Goal: Task Accomplishment & Management: Use online tool/utility

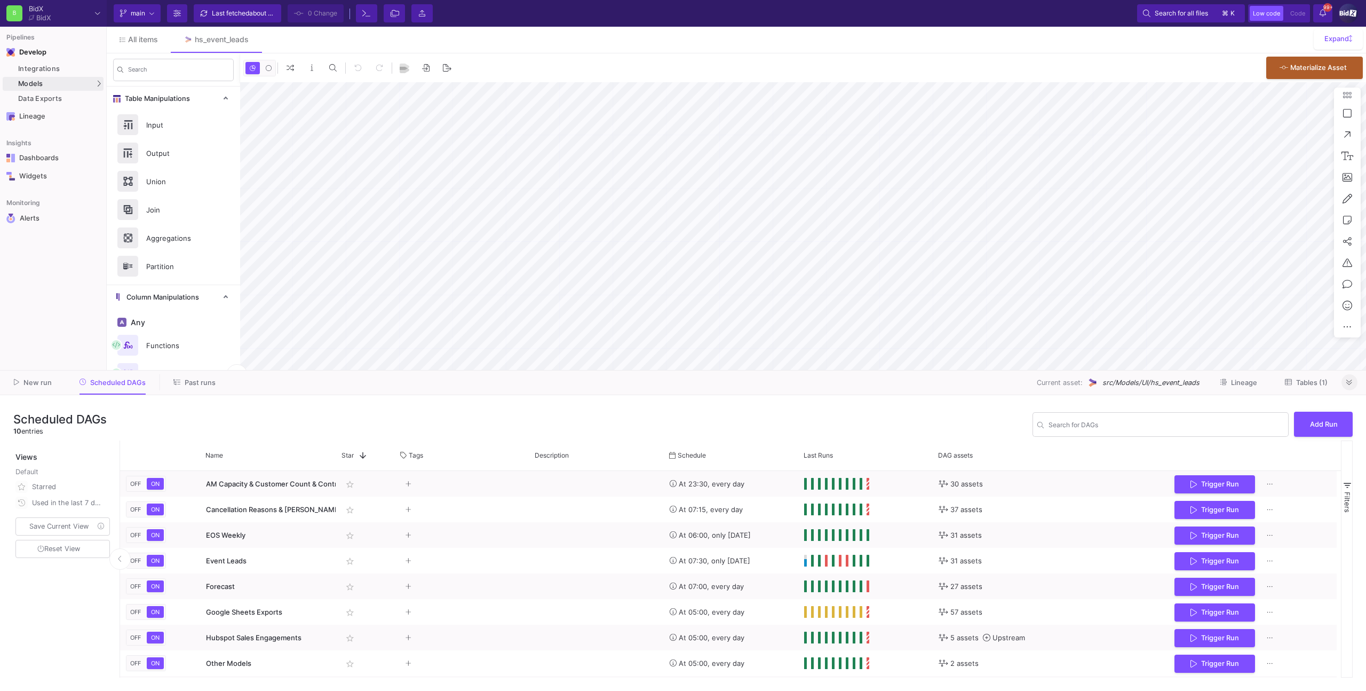
click at [1351, 382] on icon at bounding box center [1349, 382] width 6 height 7
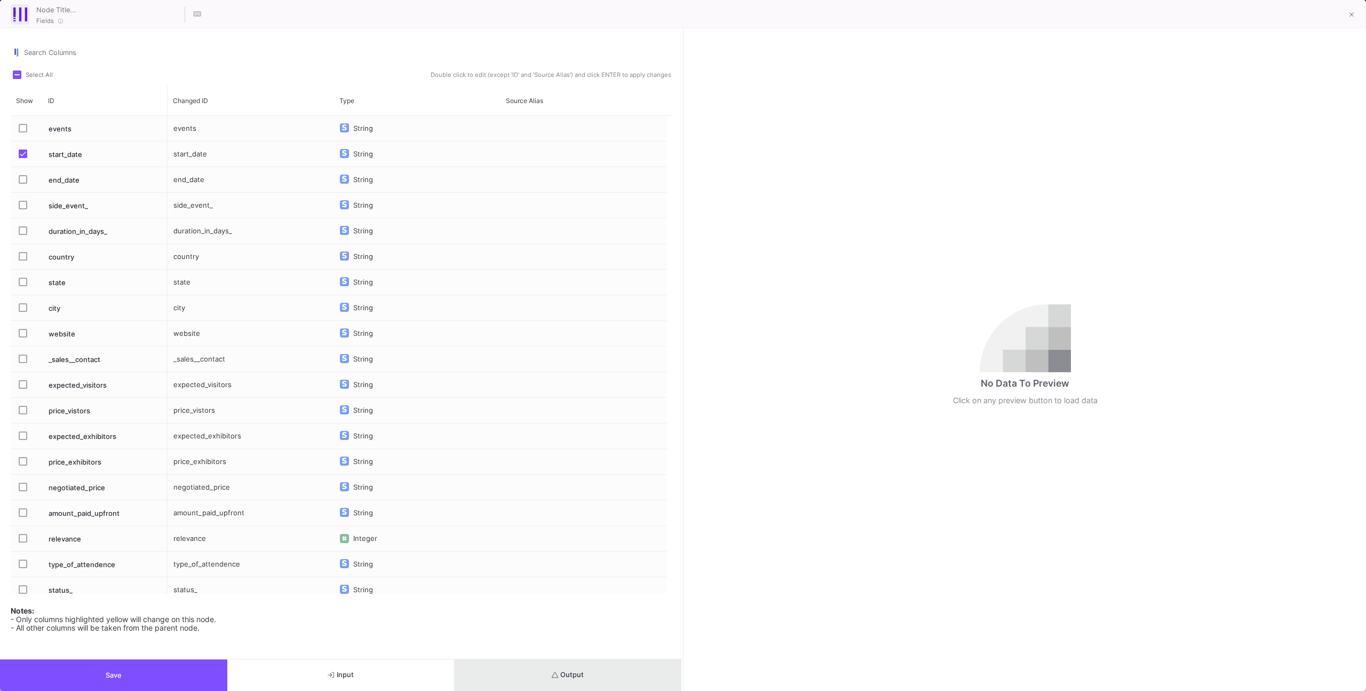
click at [602, 679] on button "Output" at bounding box center [568, 674] width 227 height 31
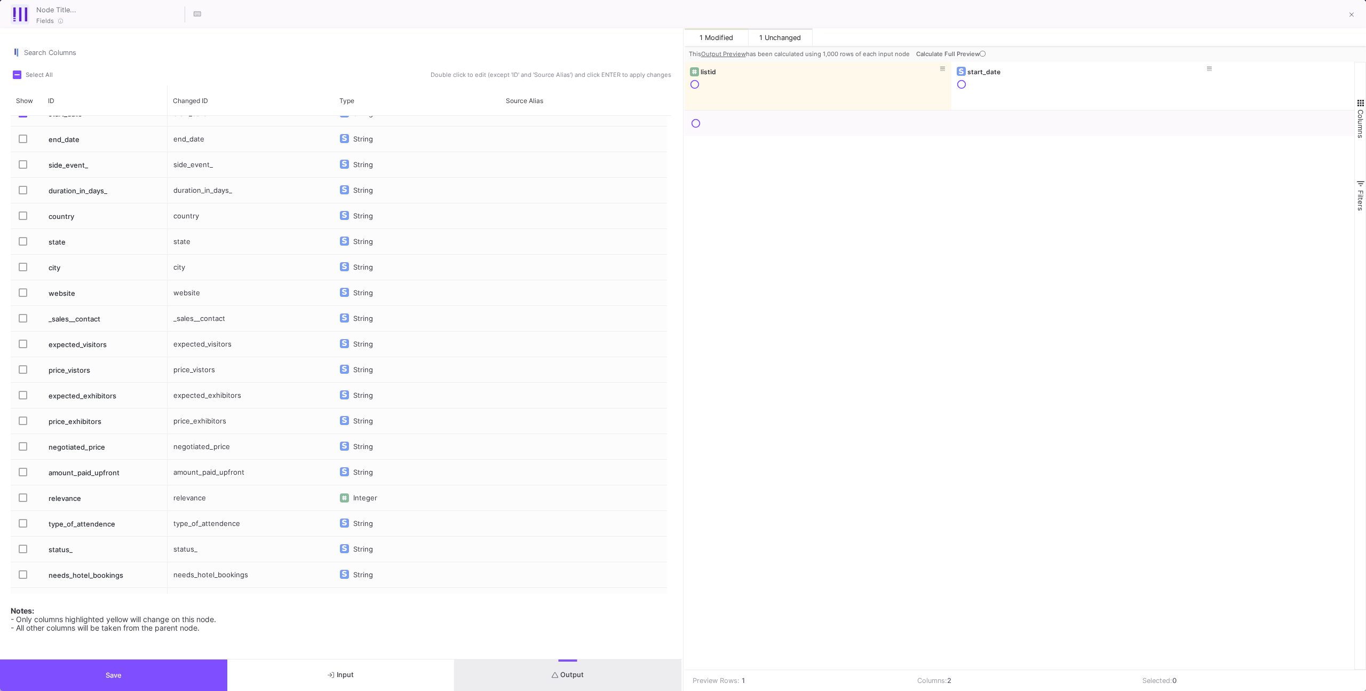
scroll to position [44, 0]
click at [942, 49] on button "Calculate Full Preview" at bounding box center [952, 54] width 76 height 16
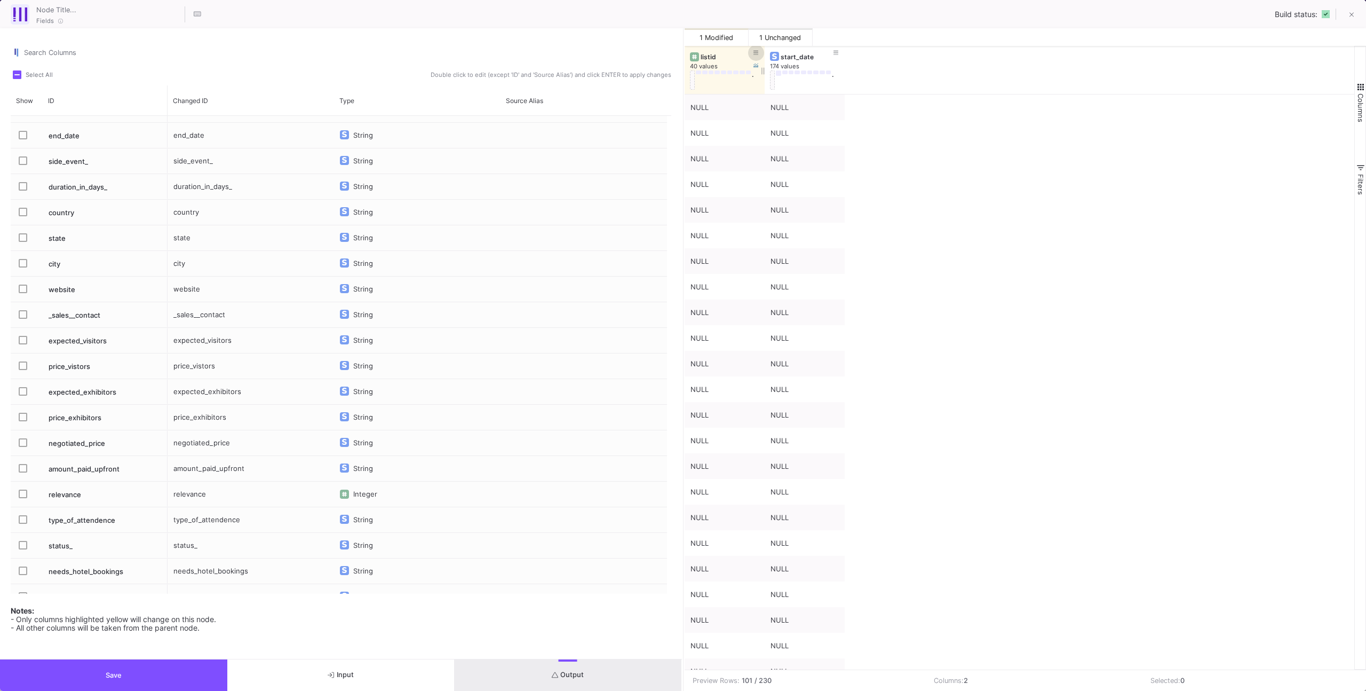
click at [752, 49] on button at bounding box center [756, 53] width 16 height 16
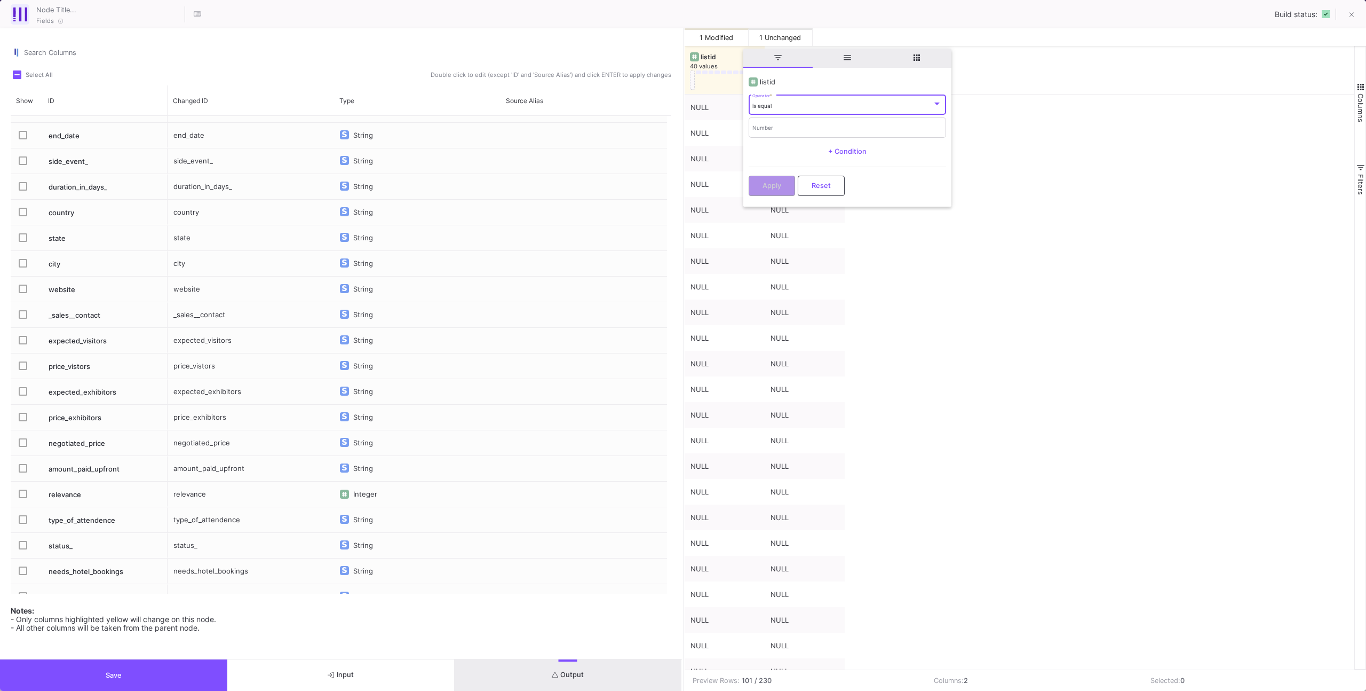
drag, startPoint x: 775, startPoint y: 129, endPoint x: 774, endPoint y: 159, distance: 30.4
click at [775, 129] on input "Number" at bounding box center [846, 128] width 189 height 7
paste input "2406"
type input "2406"
click at [770, 189] on button "Apply" at bounding box center [772, 185] width 46 height 20
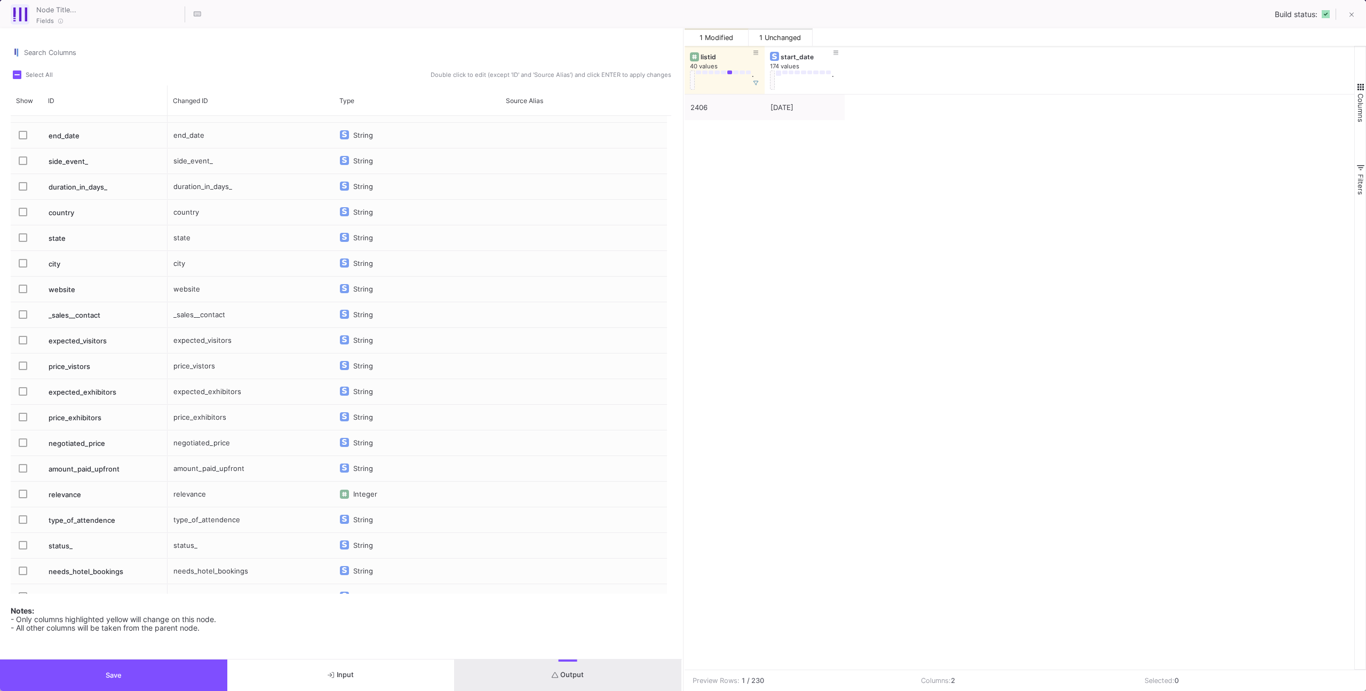
click at [1338, 17] on div "Build status:" at bounding box center [1319, 14] width 89 height 23
drag, startPoint x: 1348, startPoint y: 17, endPoint x: 1312, endPoint y: 35, distance: 40.3
click at [1348, 17] on button at bounding box center [1351, 15] width 21 height 21
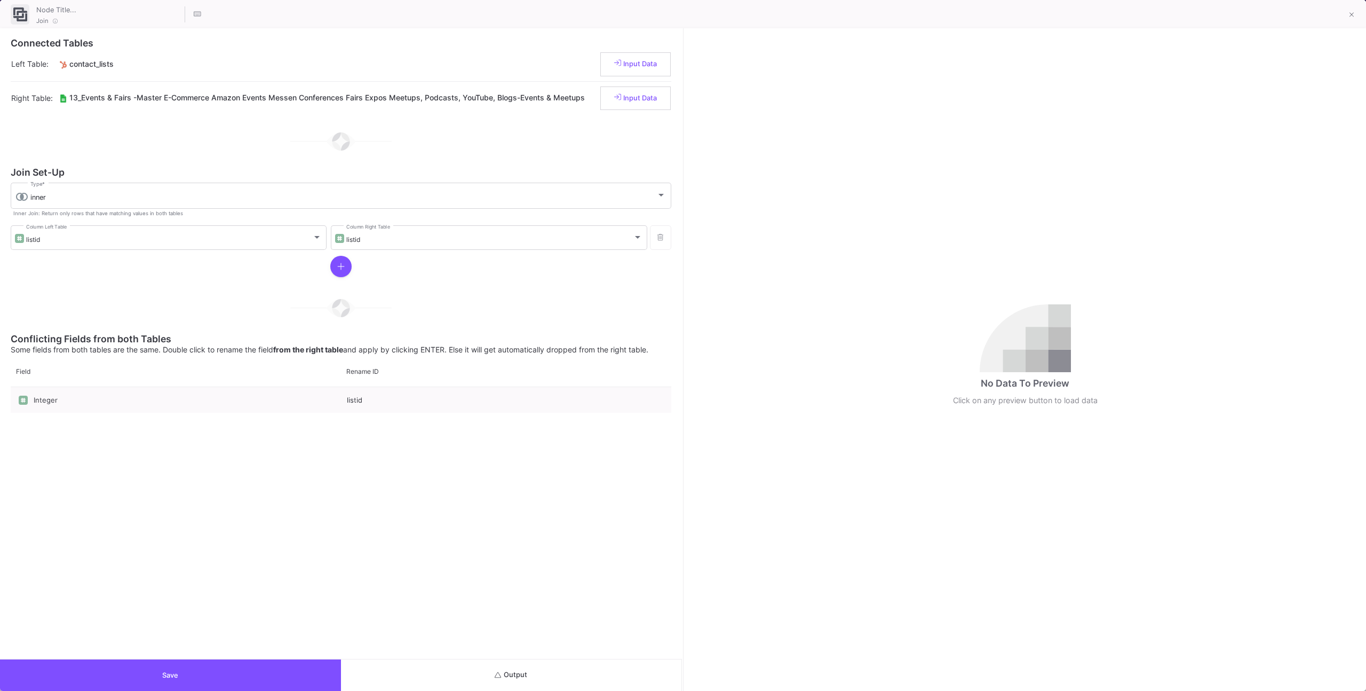
click at [535, 666] on button "Output" at bounding box center [511, 674] width 341 height 31
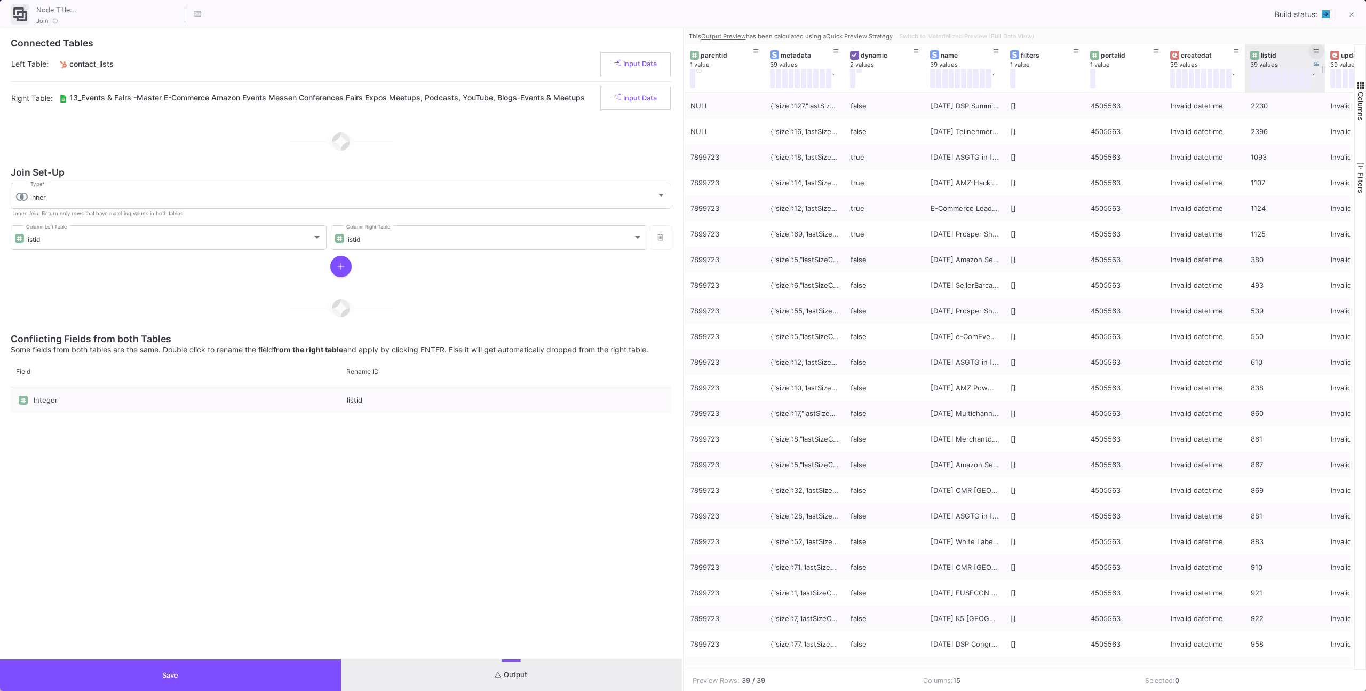
click at [1318, 50] on icon at bounding box center [1316, 52] width 5 height 6
type input "2406"
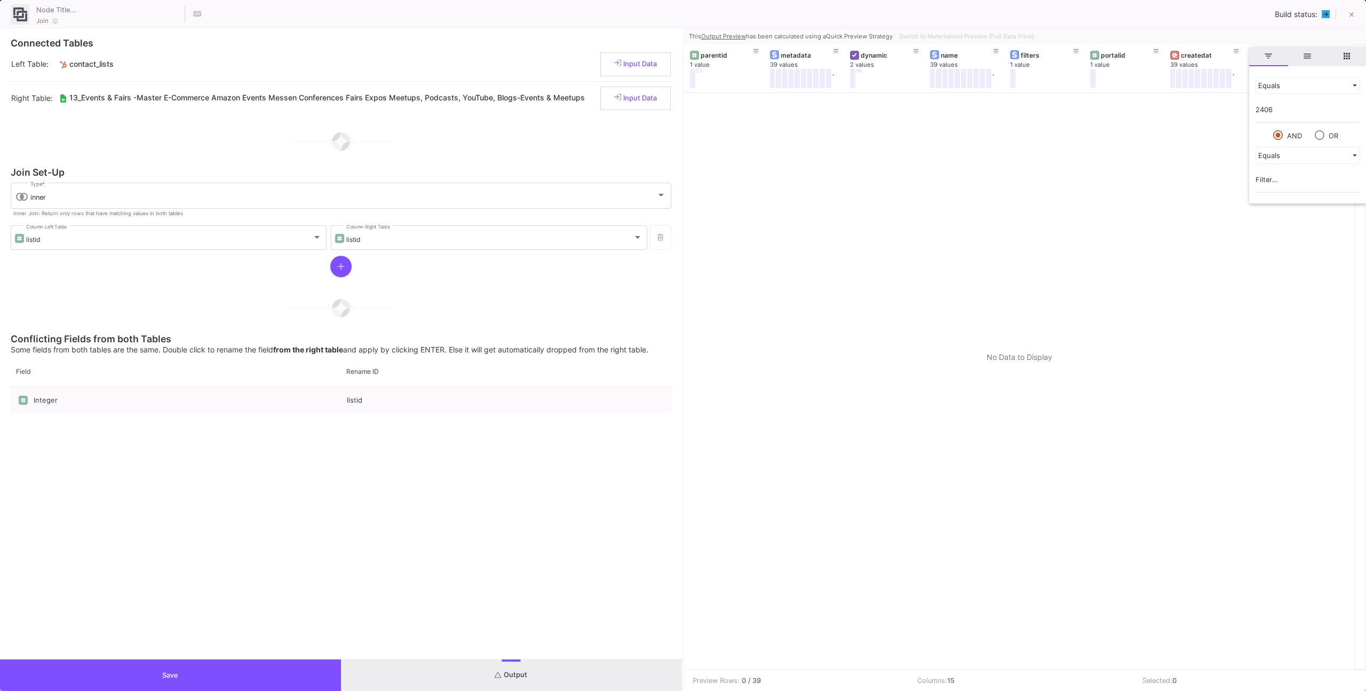
click at [1197, 118] on div at bounding box center [1020, 381] width 670 height 576
drag, startPoint x: 1352, startPoint y: 16, endPoint x: 1330, endPoint y: 20, distance: 21.7
click at [1330, 20] on div "Build status:" at bounding box center [1319, 14] width 89 height 23
click at [1162, 98] on div "Join Build status: Connected Tables Left Table: contact_lists Input Data Right …" at bounding box center [683, 345] width 1366 height 691
click at [1136, 117] on div at bounding box center [1020, 381] width 670 height 576
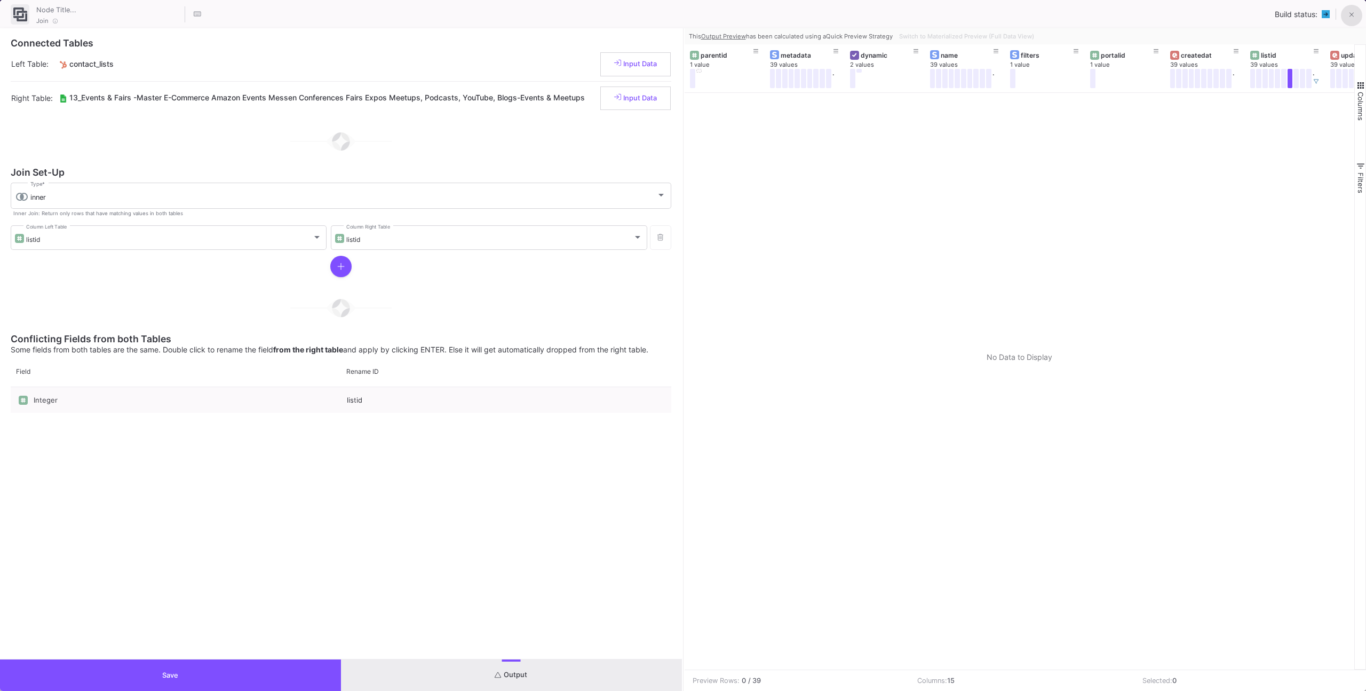
click at [1355, 23] on button at bounding box center [1351, 15] width 21 height 21
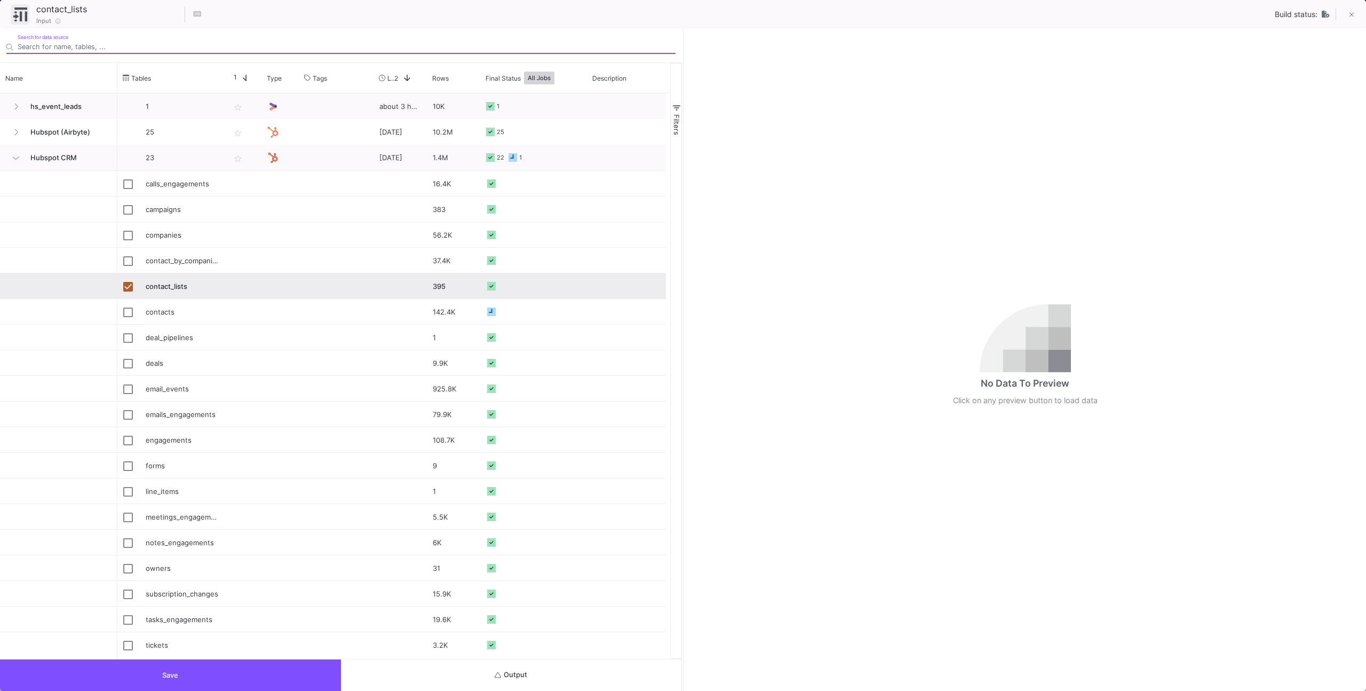
click at [518, 668] on button "Output" at bounding box center [511, 674] width 341 height 31
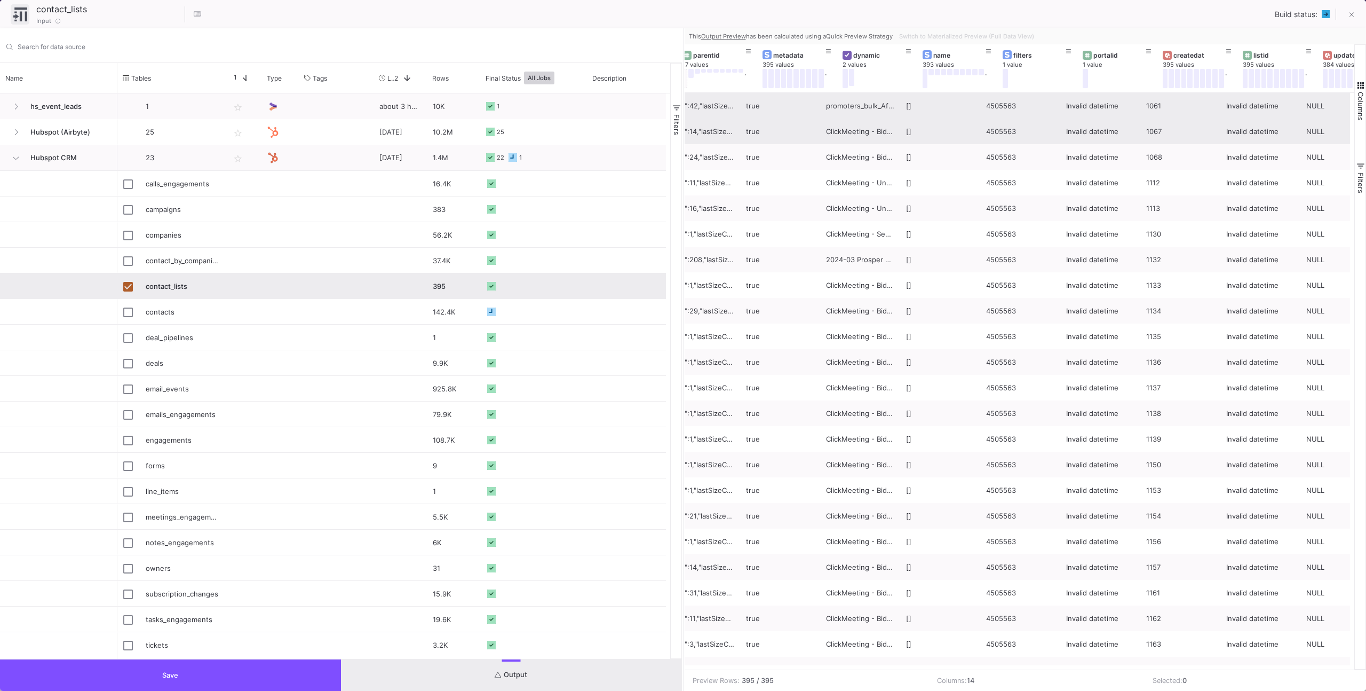
scroll to position [0, 105]
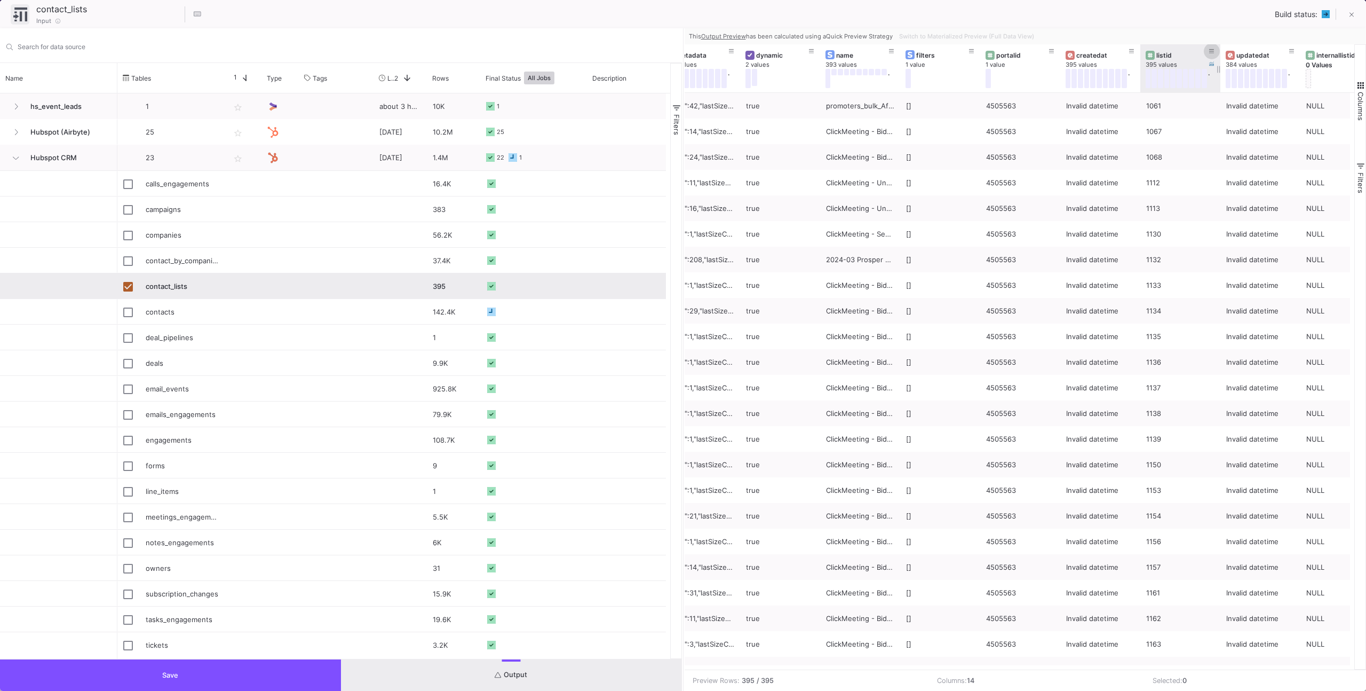
click at [1210, 53] on icon at bounding box center [1211, 52] width 5 height 6
type input "2406"
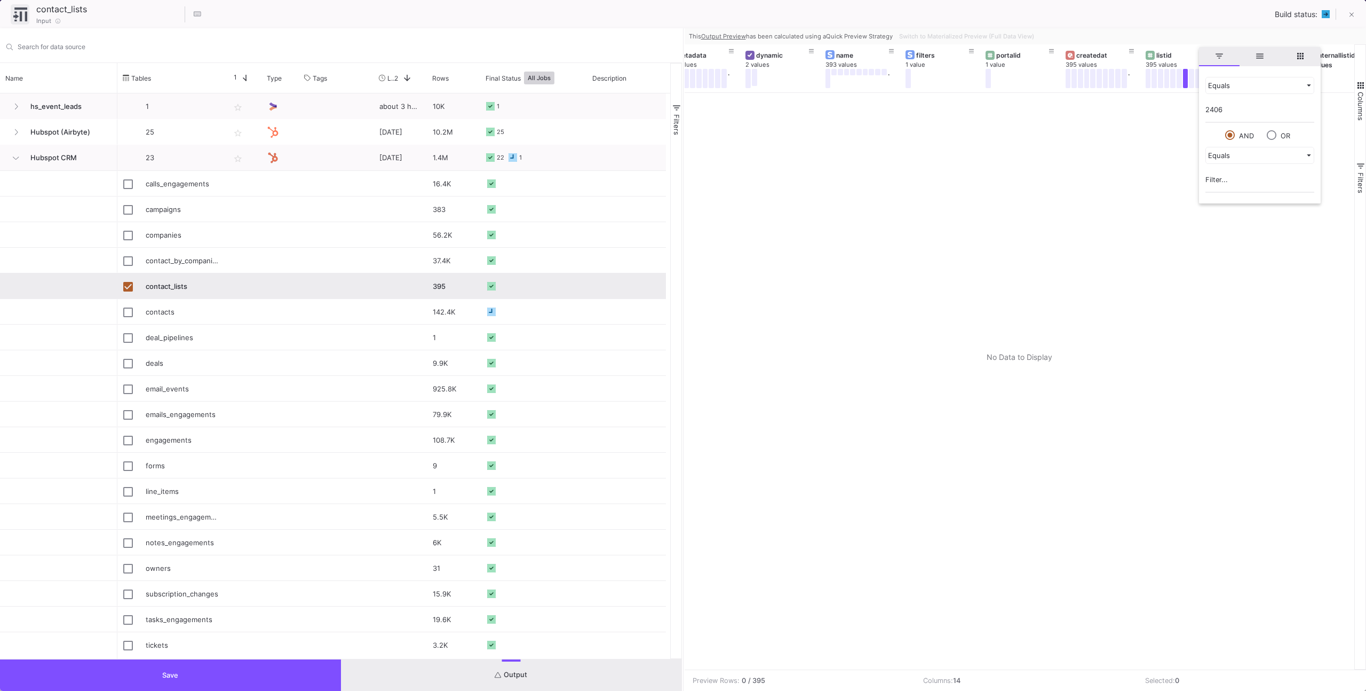
click at [1139, 120] on div at bounding box center [1020, 381] width 670 height 576
click at [958, 36] on div "Switch to Materialized Preview (Full Data View)" at bounding box center [965, 36] width 141 height 16
click at [283, 675] on button "Save" at bounding box center [170, 674] width 341 height 31
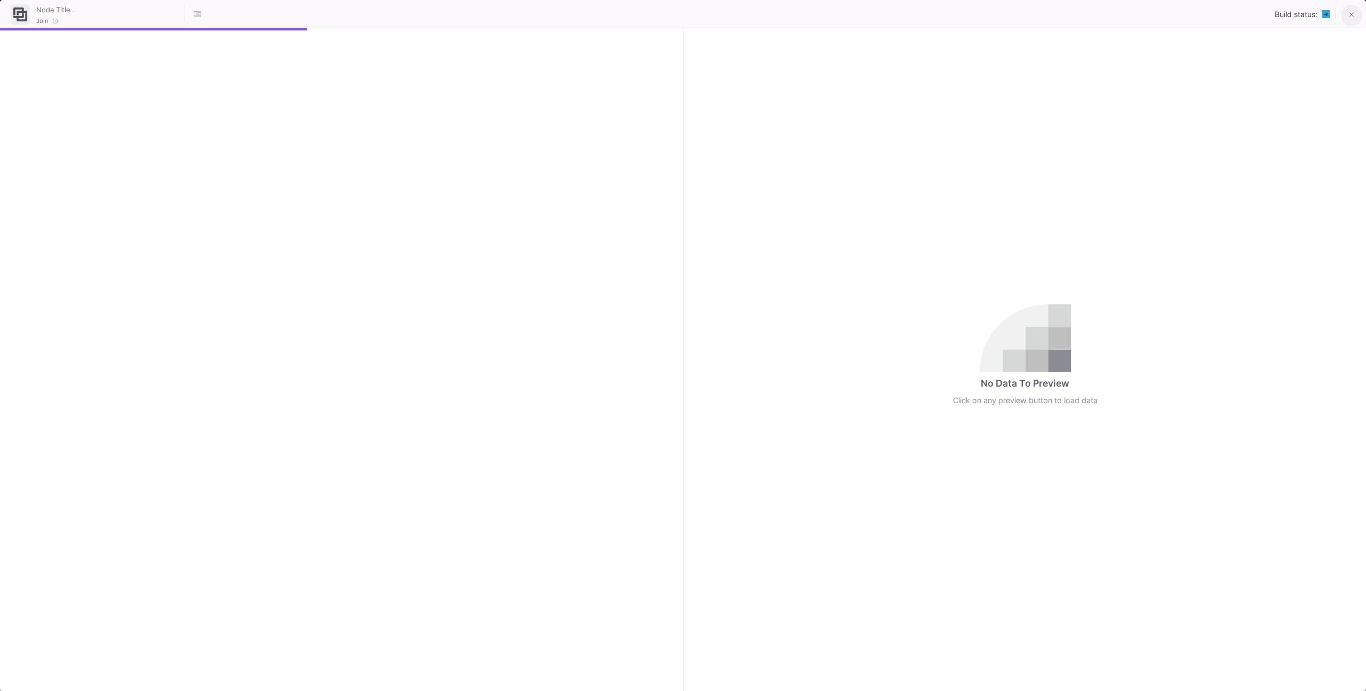
click at [1350, 11] on icon at bounding box center [1352, 14] width 5 height 7
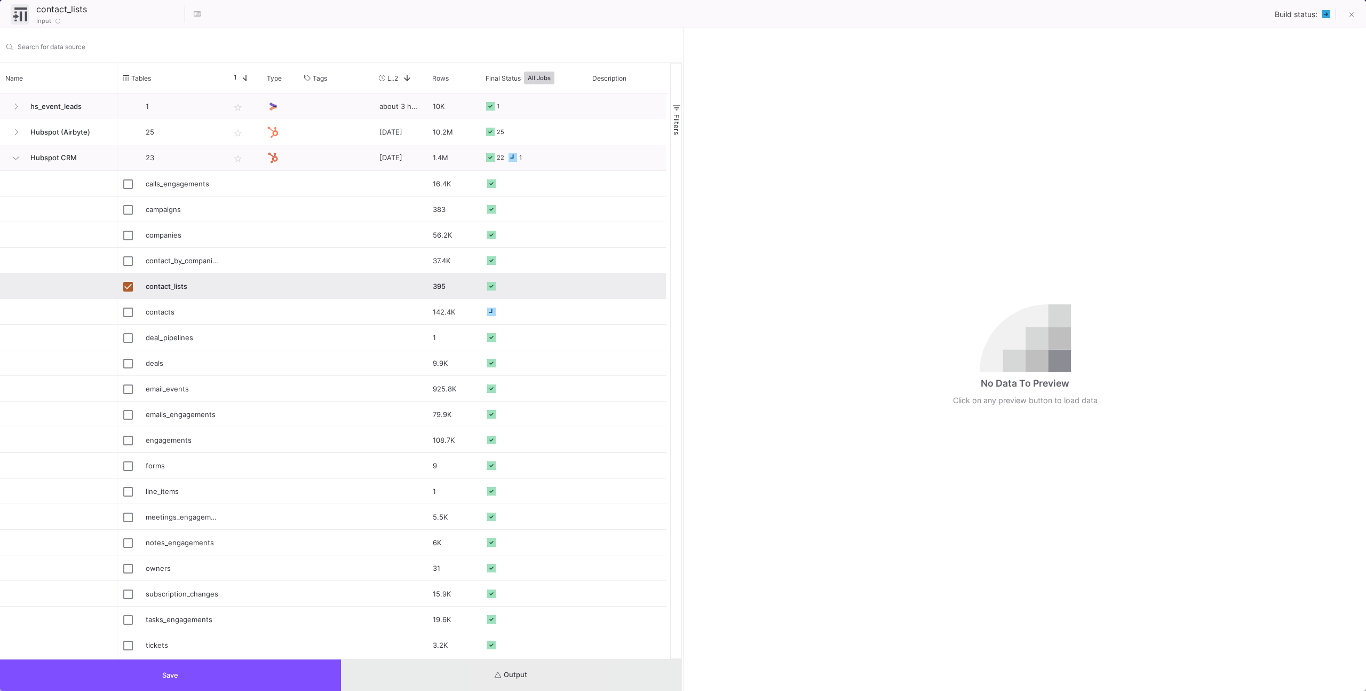
click at [533, 683] on button "Output" at bounding box center [511, 674] width 341 height 31
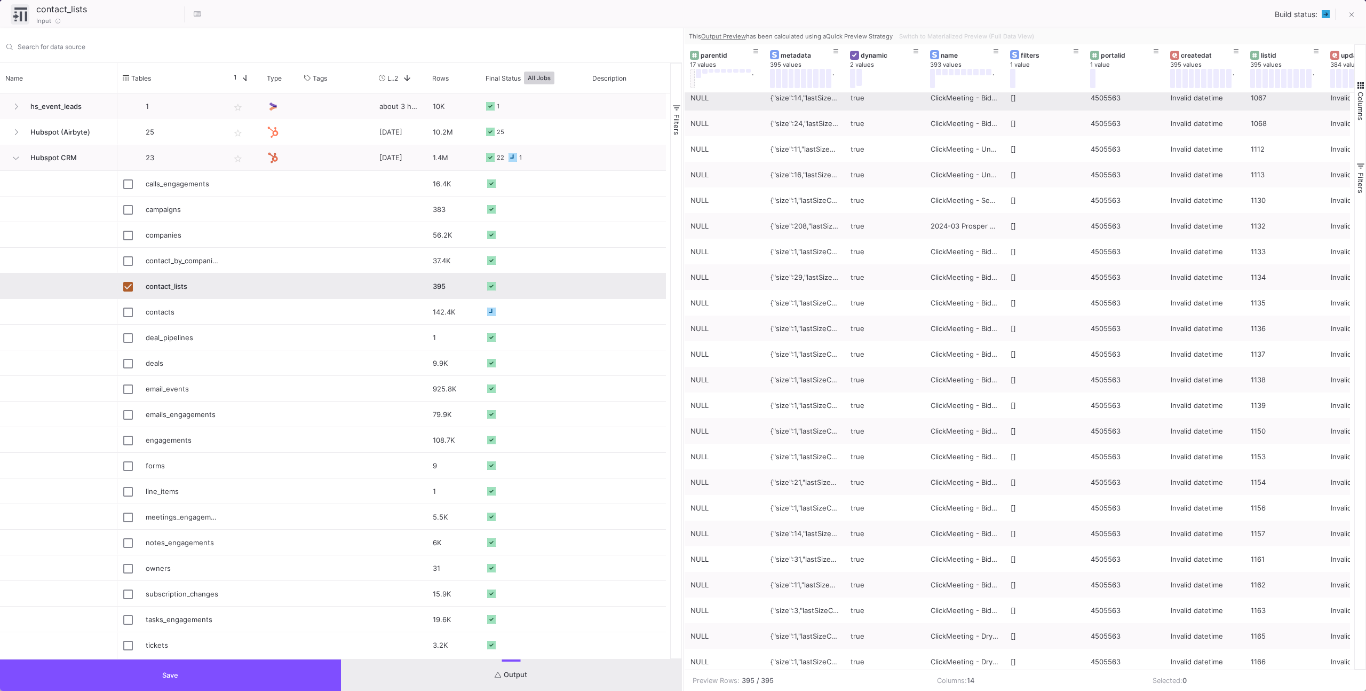
scroll to position [0, 0]
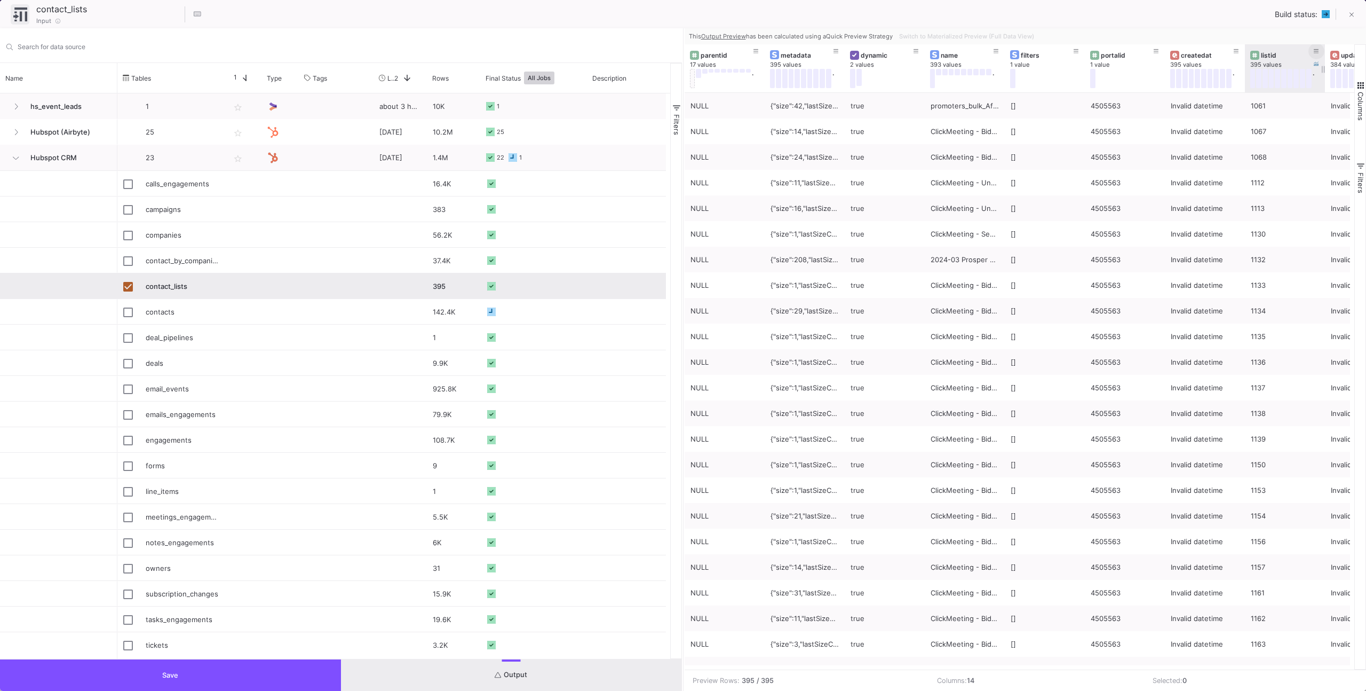
click at [1314, 52] on icon at bounding box center [1316, 52] width 5 height 6
type input "2406"
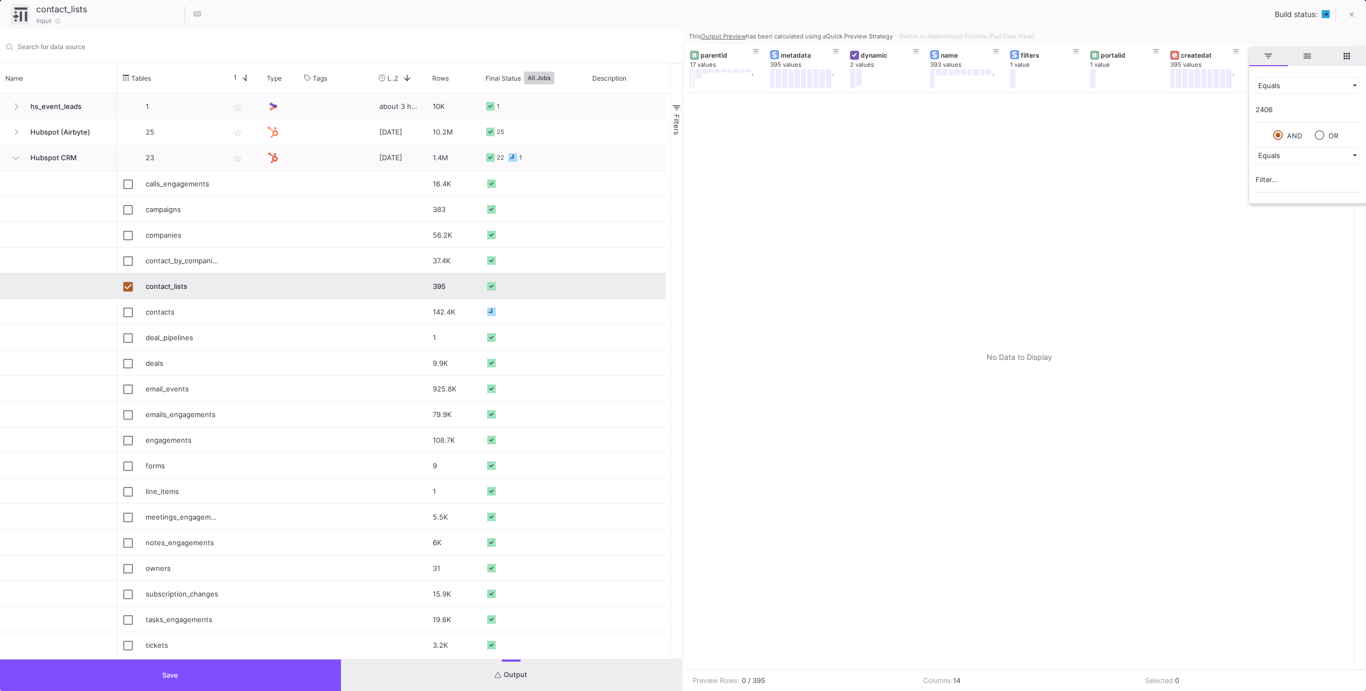
click at [1272, 111] on input "2406" at bounding box center [1308, 111] width 105 height 21
click at [1272, 112] on input "2406" at bounding box center [1308, 111] width 105 height 21
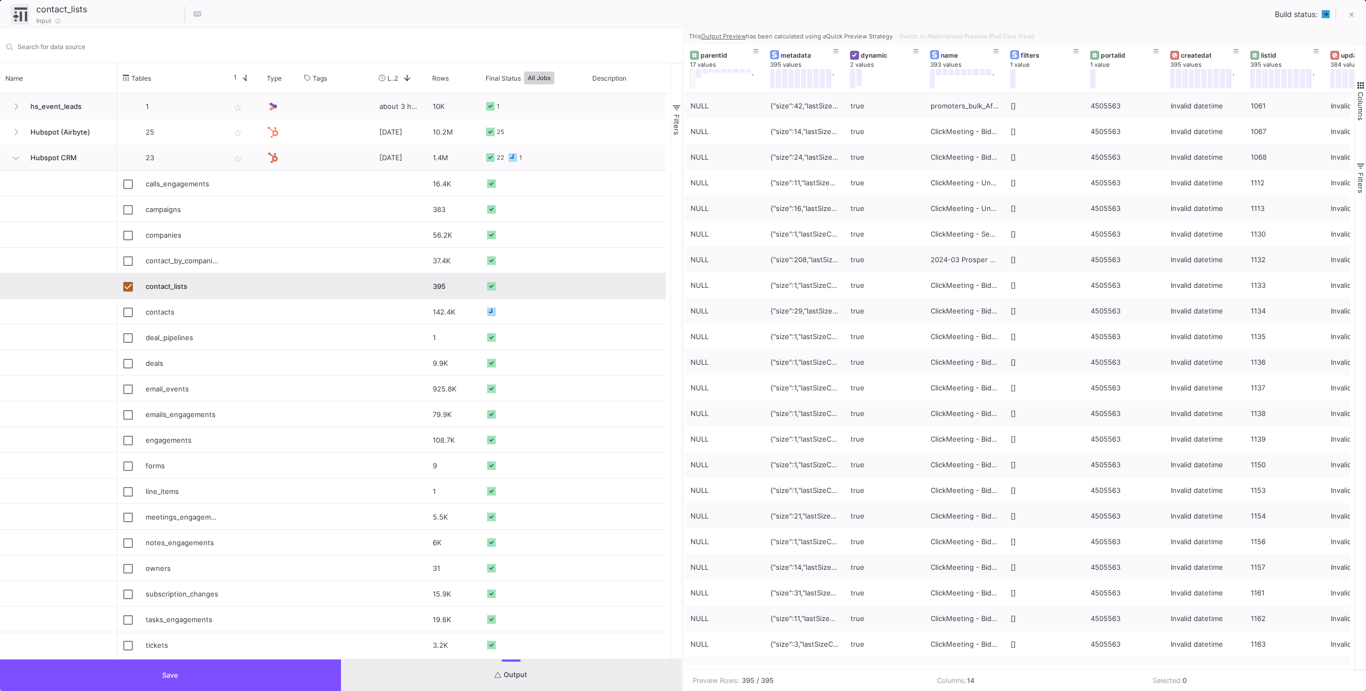
click at [1099, 11] on div "contact_lists 13 / 90 Input Build status:" at bounding box center [683, 14] width 1366 height 28
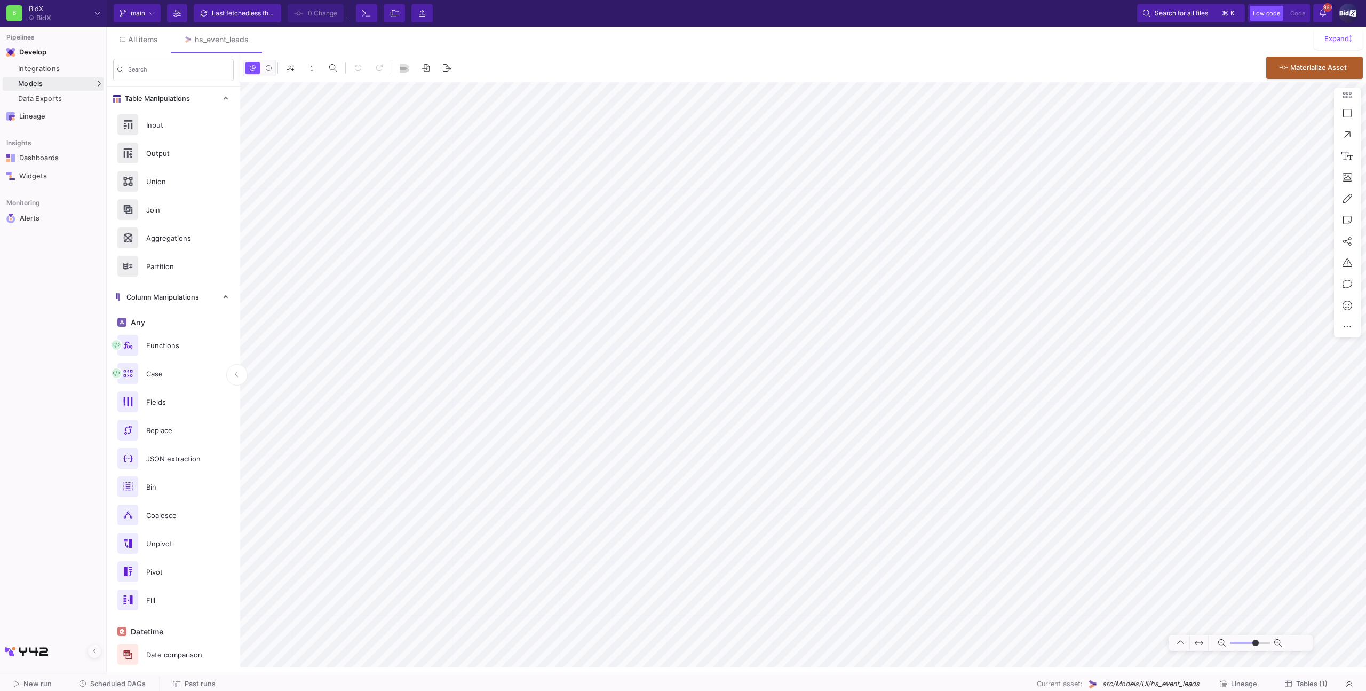
type input "-31"
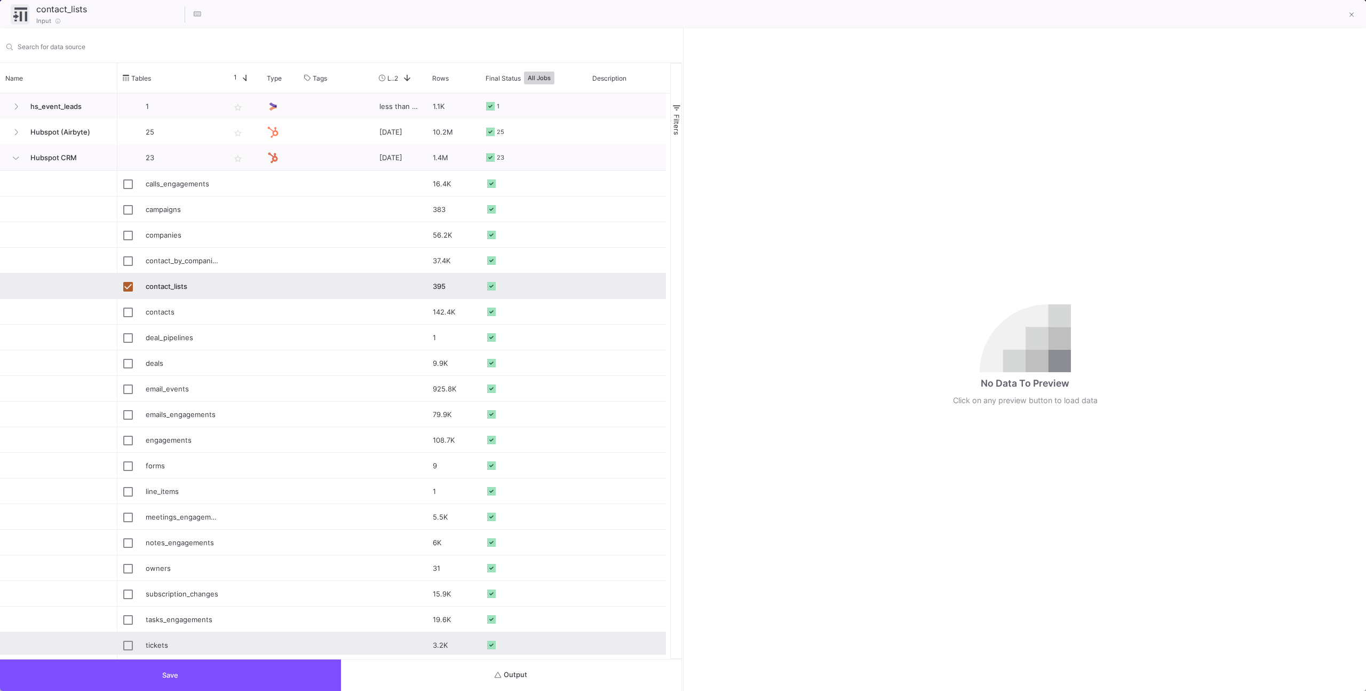
drag, startPoint x: 556, startPoint y: 643, endPoint x: 560, endPoint y: 654, distance: 12.5
click at [557, 648] on div "Press SPACE to select this row." at bounding box center [533, 644] width 95 height 24
type input "tickets"
checkbox input "false"
checkbox input "true"
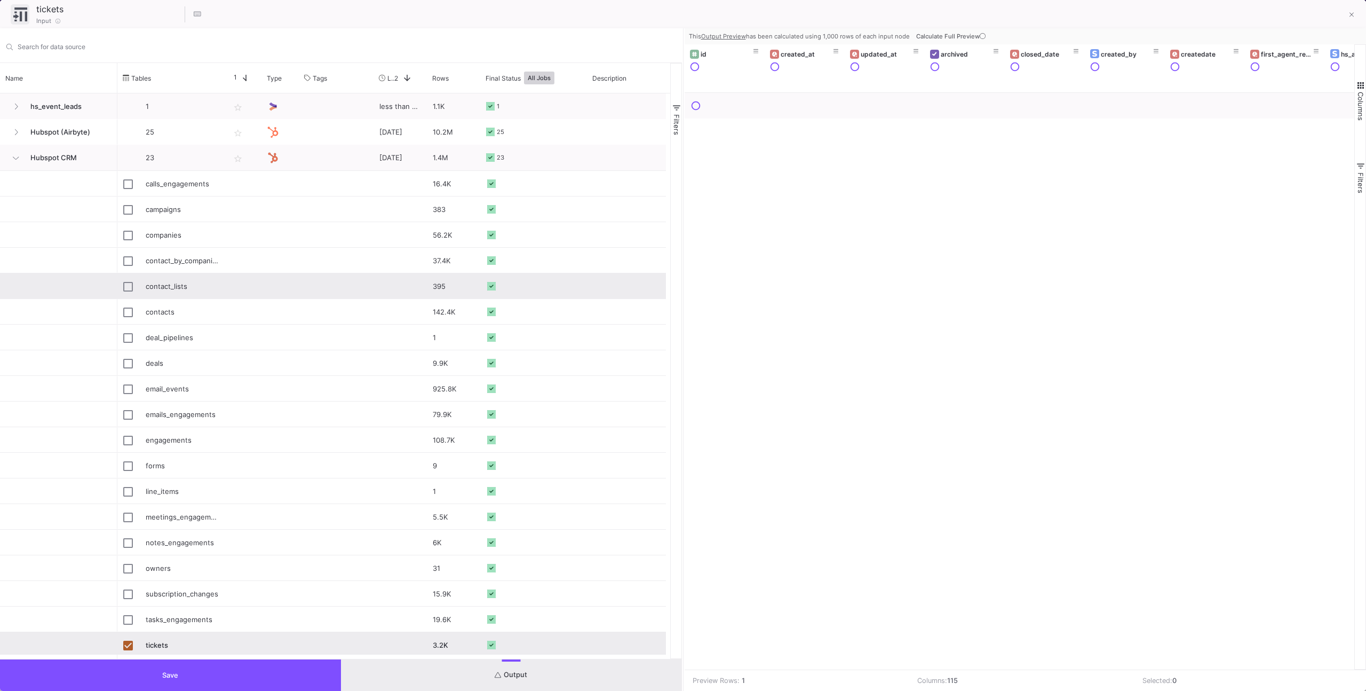
click at [175, 291] on div "contact_lists" at bounding box center [182, 286] width 73 height 25
type input "contact_lists"
checkbox input "true"
checkbox input "false"
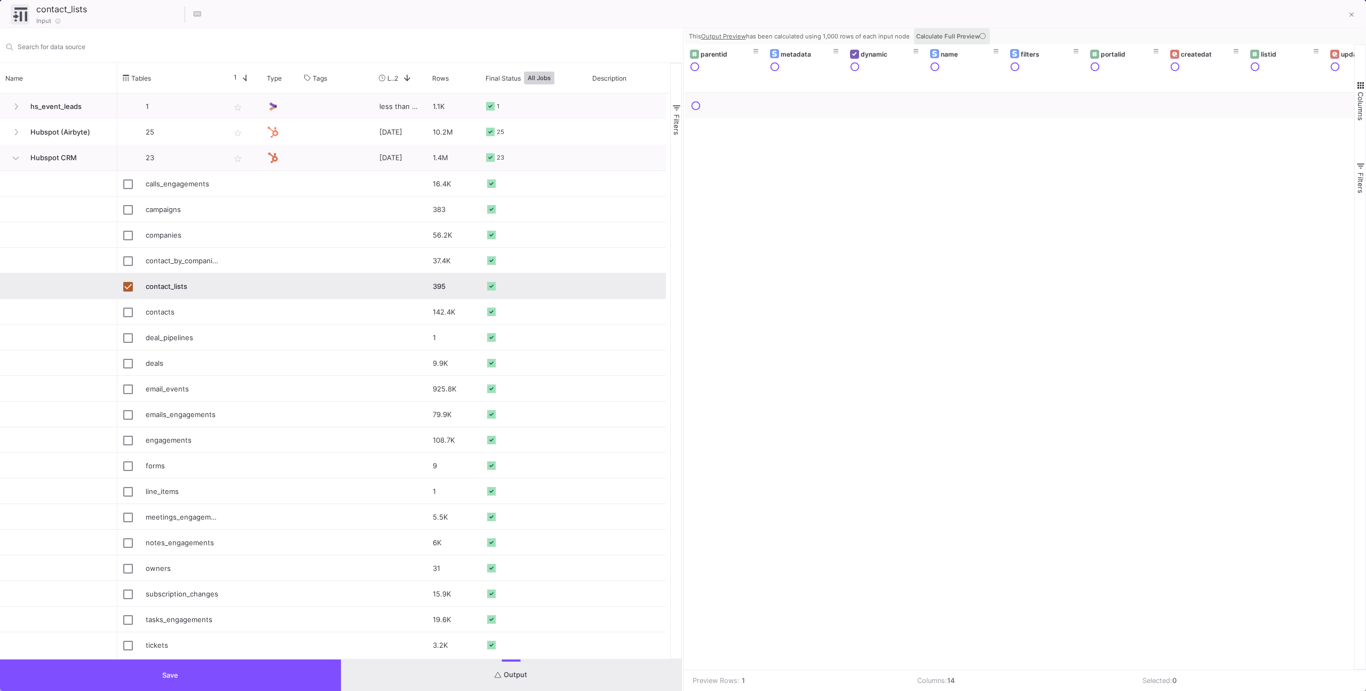
click at [966, 36] on span "Calculate Full Preview" at bounding box center [952, 36] width 72 height 7
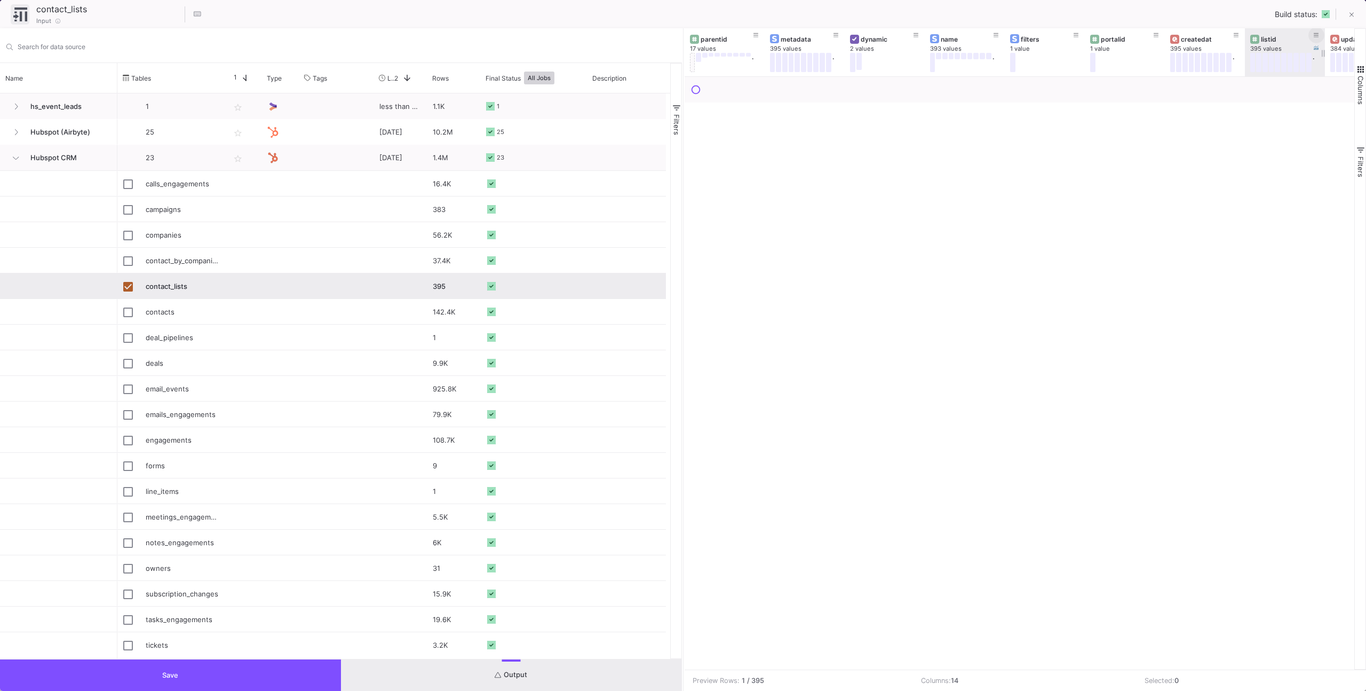
click at [1318, 33] on icon at bounding box center [1316, 36] width 5 height 6
click at [1231, 102] on div "Number" at bounding box center [1262, 109] width 189 height 22
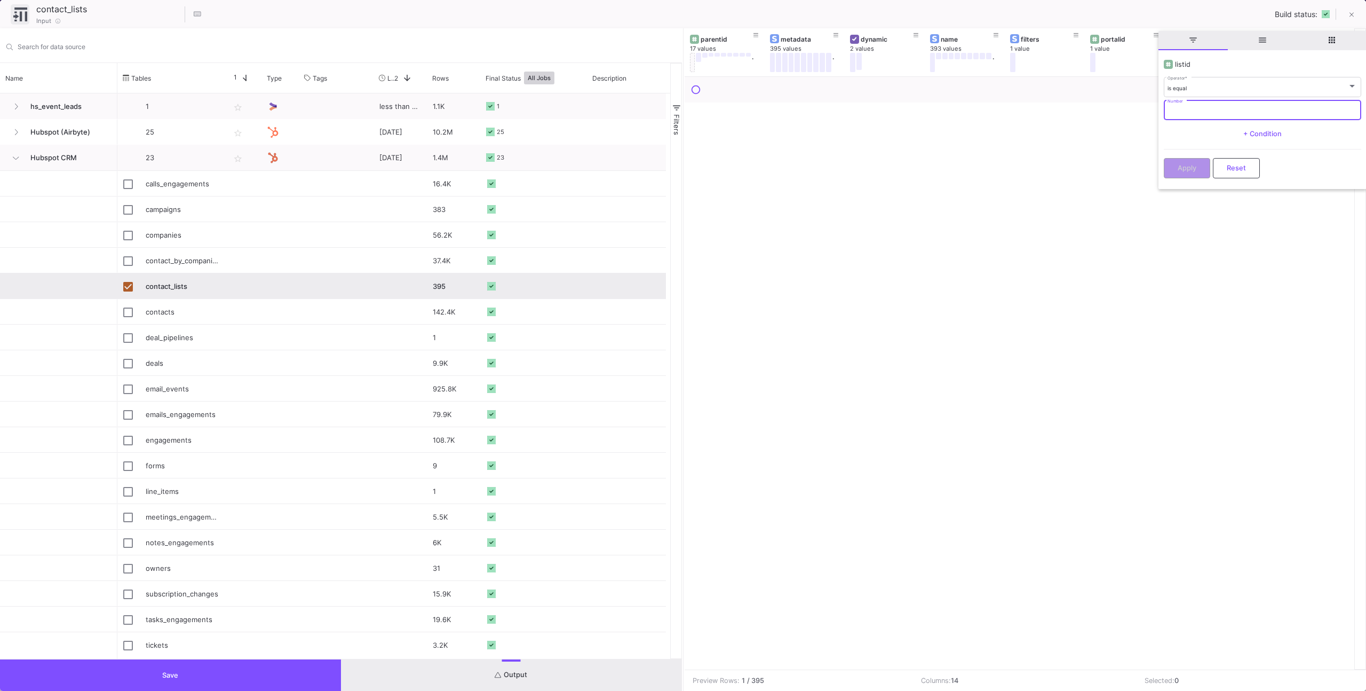
paste input "2406"
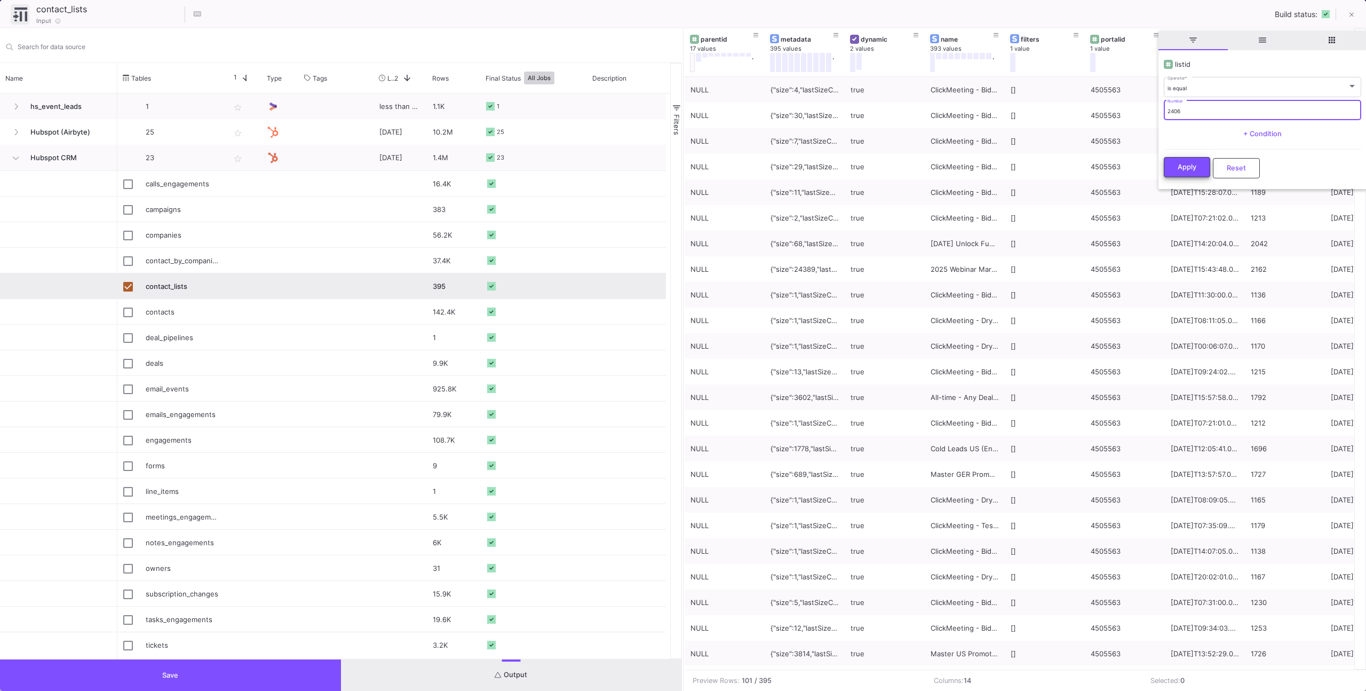
type input "2406"
click at [1189, 168] on span "Apply" at bounding box center [1187, 168] width 19 height 8
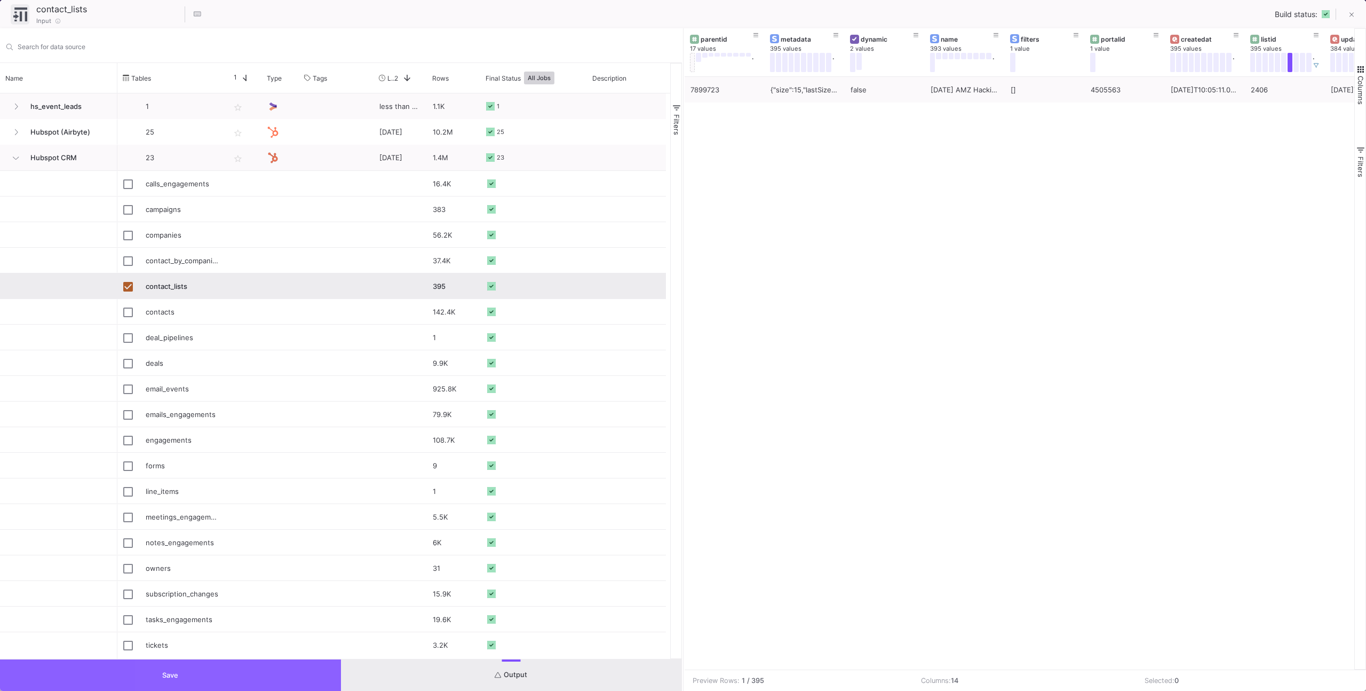
click at [326, 684] on button "Save" at bounding box center [170, 674] width 341 height 31
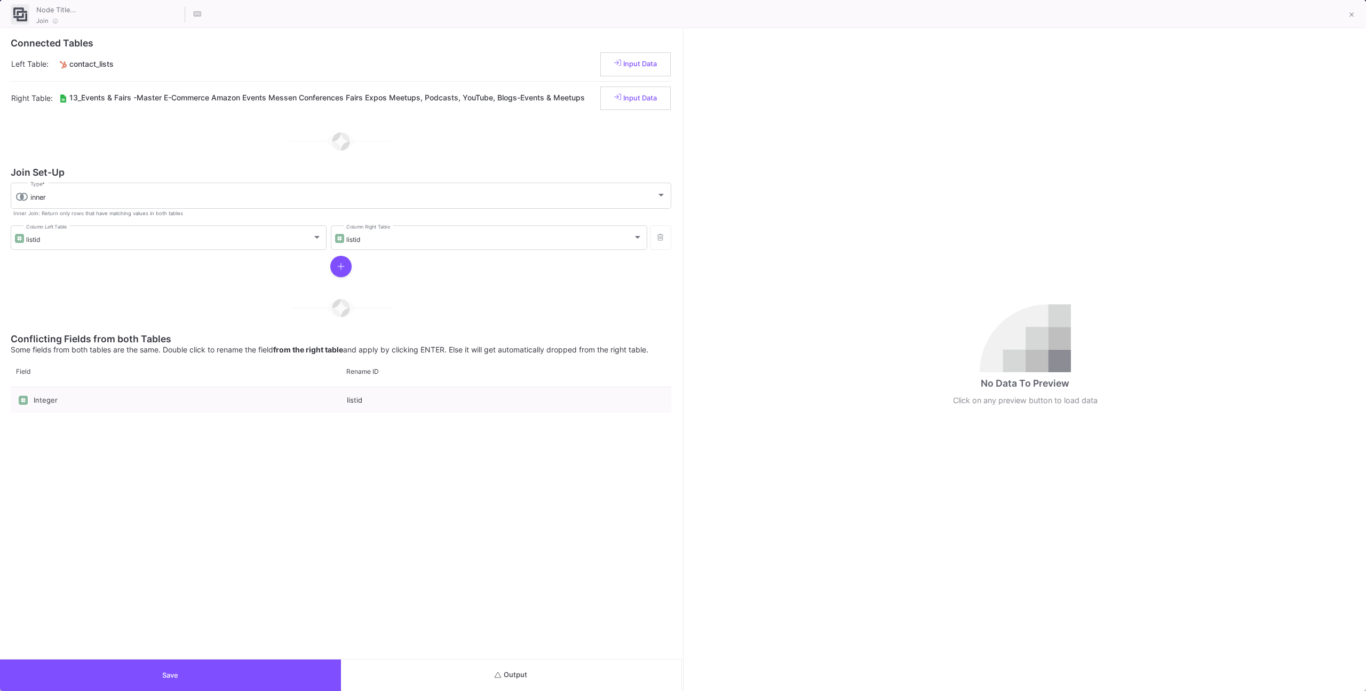
click at [495, 661] on button "Output" at bounding box center [511, 674] width 341 height 31
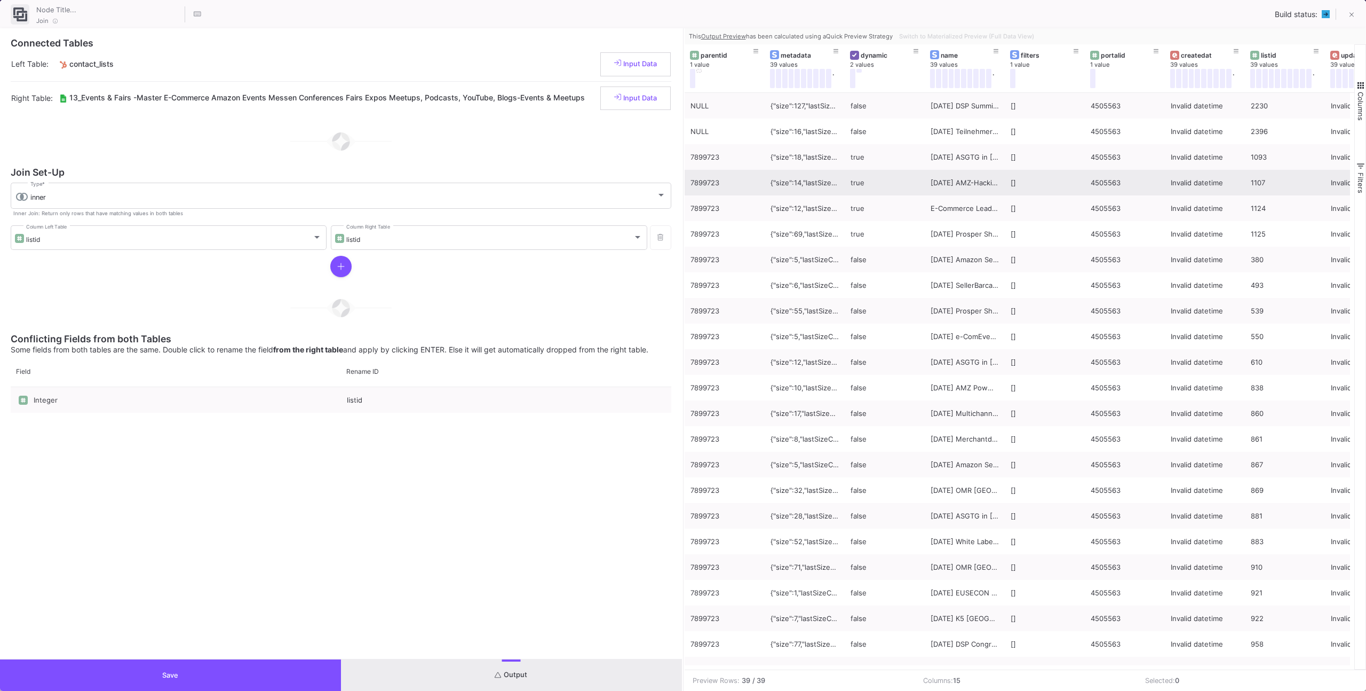
scroll to position [0, 124]
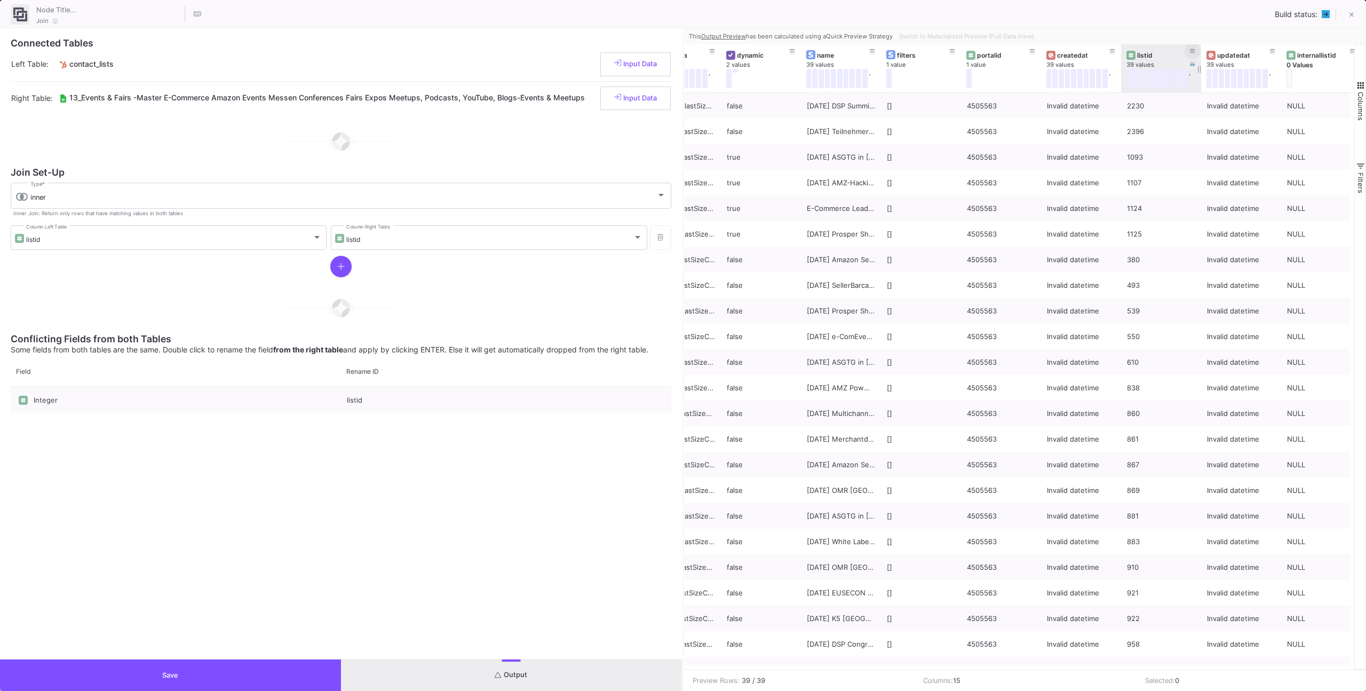
click at [1193, 50] on icon at bounding box center [1192, 52] width 5 height 6
type input "2406"
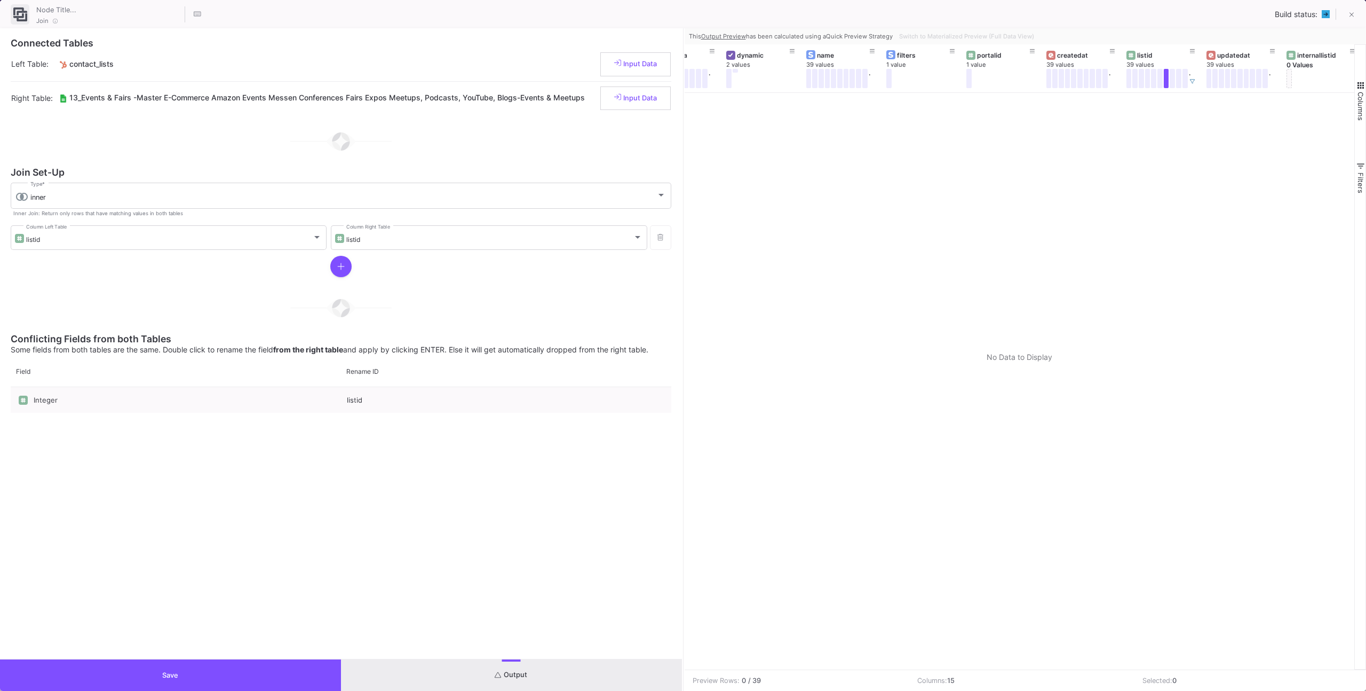
click at [1155, 27] on div "Join Build status:" at bounding box center [683, 14] width 1366 height 28
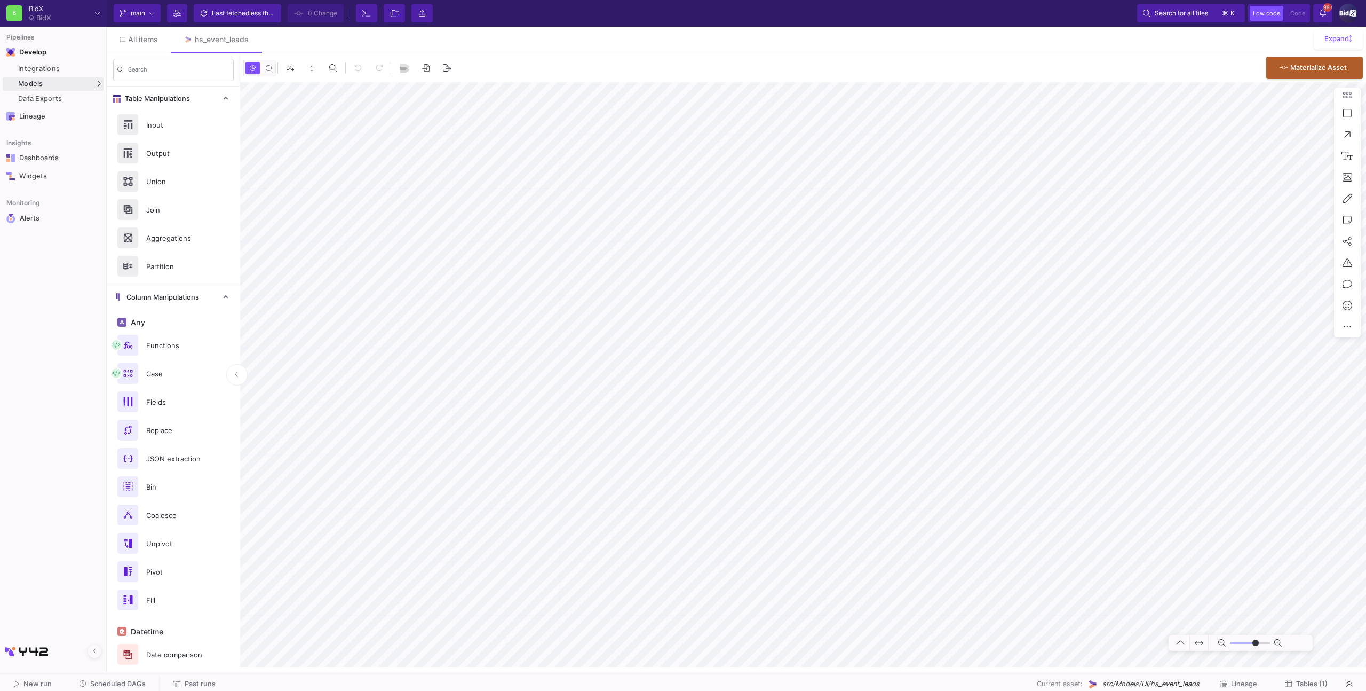
type input "-31"
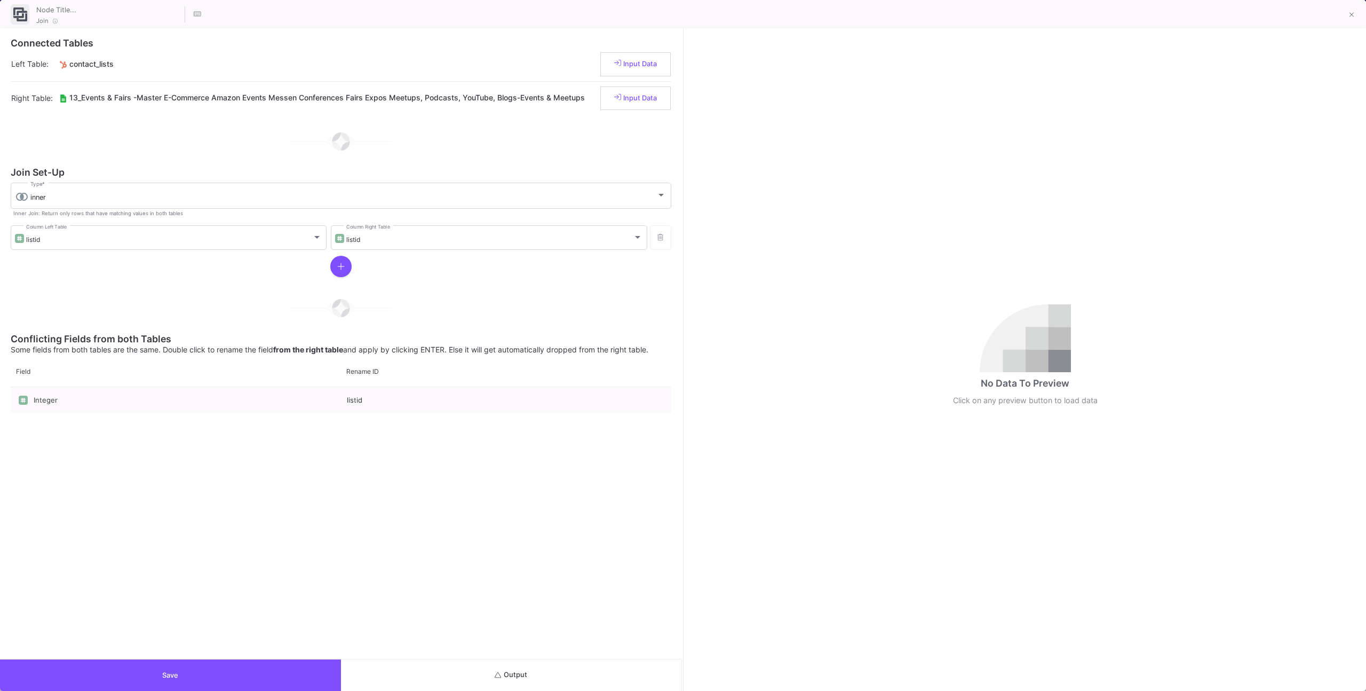
click at [464, 684] on button "Output" at bounding box center [511, 674] width 341 height 31
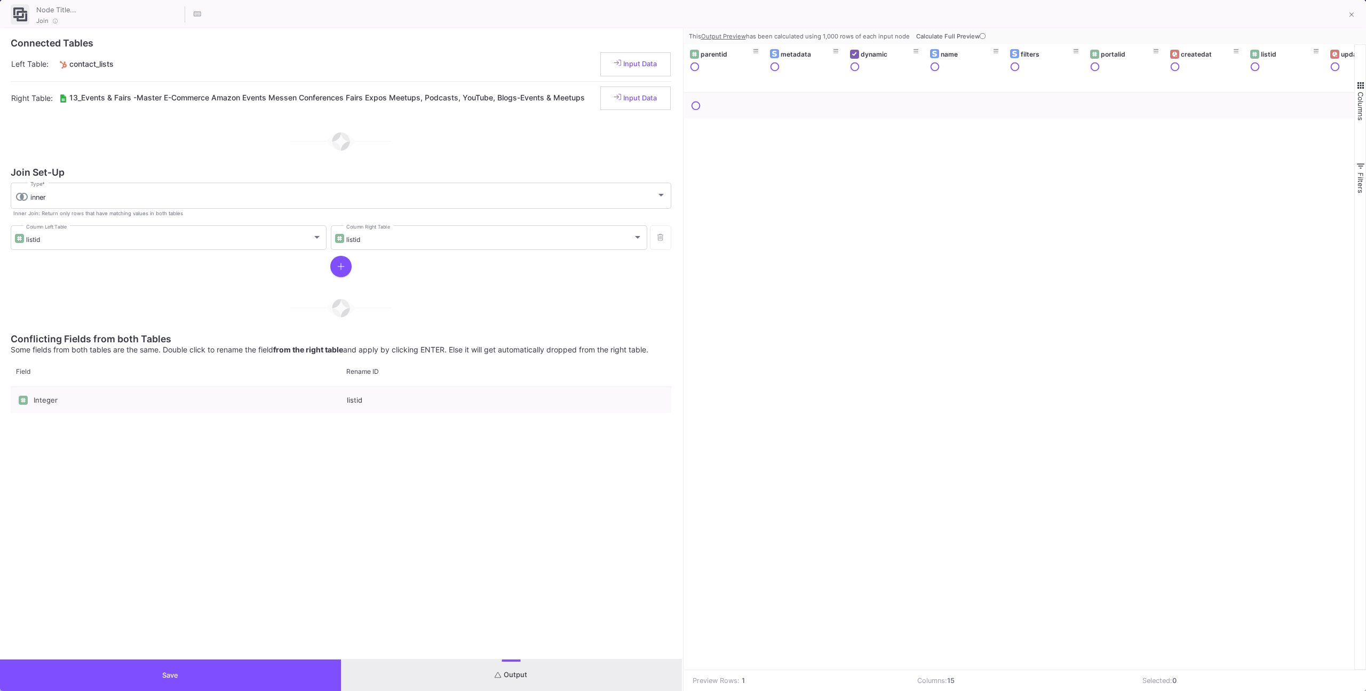
click at [979, 26] on div "Join" at bounding box center [683, 14] width 1366 height 28
click at [978, 30] on button "Calculate Full Preview" at bounding box center [952, 36] width 76 height 16
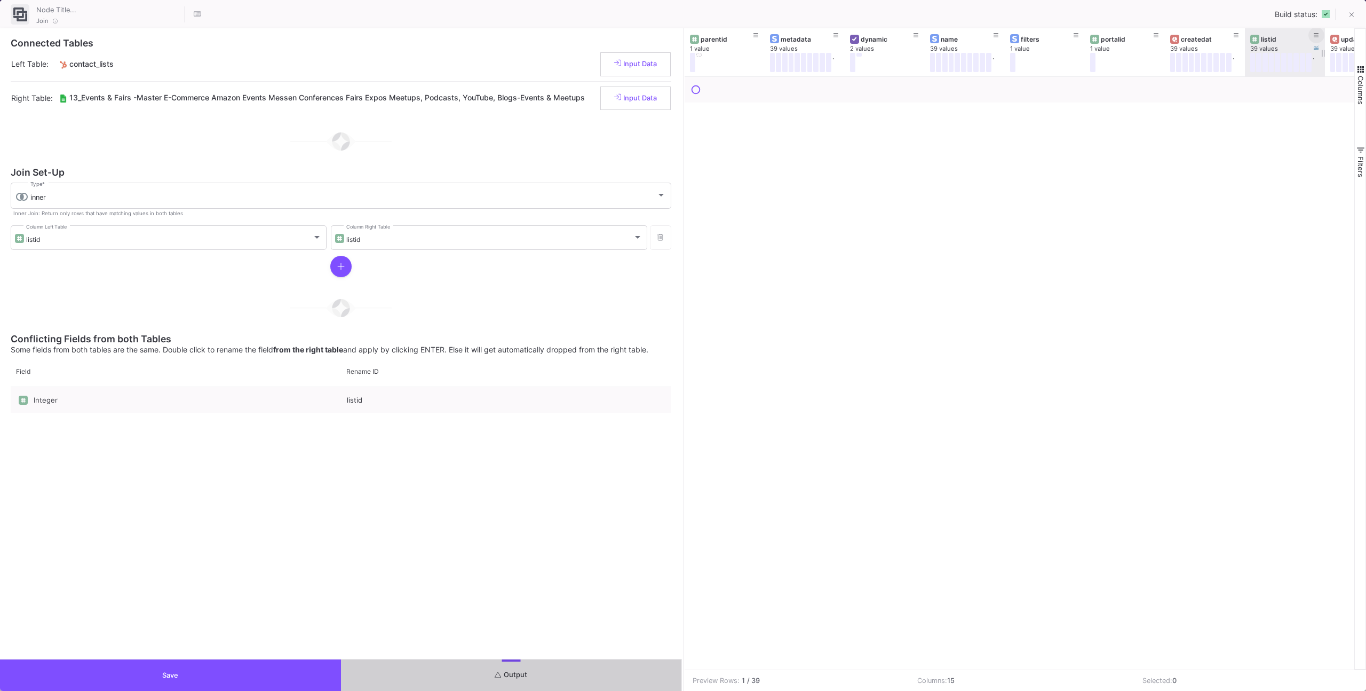
click at [1316, 36] on icon at bounding box center [1316, 36] width 5 height 6
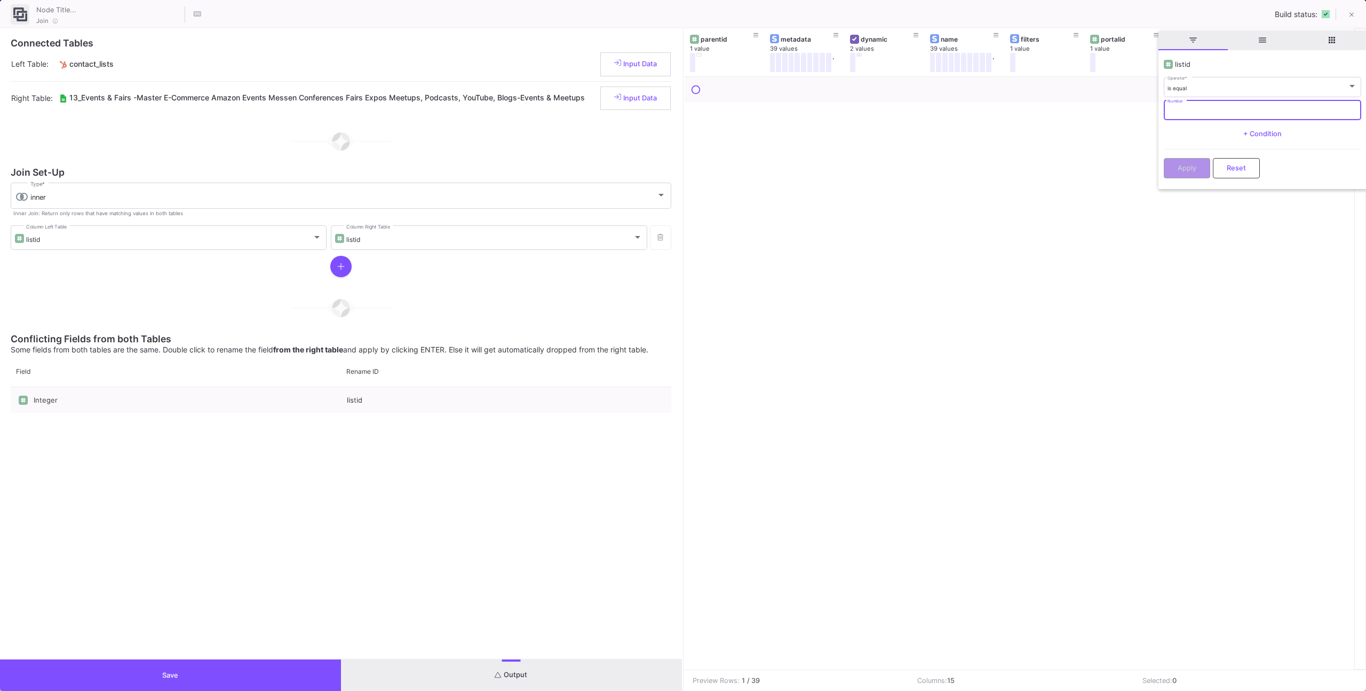
click at [1238, 110] on input "Number" at bounding box center [1262, 111] width 189 height 7
paste input "2406"
type input "2406"
click at [1200, 155] on div "Apply Reset" at bounding box center [1262, 165] width 197 height 33
click at [1197, 163] on button "Apply" at bounding box center [1187, 168] width 46 height 20
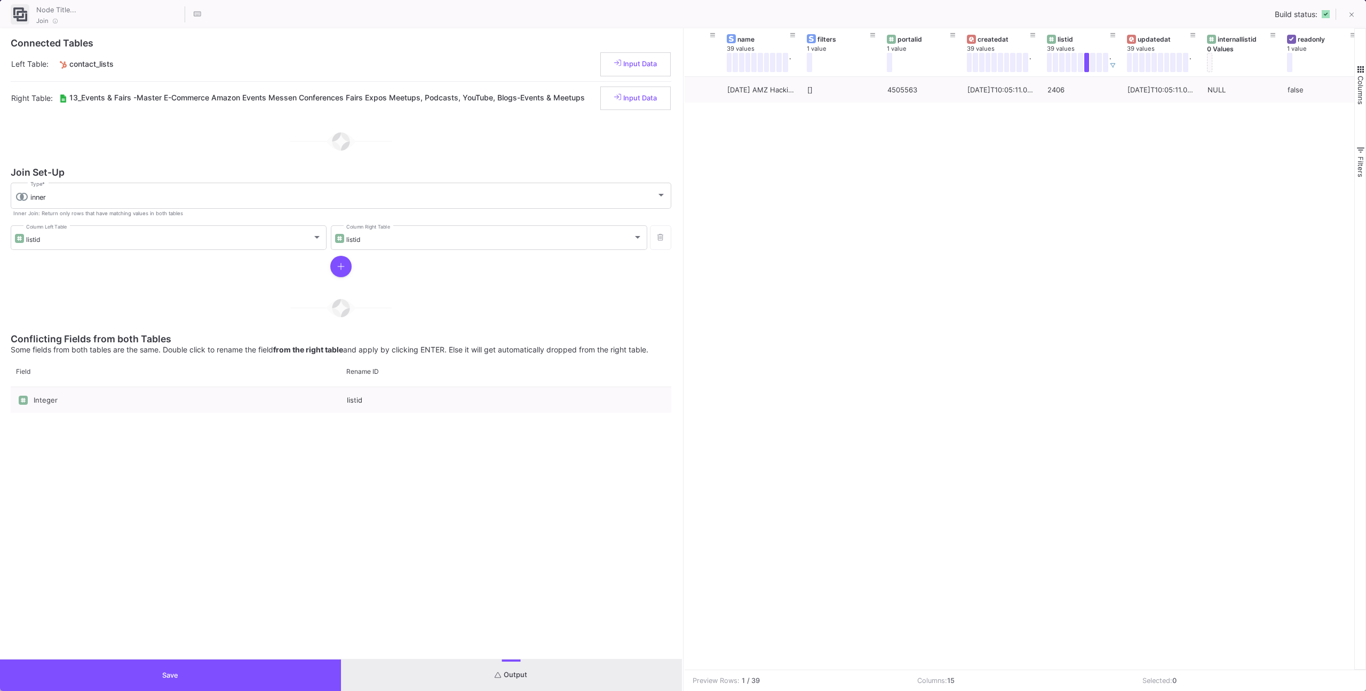
scroll to position [0, 227]
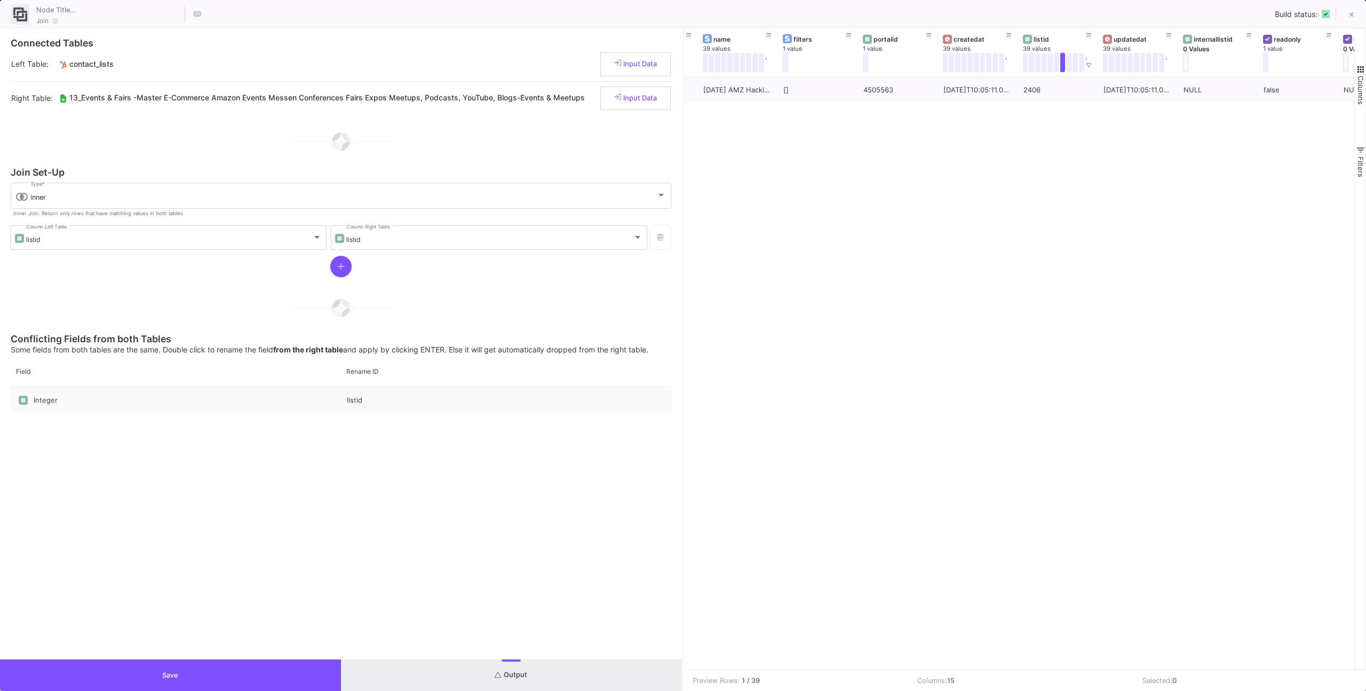
click at [312, 658] on div "Connected Tables Left Table: contact_lists Input Data Right Table: 13_Events & …" at bounding box center [341, 343] width 682 height 630
drag, startPoint x: 308, startPoint y: 667, endPoint x: 310, endPoint y: 661, distance: 5.7
click at [307, 667] on button "Save" at bounding box center [170, 674] width 341 height 31
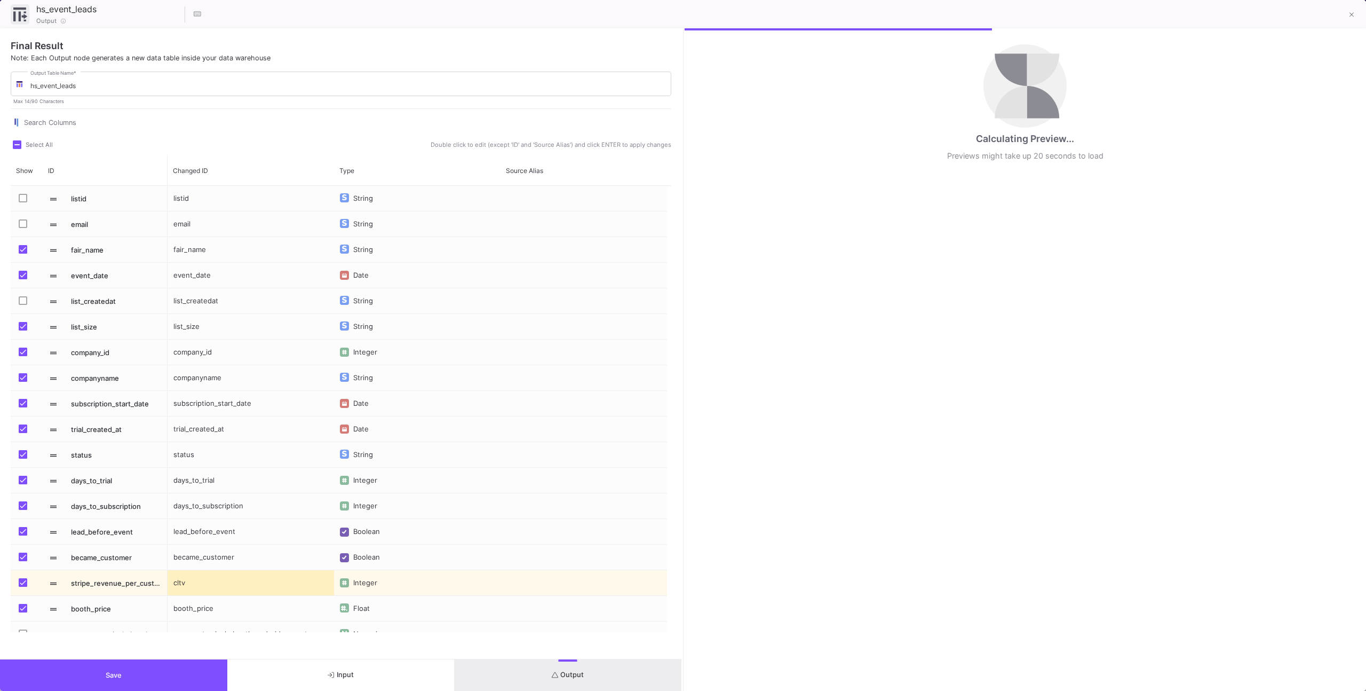
click at [510, 672] on button "Output" at bounding box center [568, 674] width 227 height 31
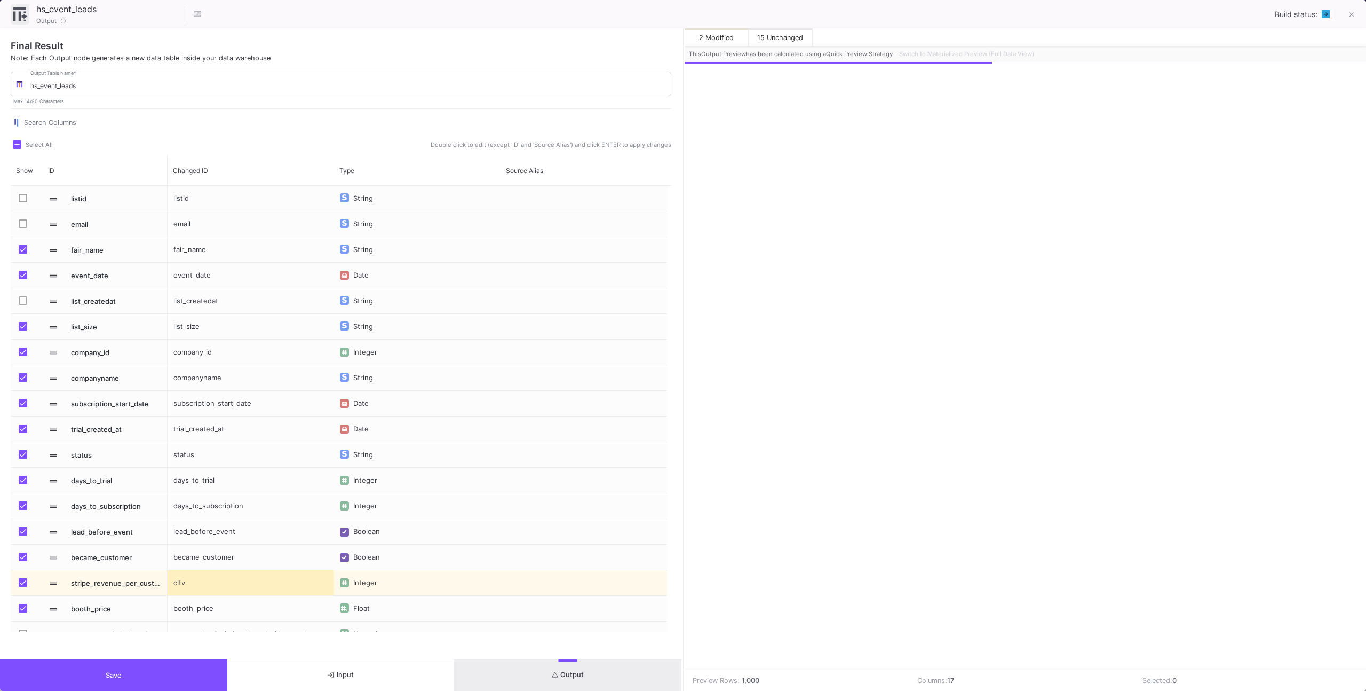
scroll to position [0, 375]
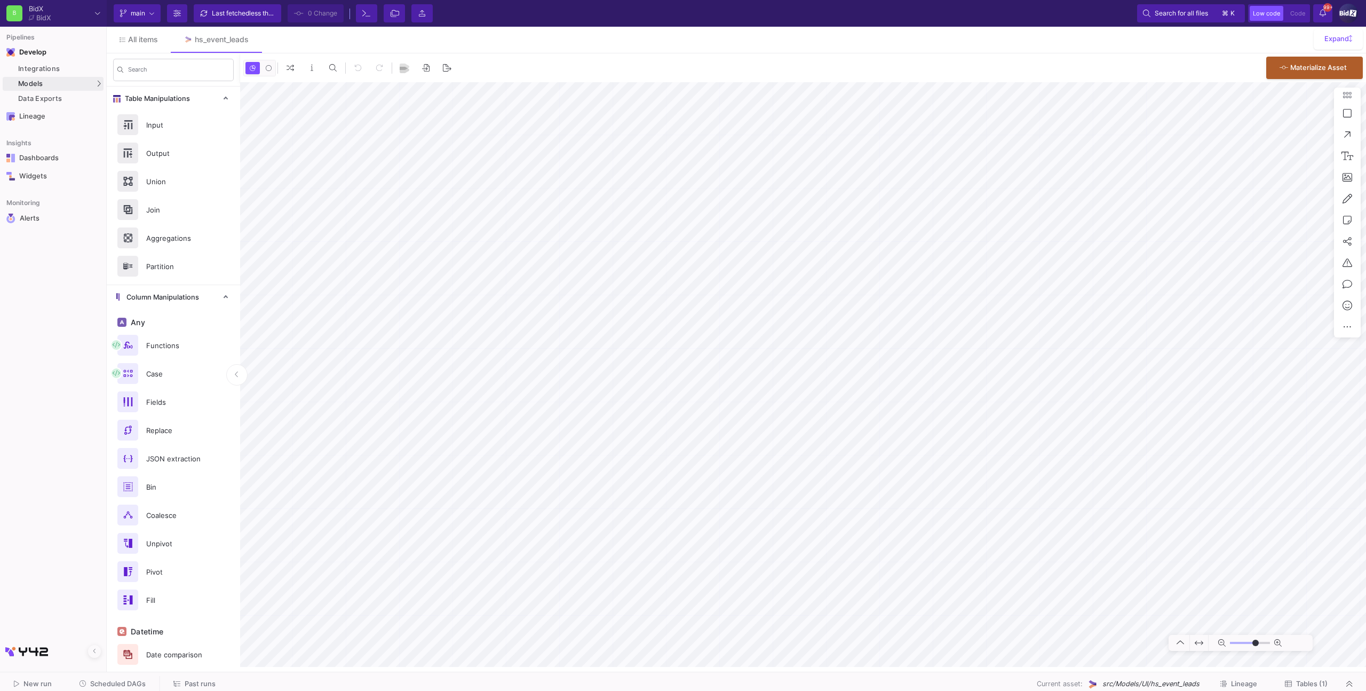
type input "-31"
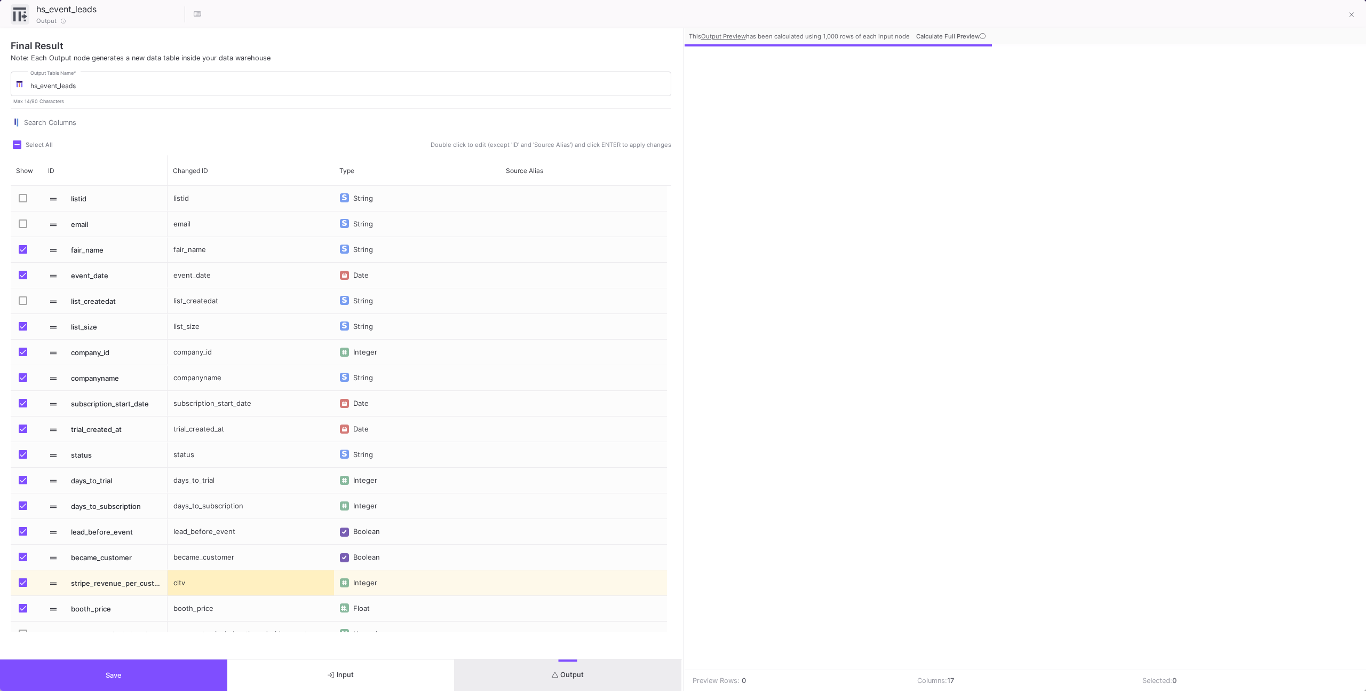
scroll to position [0, 371]
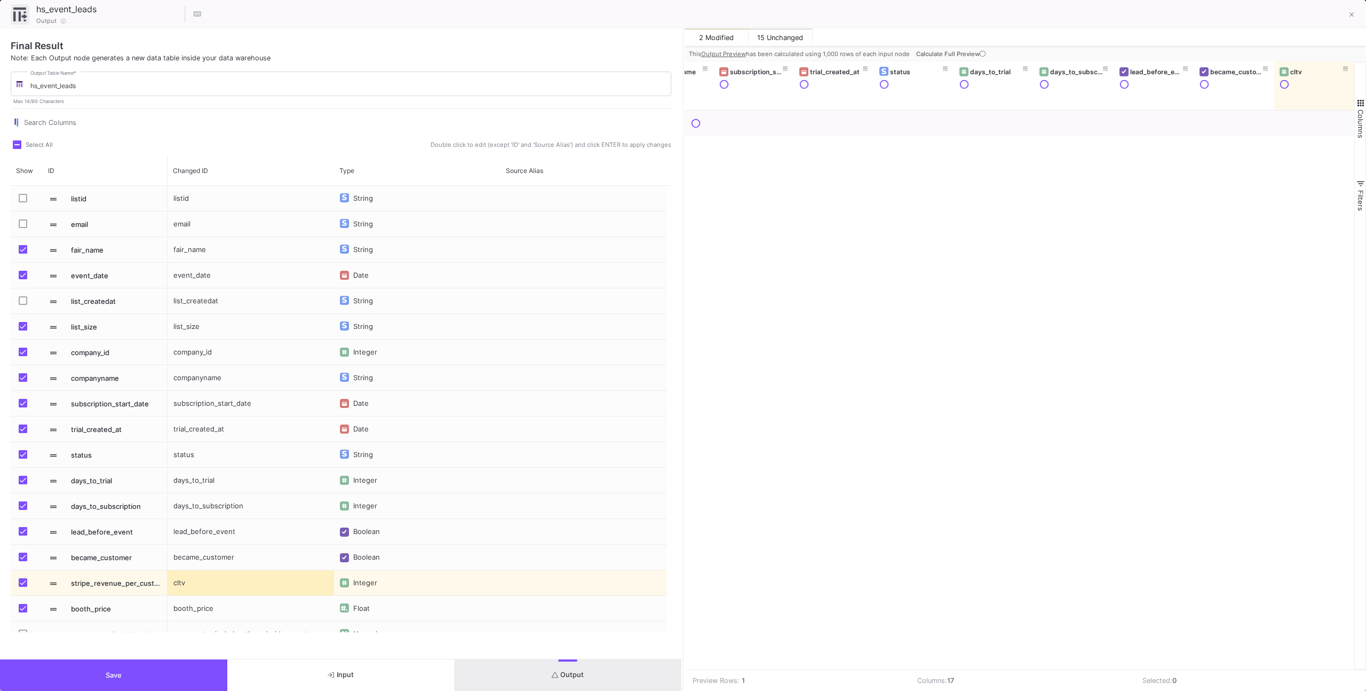
click at [977, 52] on span "Calculate Full Preview" at bounding box center [952, 53] width 72 height 7
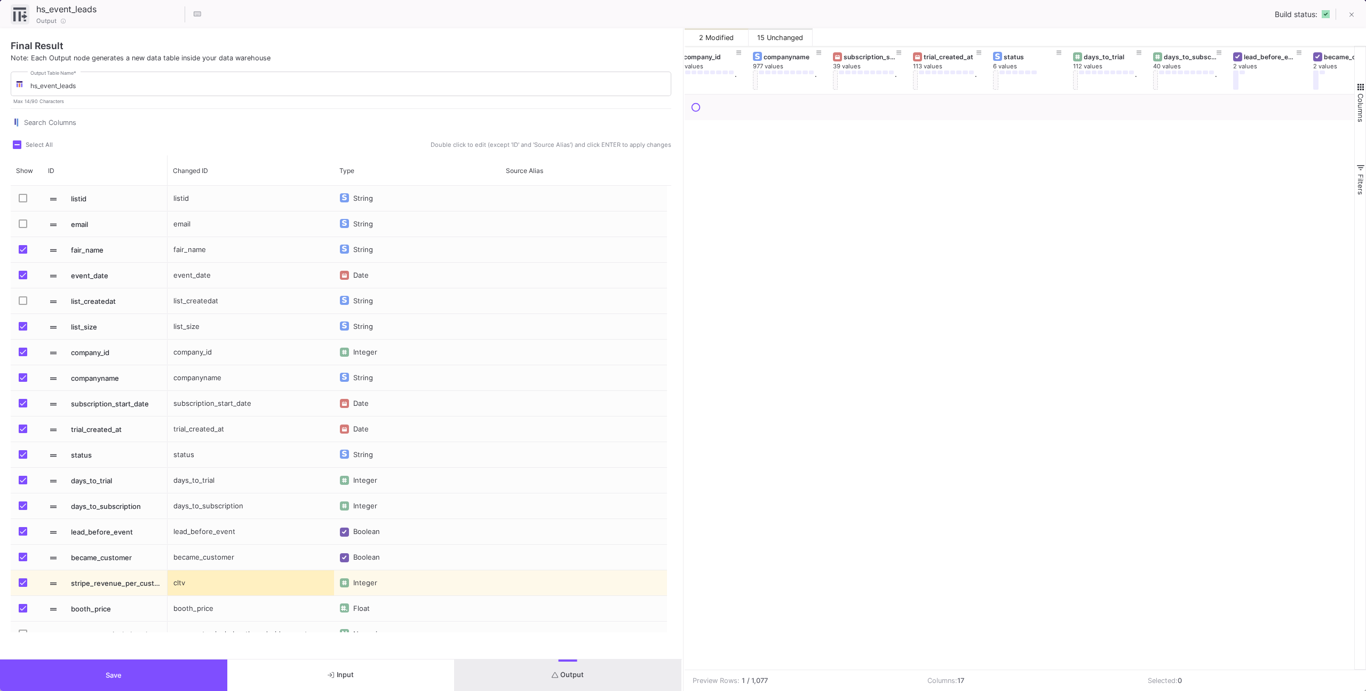
scroll to position [0, 0]
click at [758, 56] on button at bounding box center [756, 53] width 16 height 16
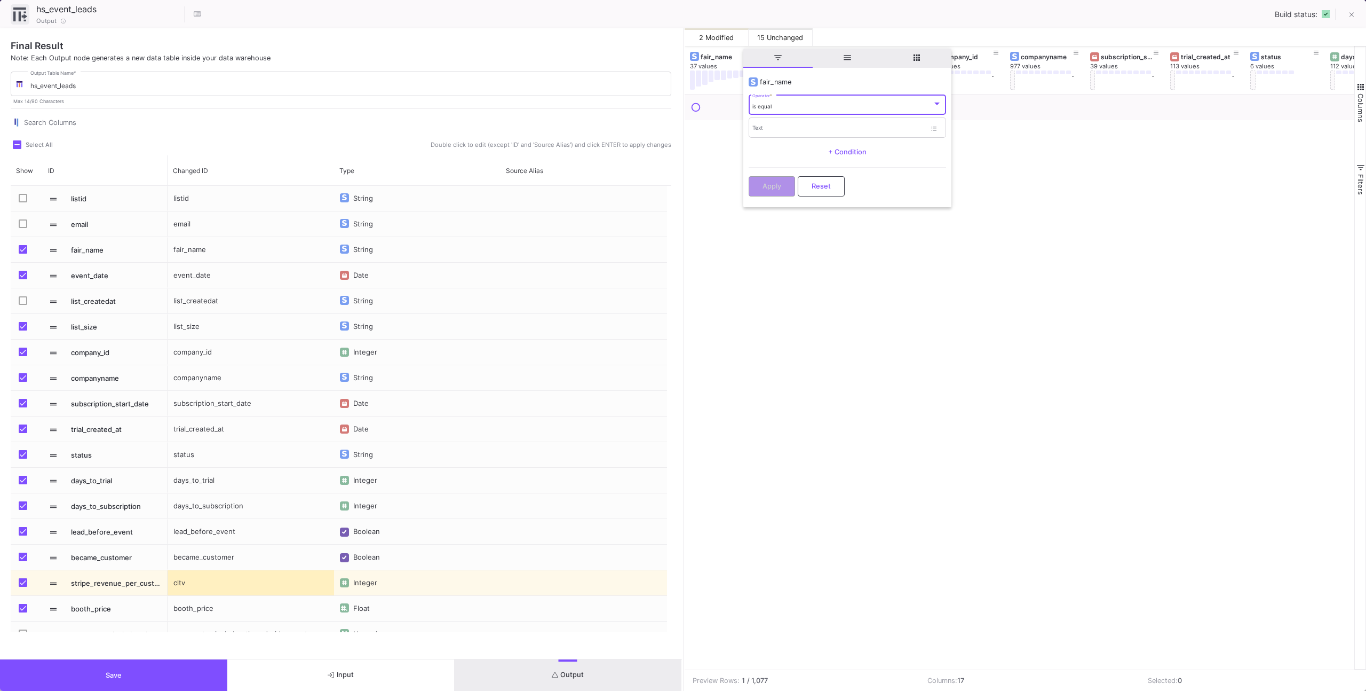
click at [778, 110] on div "is equal Operator *" at bounding box center [846, 104] width 189 height 22
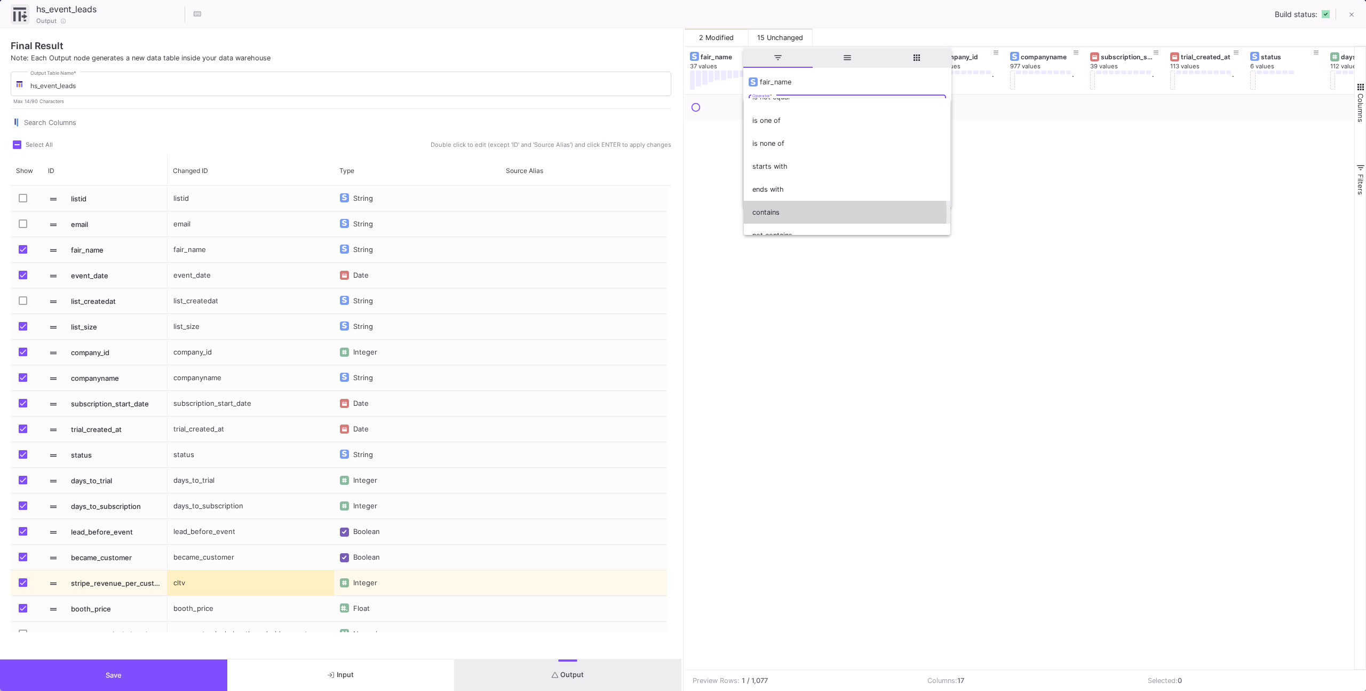
drag, startPoint x: 798, startPoint y: 215, endPoint x: 797, endPoint y: 195, distance: 19.2
click at [797, 214] on span "contains" at bounding box center [846, 212] width 189 height 23
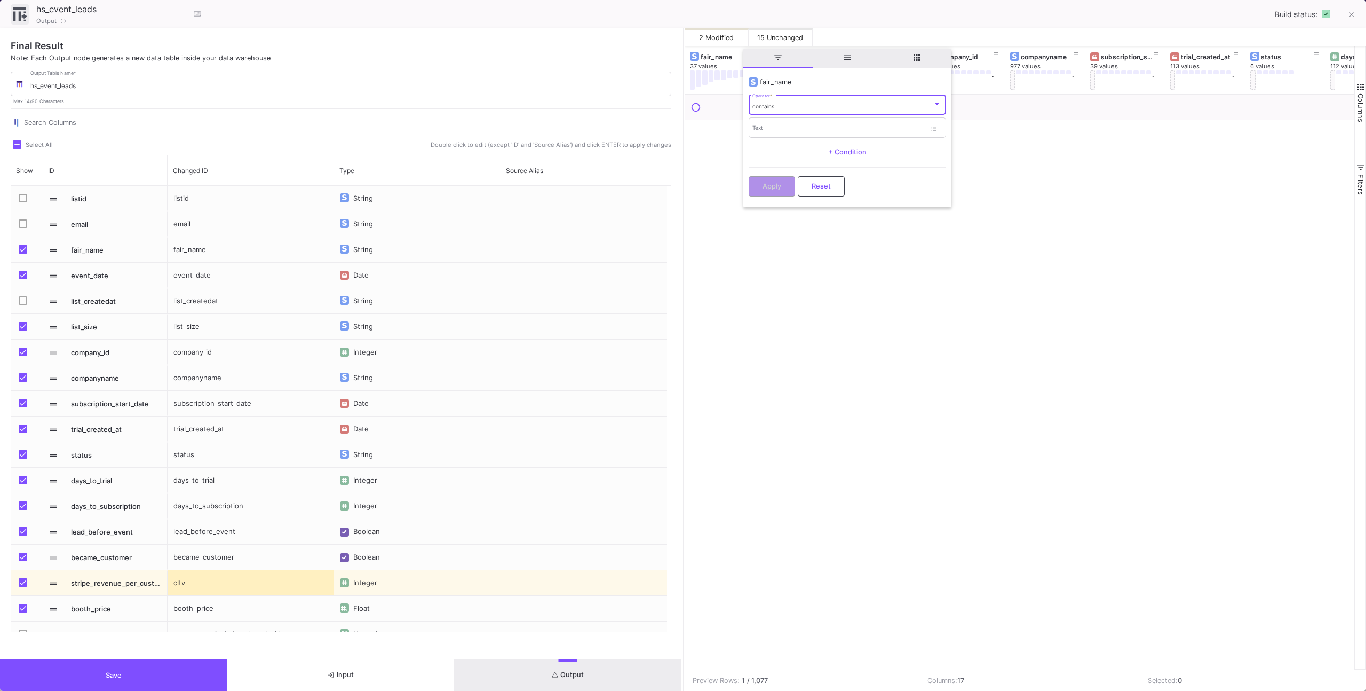
click at [785, 142] on y42-operation-input-add "+ Condition" at bounding box center [847, 151] width 197 height 21
click at [788, 132] on div "Text" at bounding box center [838, 127] width 173 height 22
type input "AMZ"
click at [756, 191] on button "Apply" at bounding box center [772, 185] width 46 height 20
click at [915, 51] on icon at bounding box center [916, 53] width 5 height 4
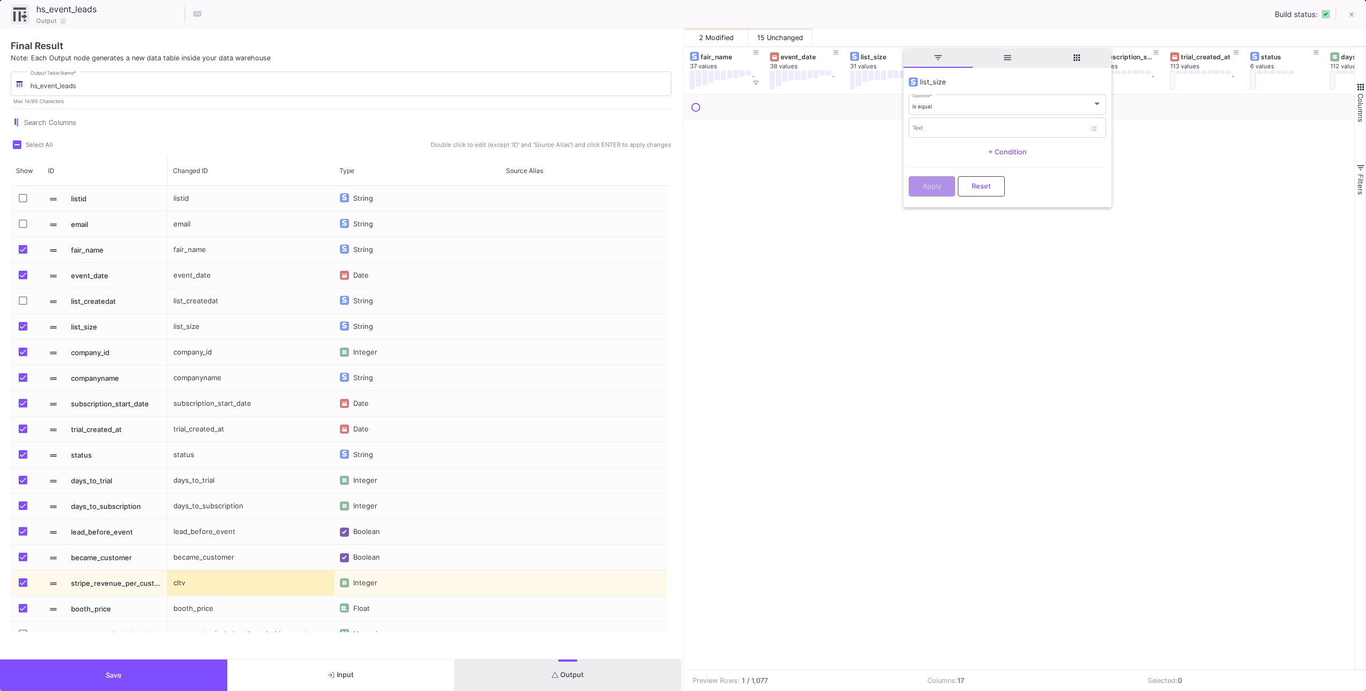
click at [904, 51] on span "filter" at bounding box center [938, 58] width 69 height 19
click at [916, 53] on icon at bounding box center [916, 53] width 5 height 6
click at [931, 129] on input "Text" at bounding box center [999, 129] width 173 height 7
type input "15"
click at [934, 185] on span "Apply" at bounding box center [932, 186] width 19 height 8
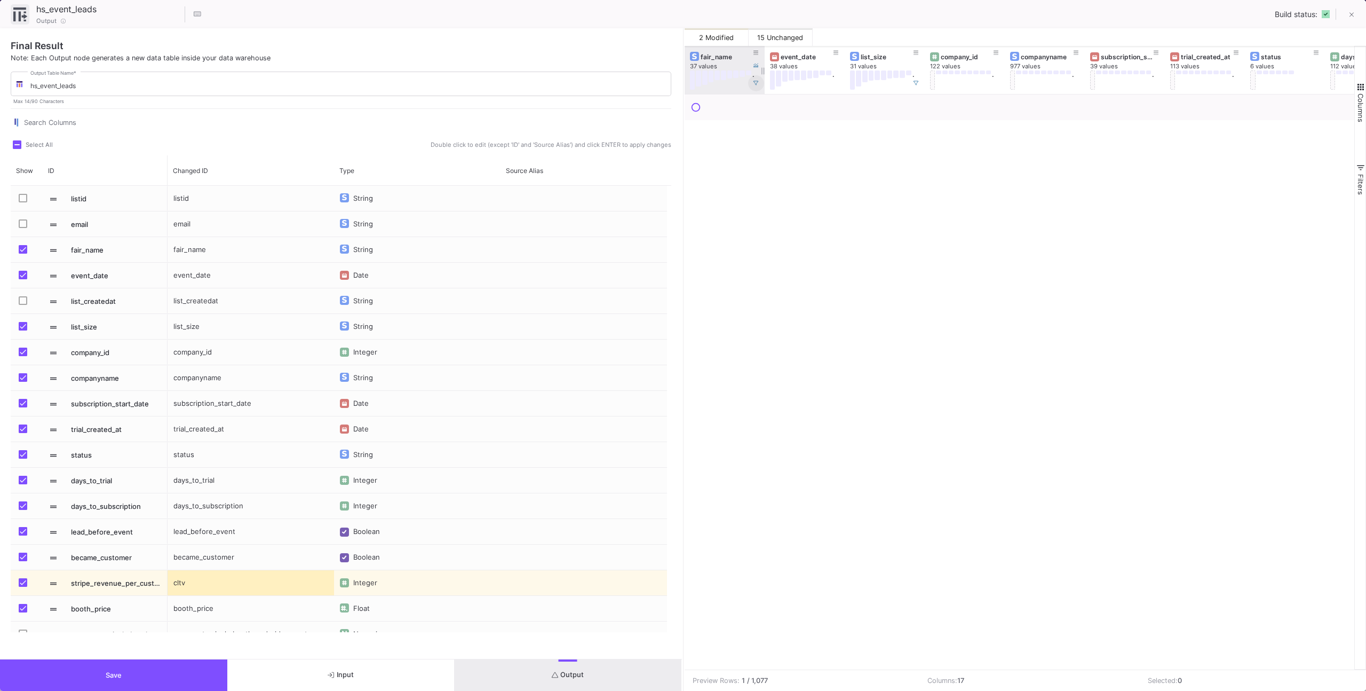
click at [755, 83] on icon at bounding box center [756, 83] width 5 height 5
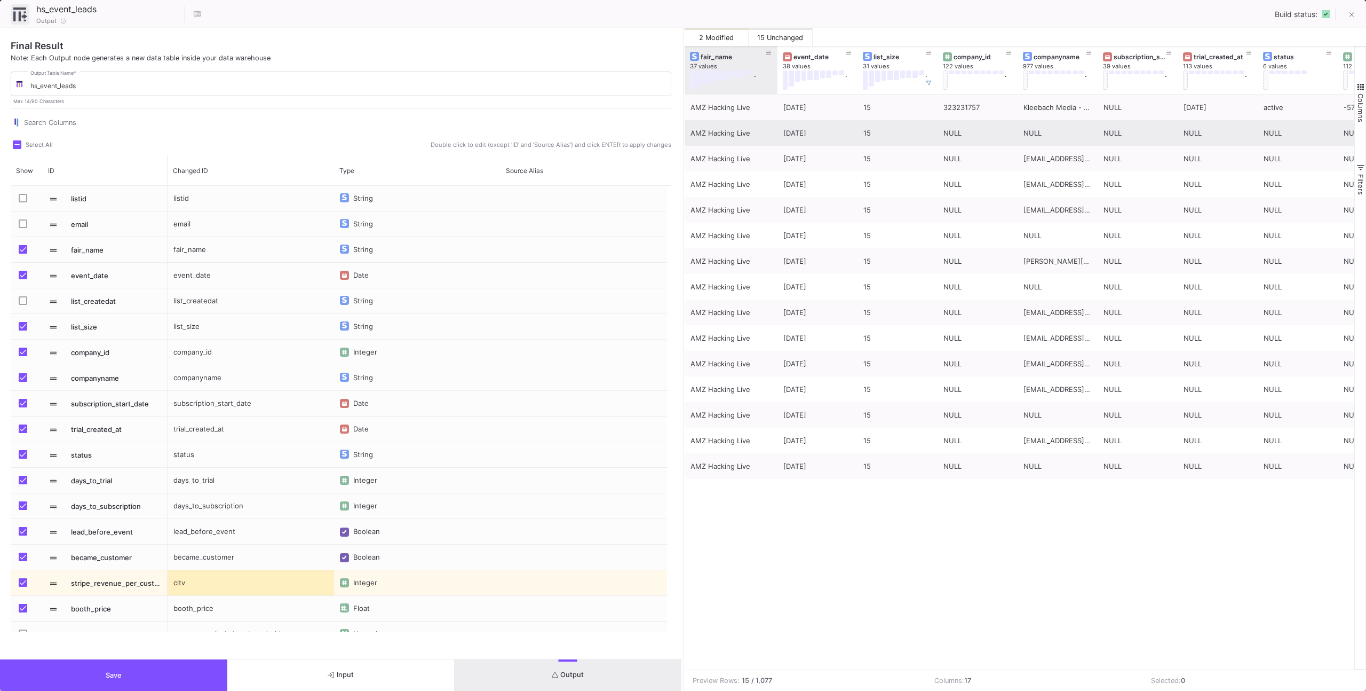
drag, startPoint x: 764, startPoint y: 80, endPoint x: 799, endPoint y: 124, distance: 56.6
click at [777, 80] on div at bounding box center [777, 70] width 4 height 48
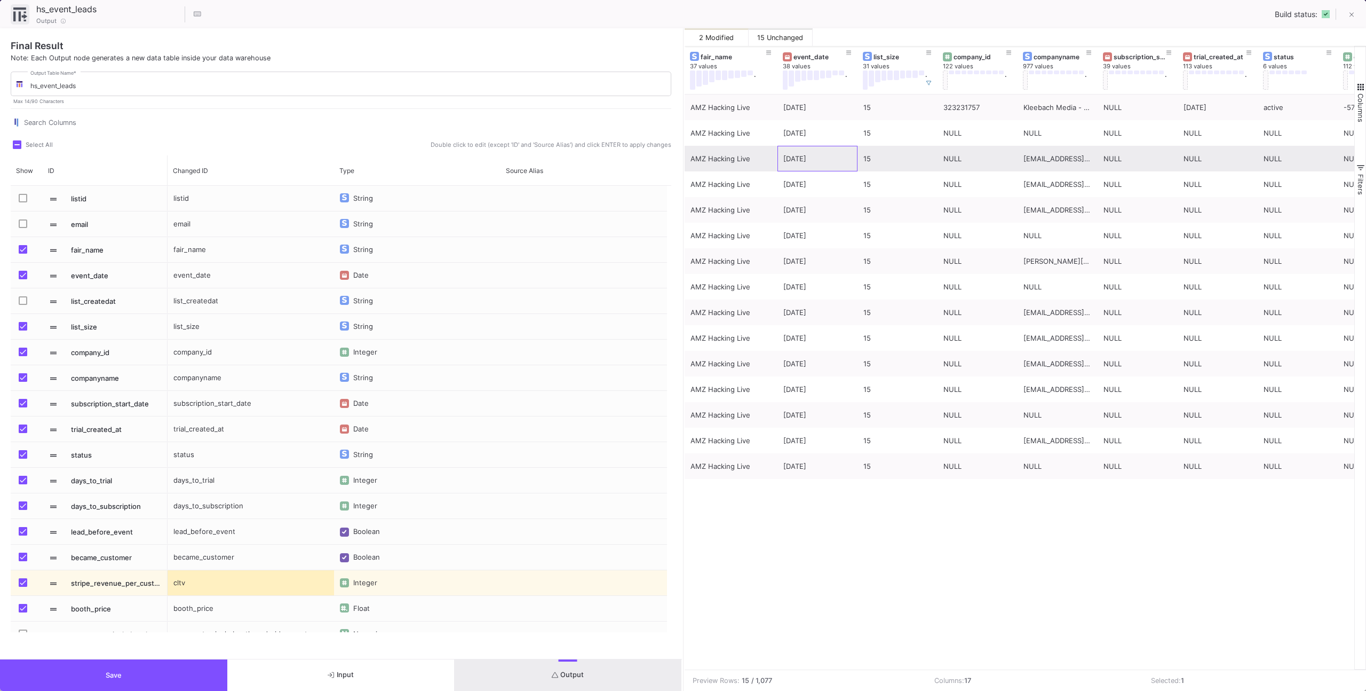
click at [817, 149] on div "[DATE]" at bounding box center [817, 158] width 68 height 25
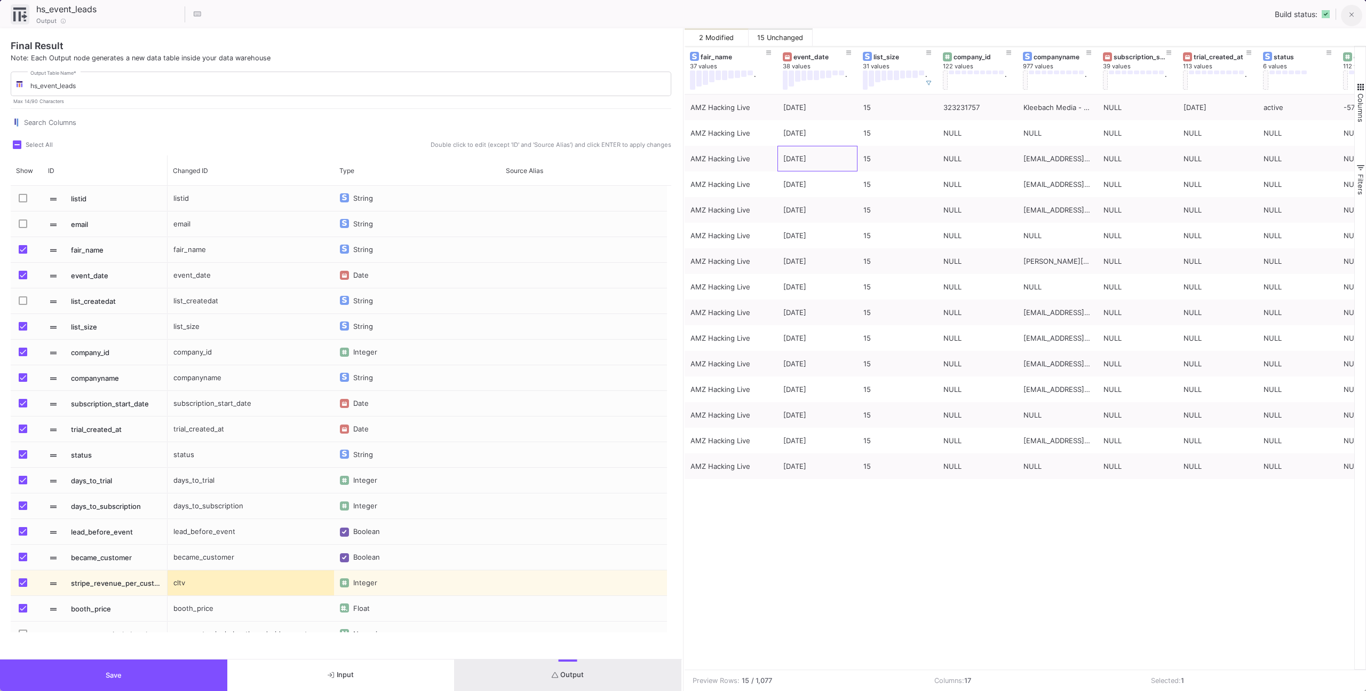
click at [1350, 18] on icon at bounding box center [1352, 14] width 5 height 7
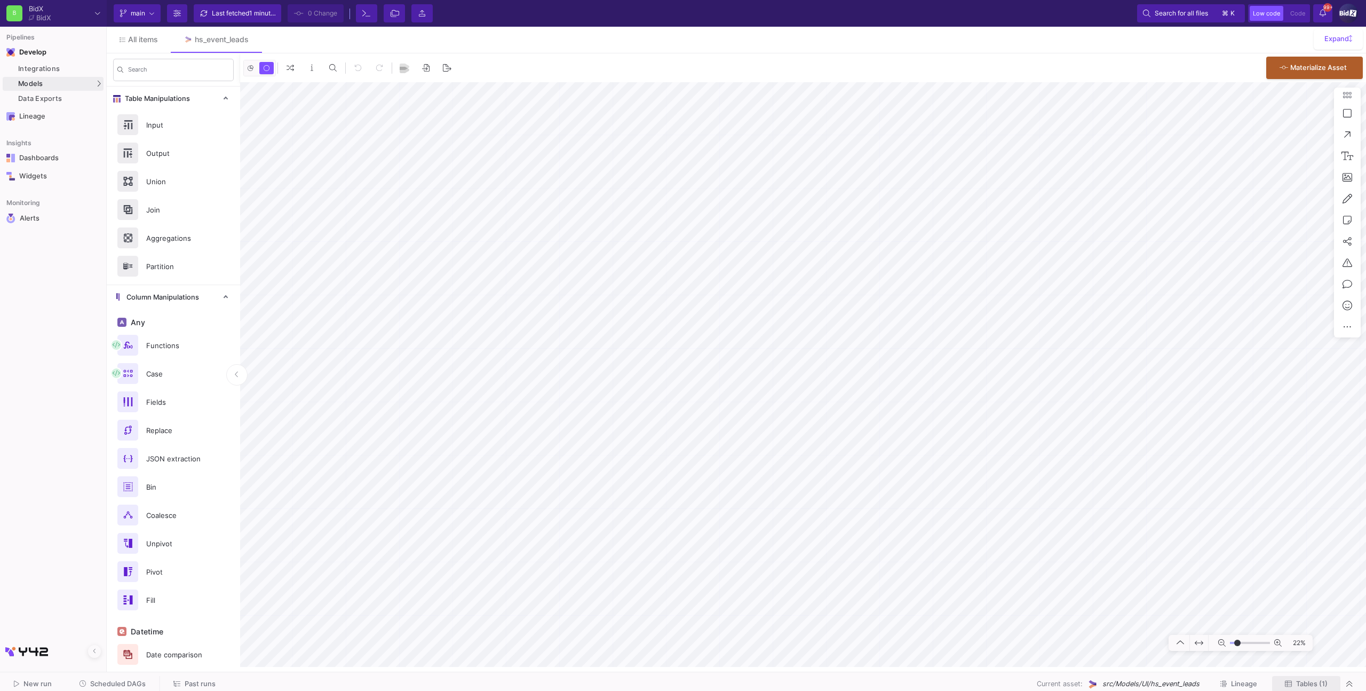
click at [1294, 686] on span "Tables (1)" at bounding box center [1306, 683] width 43 height 8
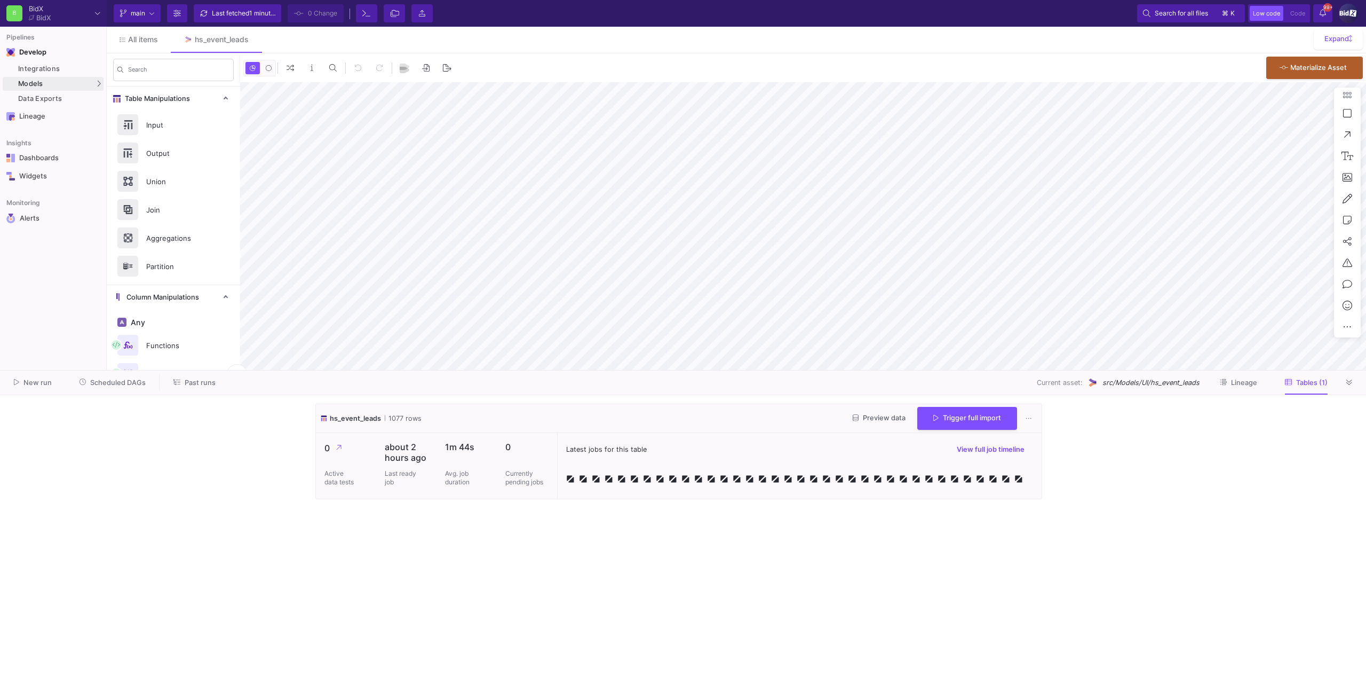
click at [930, 414] on div "Trigger full import" at bounding box center [967, 418] width 100 height 23
type input "-31"
click at [978, 416] on div "Trigger full import" at bounding box center [967, 418] width 100 height 23
type input "-31"
click at [961, 414] on span "Trigger full import" at bounding box center [967, 417] width 68 height 8
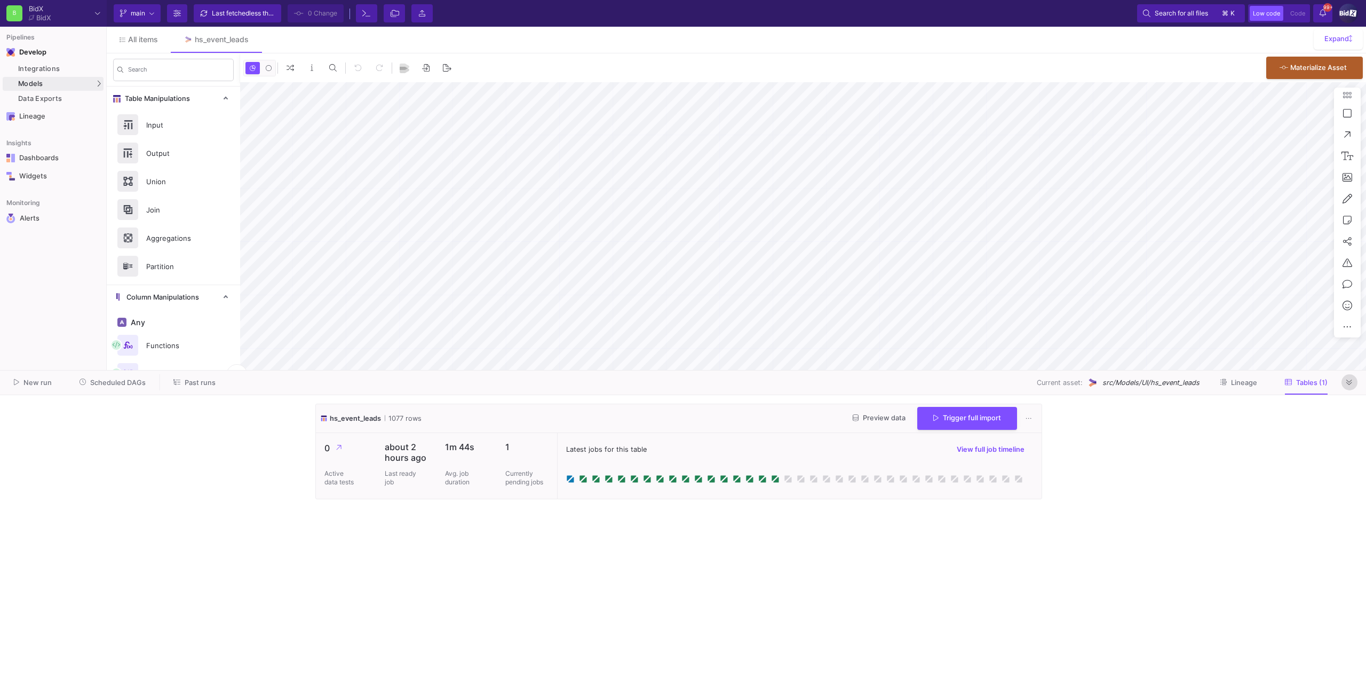
click at [1346, 379] on icon at bounding box center [1349, 382] width 6 height 7
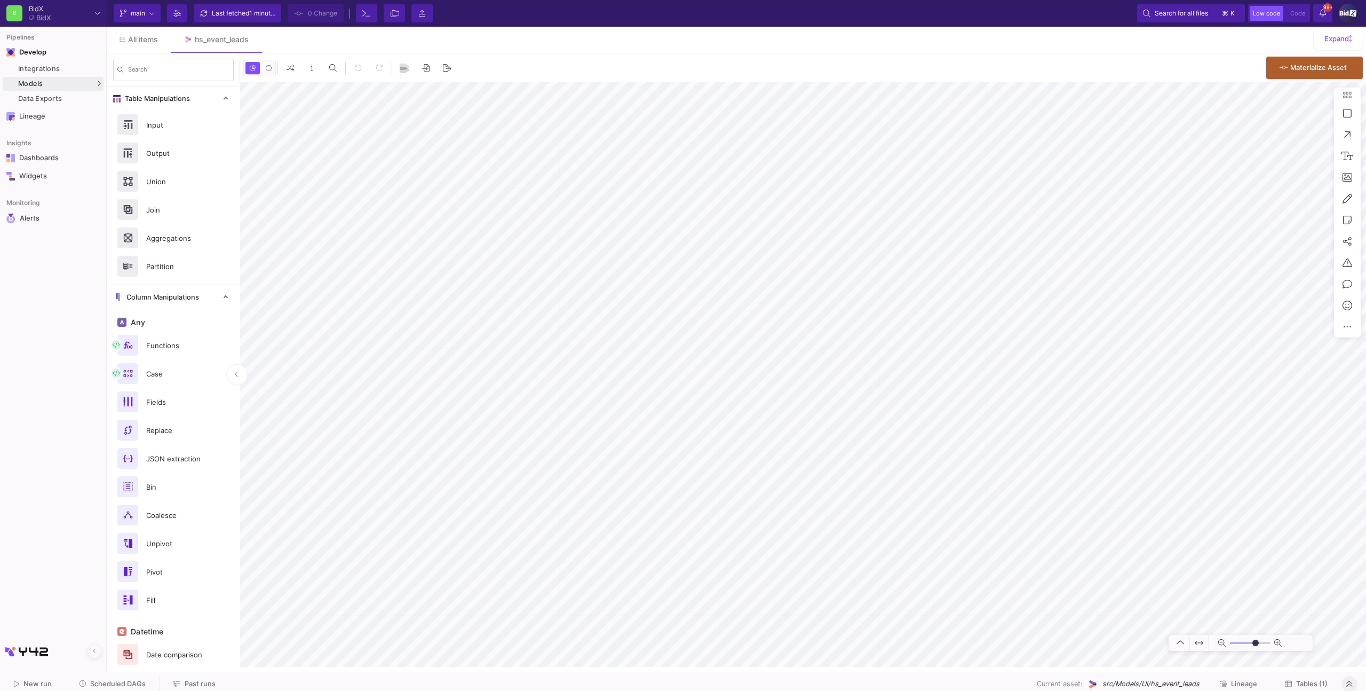
type input "-31"
type input "-8"
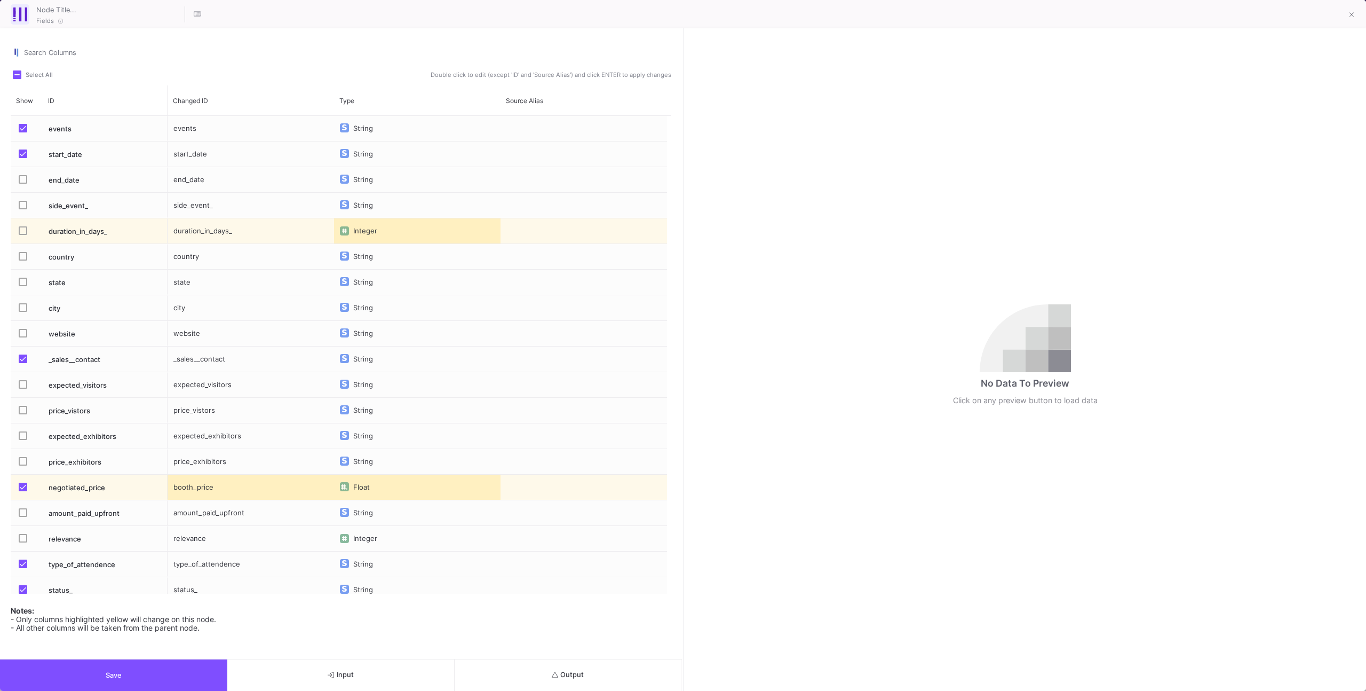
click at [194, 685] on button "Save" at bounding box center [113, 674] width 227 height 31
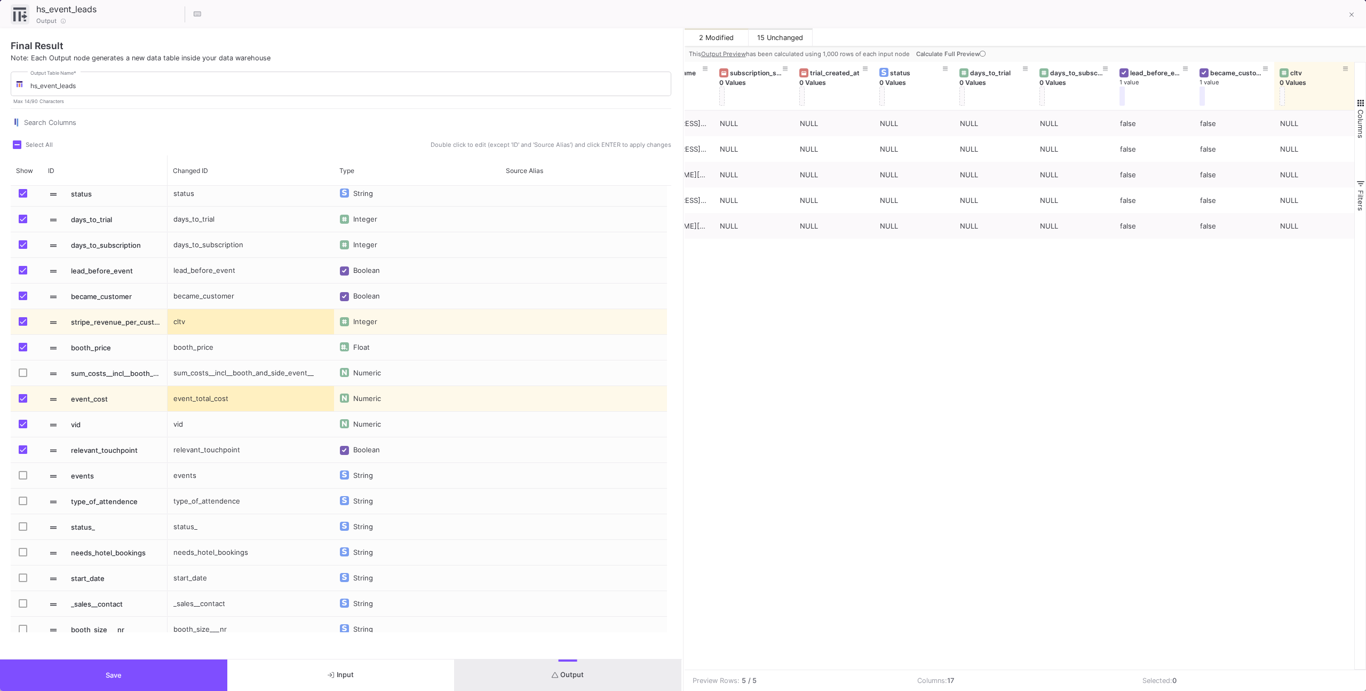
scroll to position [297, 0]
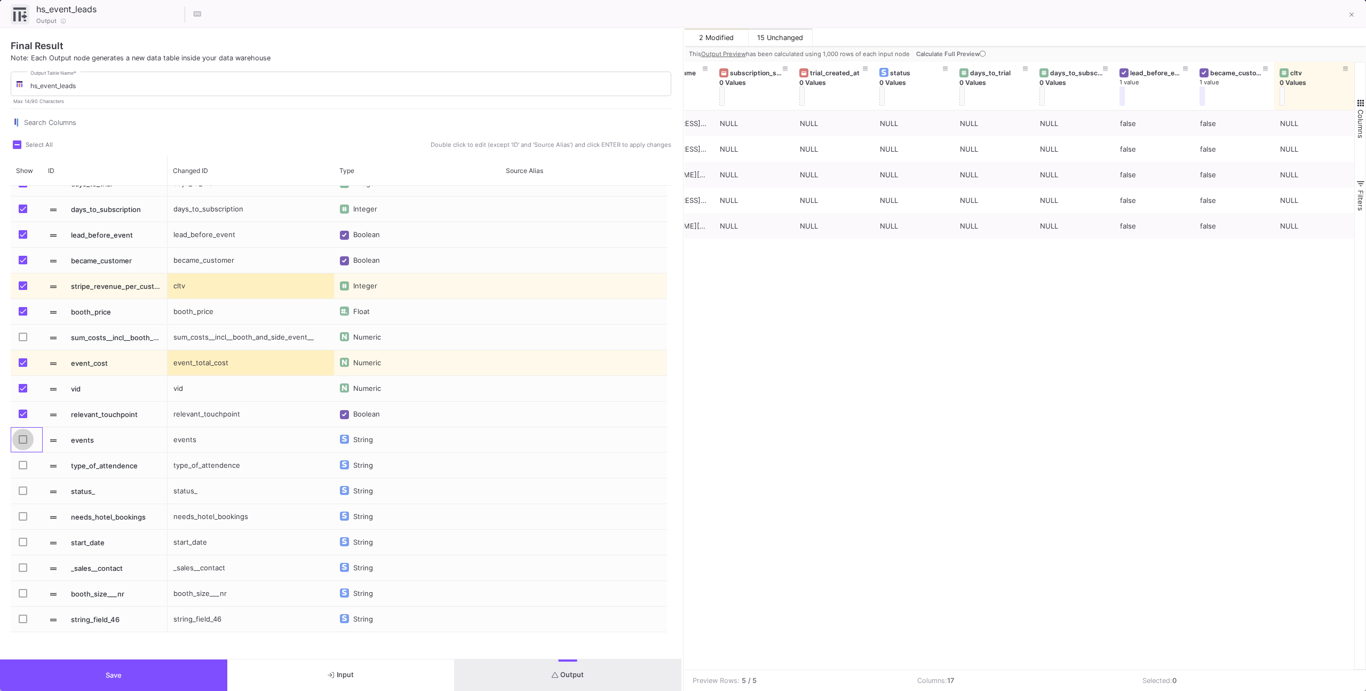
click at [20, 439] on span "Press SPACE to select this row." at bounding box center [23, 439] width 9 height 9
click at [22, 443] on input "Press SPACE to select this row." at bounding box center [22, 443] width 1 height 1
click at [949, 49] on button "Calculate Full Preview" at bounding box center [952, 54] width 76 height 16
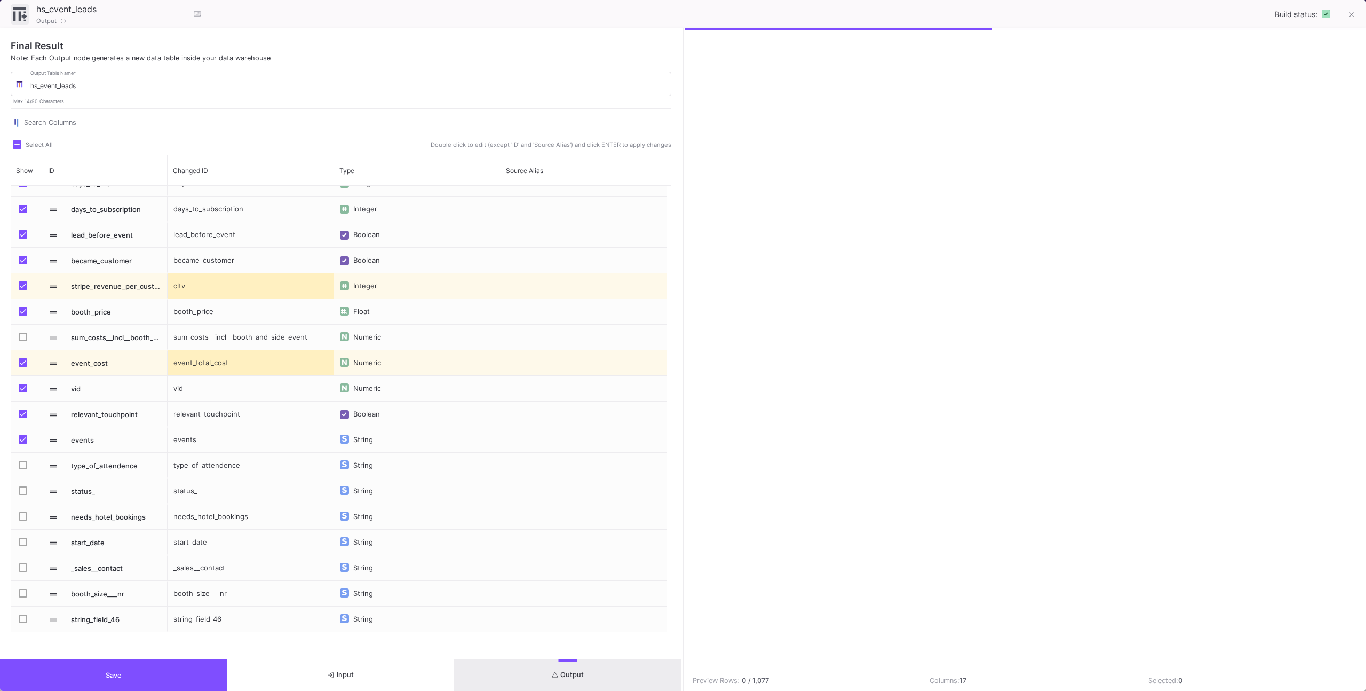
scroll to position [0, 371]
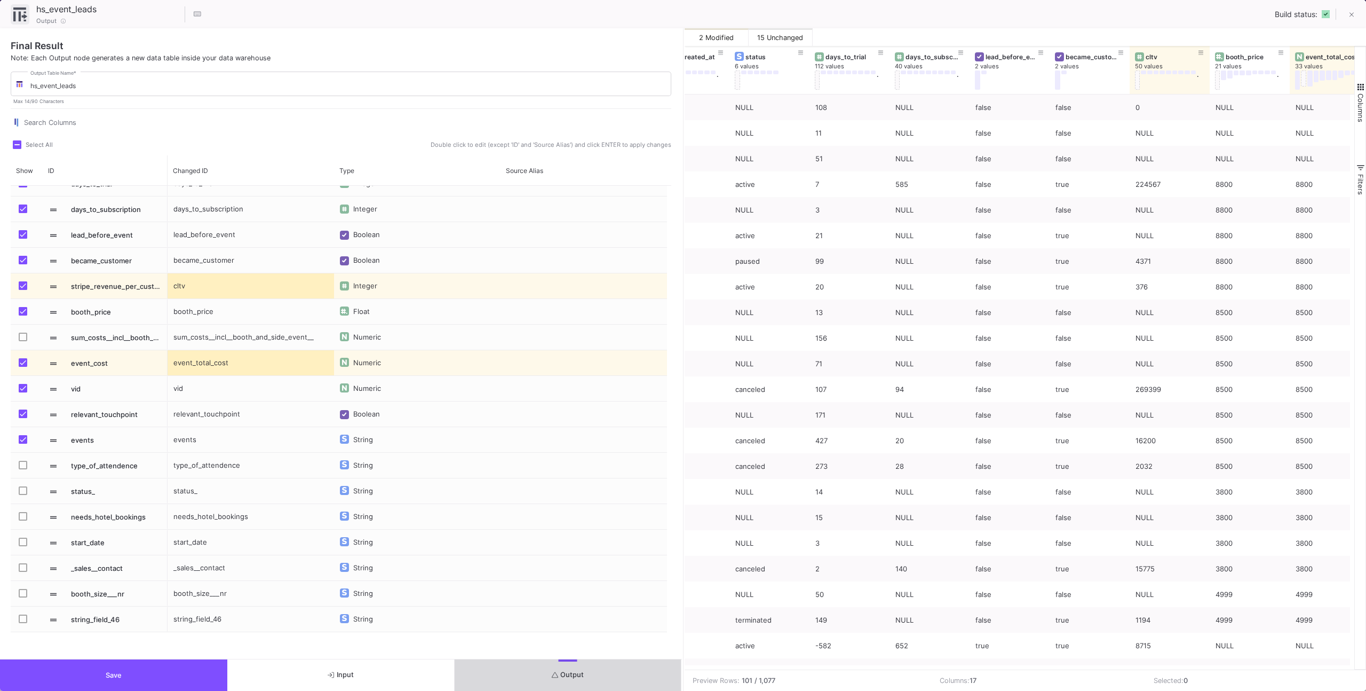
click at [605, 679] on button "Output" at bounding box center [568, 674] width 227 height 31
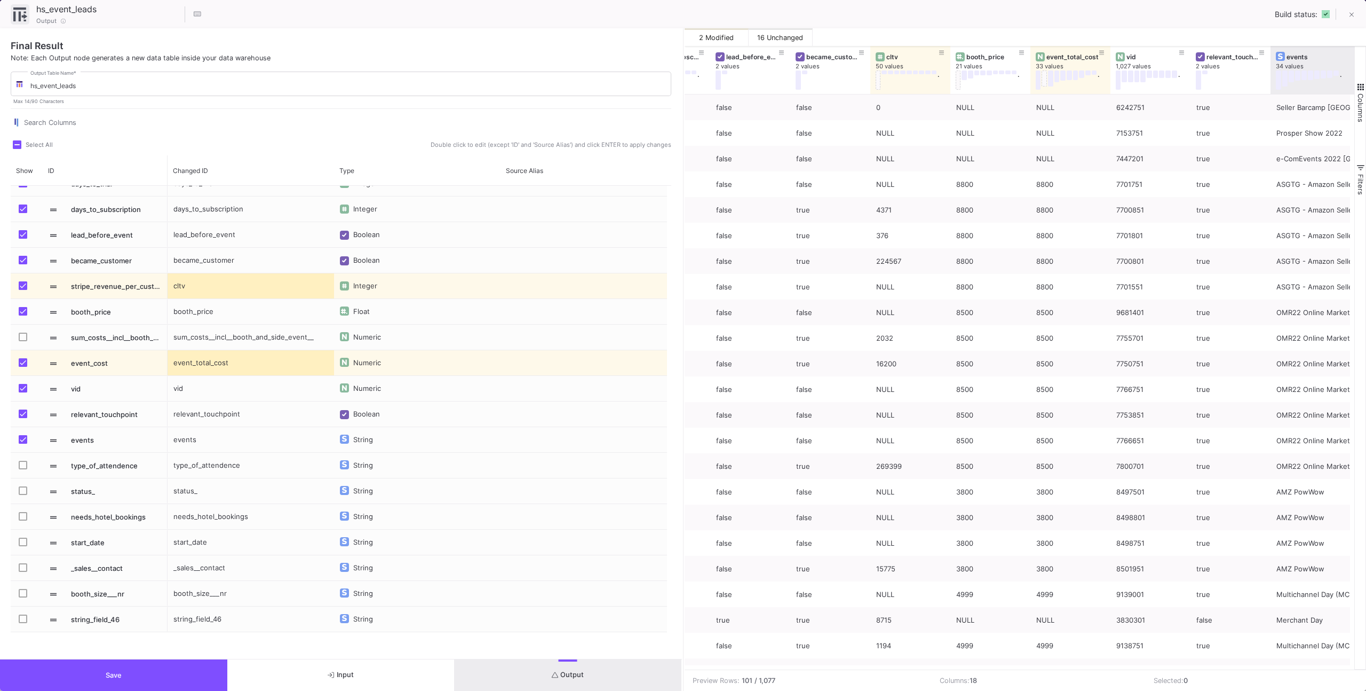
drag, startPoint x: 1356, startPoint y: 77, endPoint x: 1438, endPoint y: 73, distance: 82.3
click at [1366, 73] on html "B BidX BidX Current branch main Branch Options Last fetched 1 minute ago 0 Chan…" at bounding box center [683, 345] width 1366 height 691
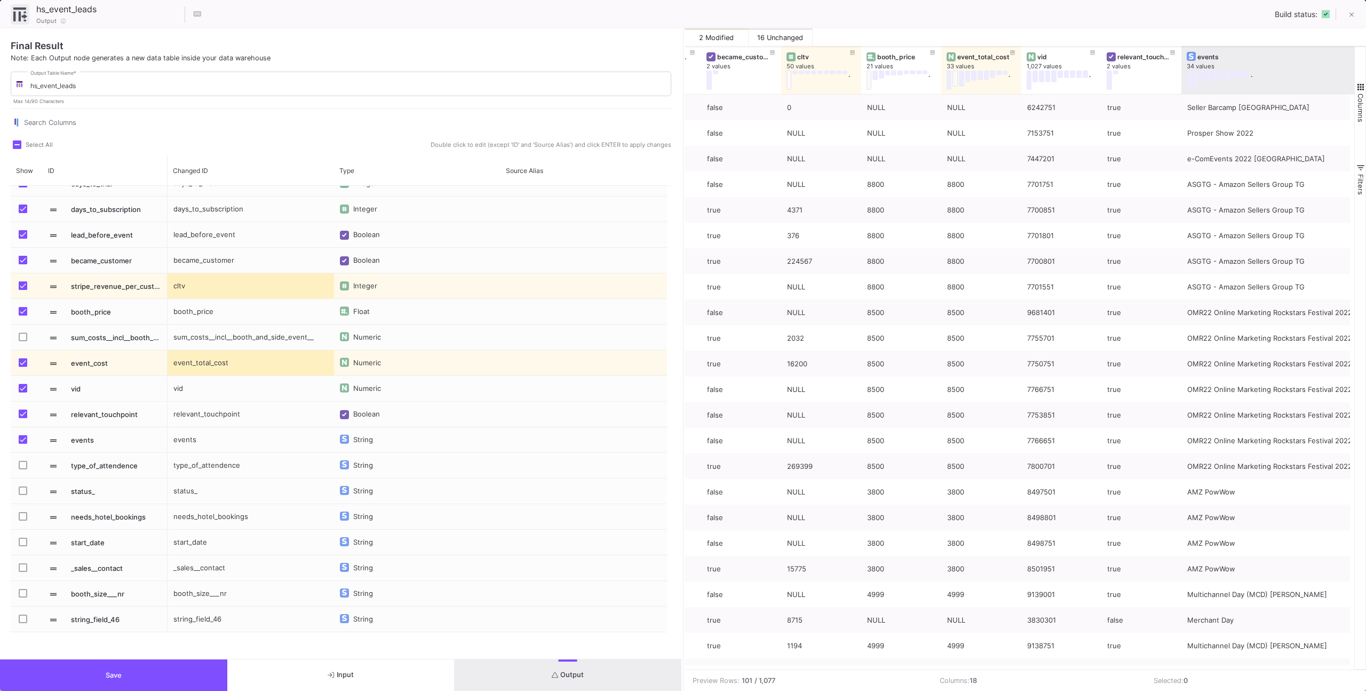
drag, startPoint x: 1349, startPoint y: 82, endPoint x: 1424, endPoint y: 82, distance: 75.3
click at [1366, 82] on html "B BidX BidX Current branch main Branch Options Last fetched 1 minute ago 0 Chan…" at bounding box center [683, 345] width 1366 height 691
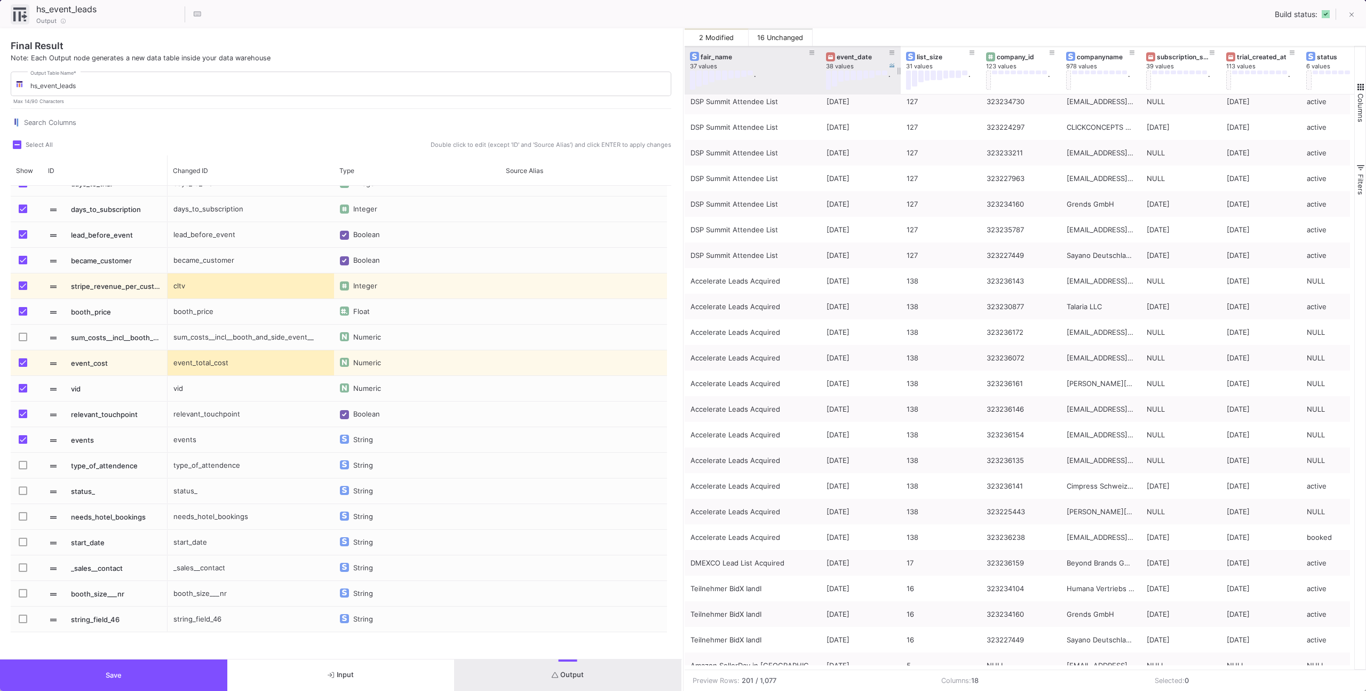
drag, startPoint x: 762, startPoint y: 84, endPoint x: 821, endPoint y: 85, distance: 59.2
click at [819, 85] on div at bounding box center [821, 70] width 4 height 48
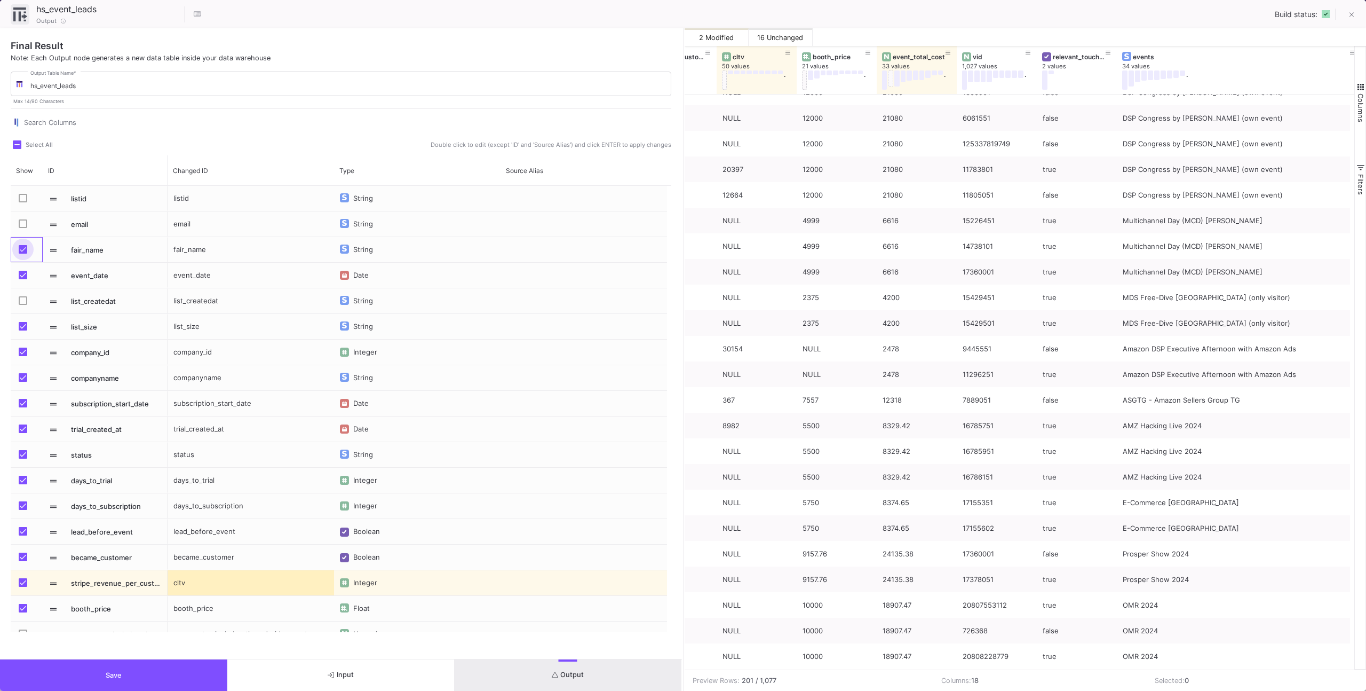
click at [33, 254] on label "Press SPACE to select this row." at bounding box center [26, 250] width 15 height 11
click at [23, 254] on input "Press SPACE to select this row." at bounding box center [22, 254] width 1 height 1
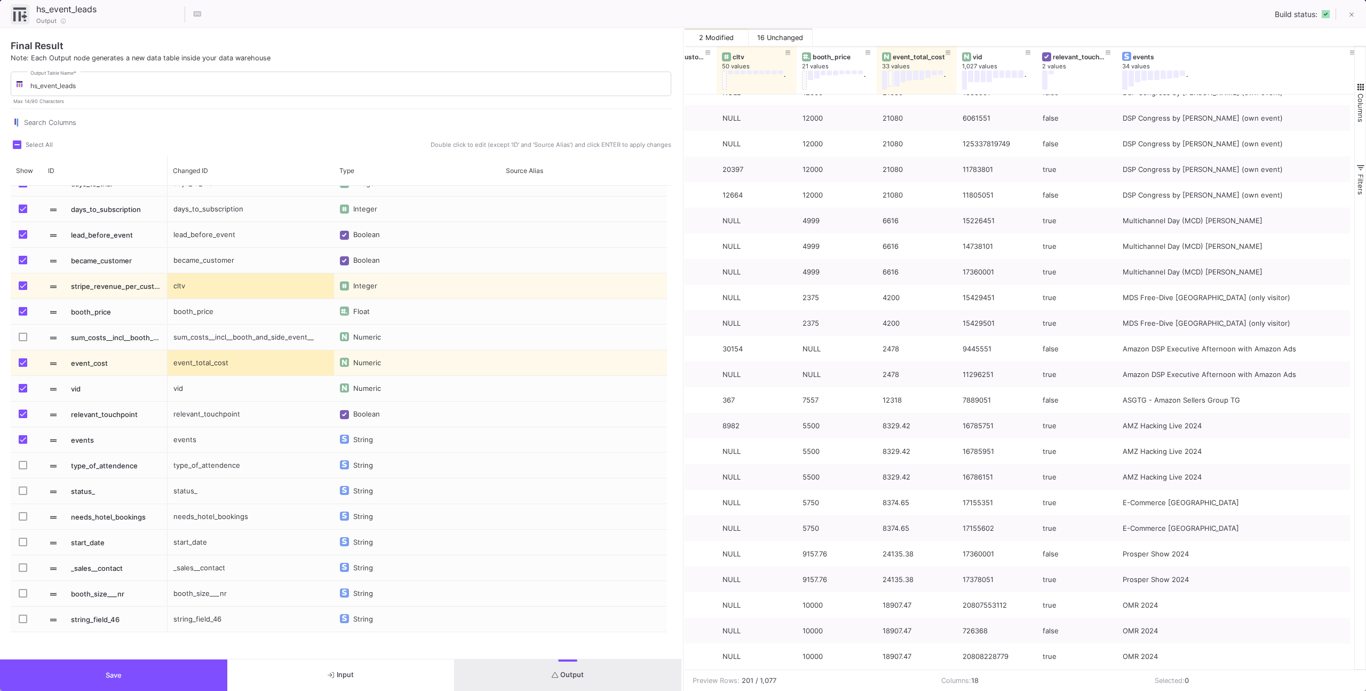
click at [210, 442] on div "events" at bounding box center [251, 439] width 167 height 25
type input "fair_name"
click at [531, 682] on button "Output" at bounding box center [568, 674] width 227 height 31
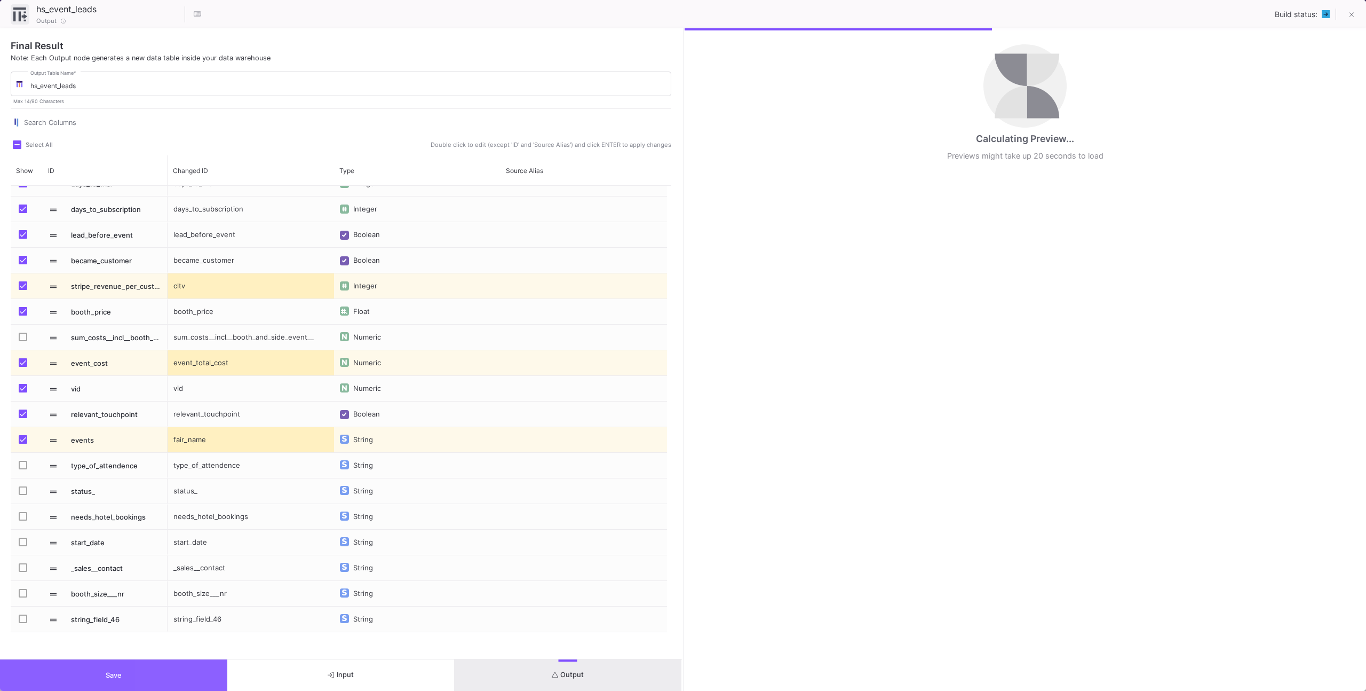
click at [163, 672] on button "Save" at bounding box center [113, 674] width 227 height 31
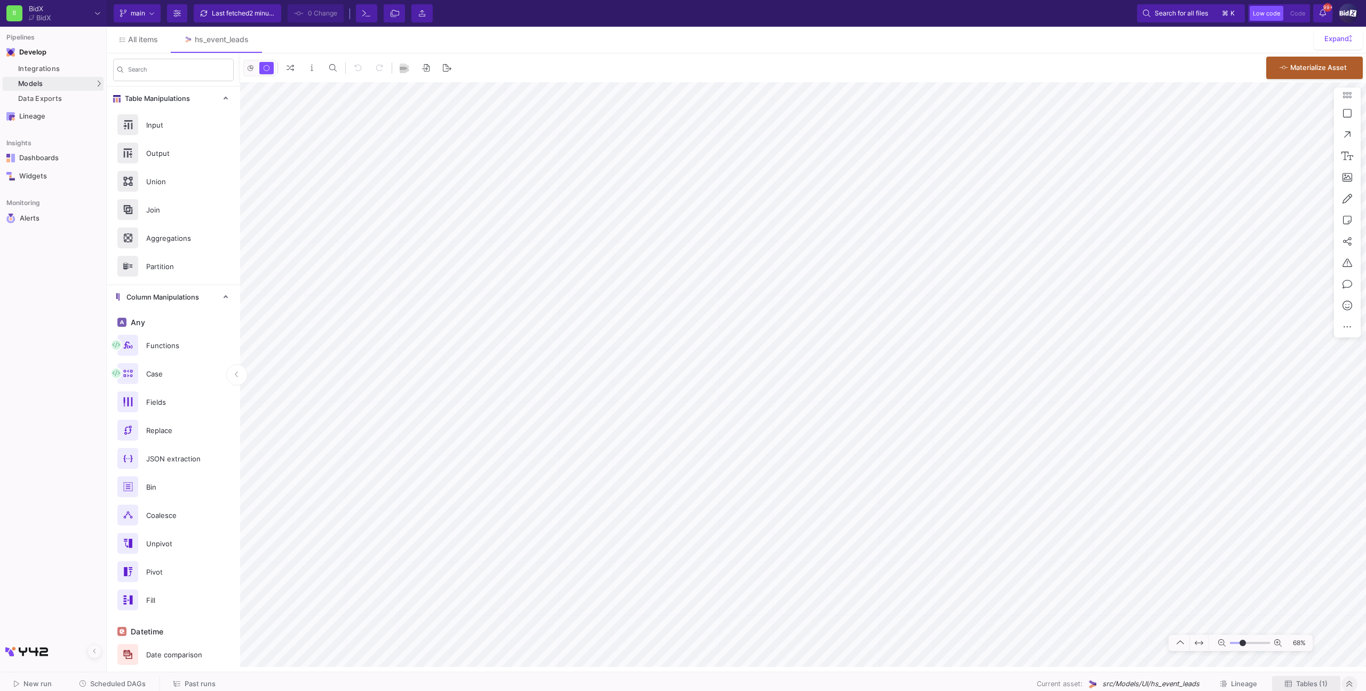
click at [1308, 679] on span "Tables (1)" at bounding box center [1311, 683] width 31 height 8
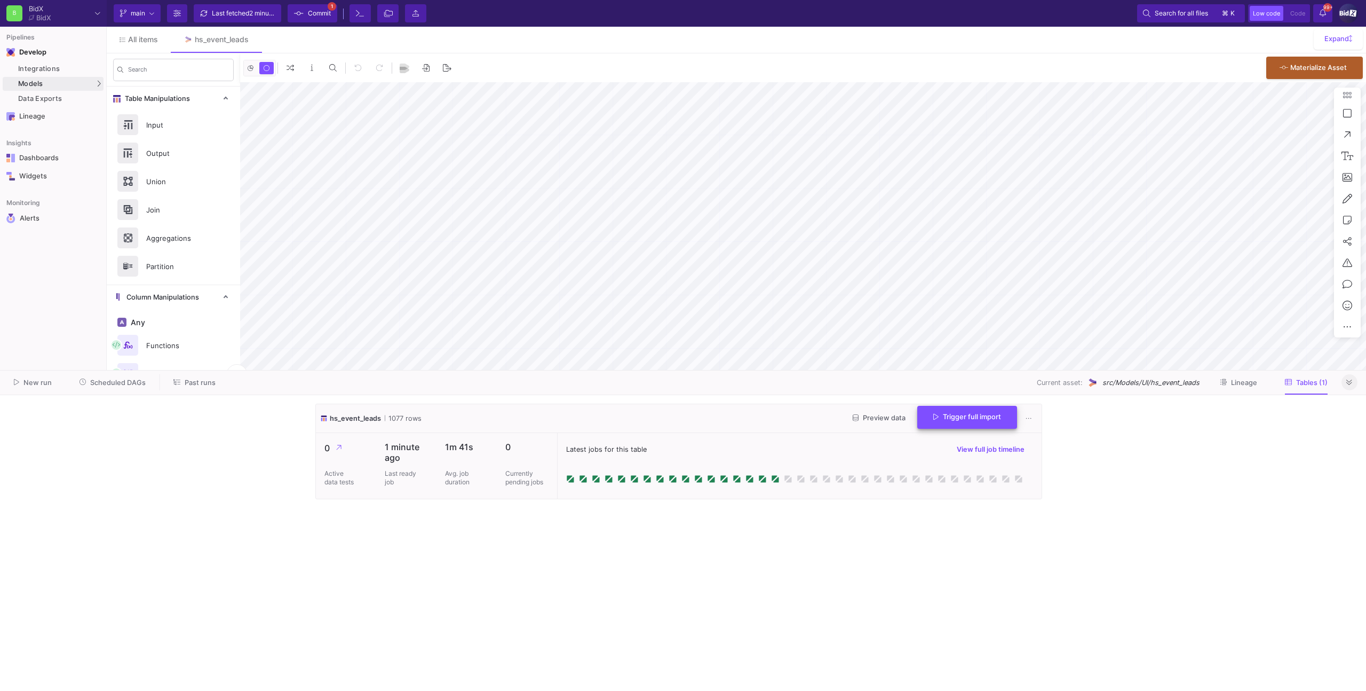
click at [939, 423] on button "Trigger full import" at bounding box center [967, 417] width 100 height 23
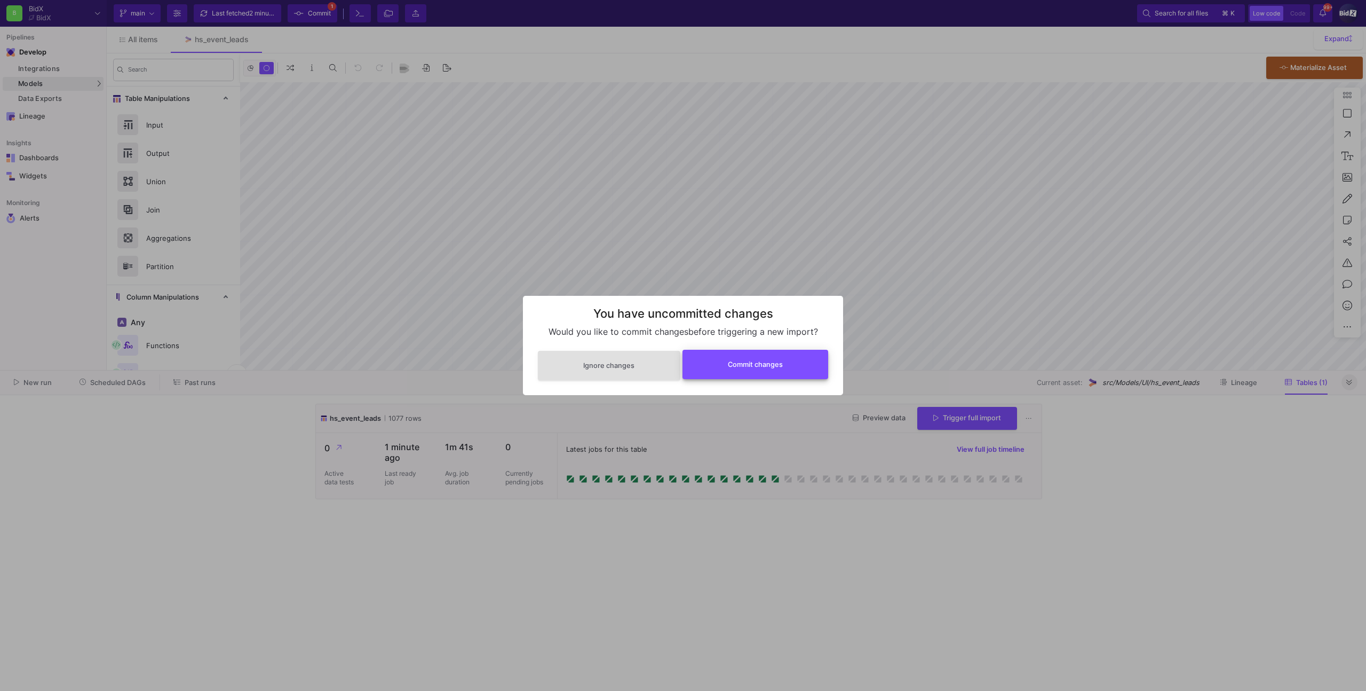
click at [762, 372] on button "Commit changes" at bounding box center [756, 364] width 146 height 29
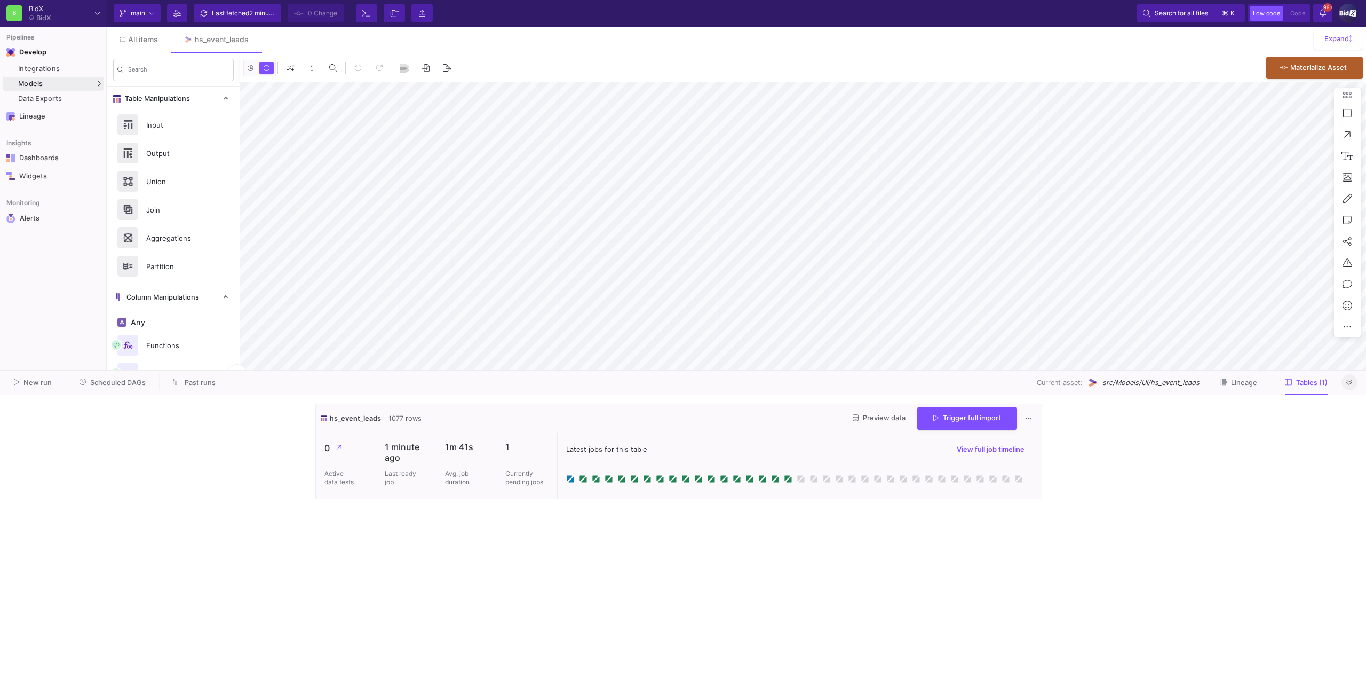
click at [1354, 384] on button at bounding box center [1350, 382] width 16 height 16
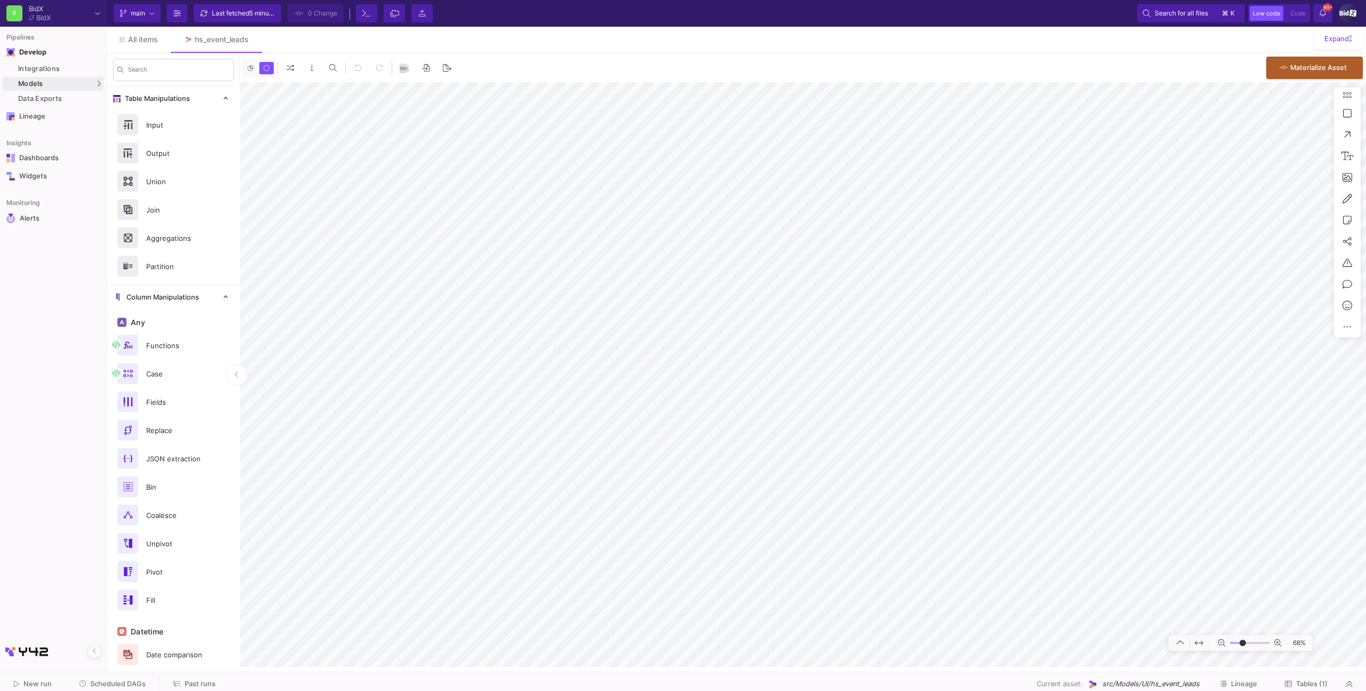
click at [1302, 677] on button "Tables (1)" at bounding box center [1306, 684] width 68 height 17
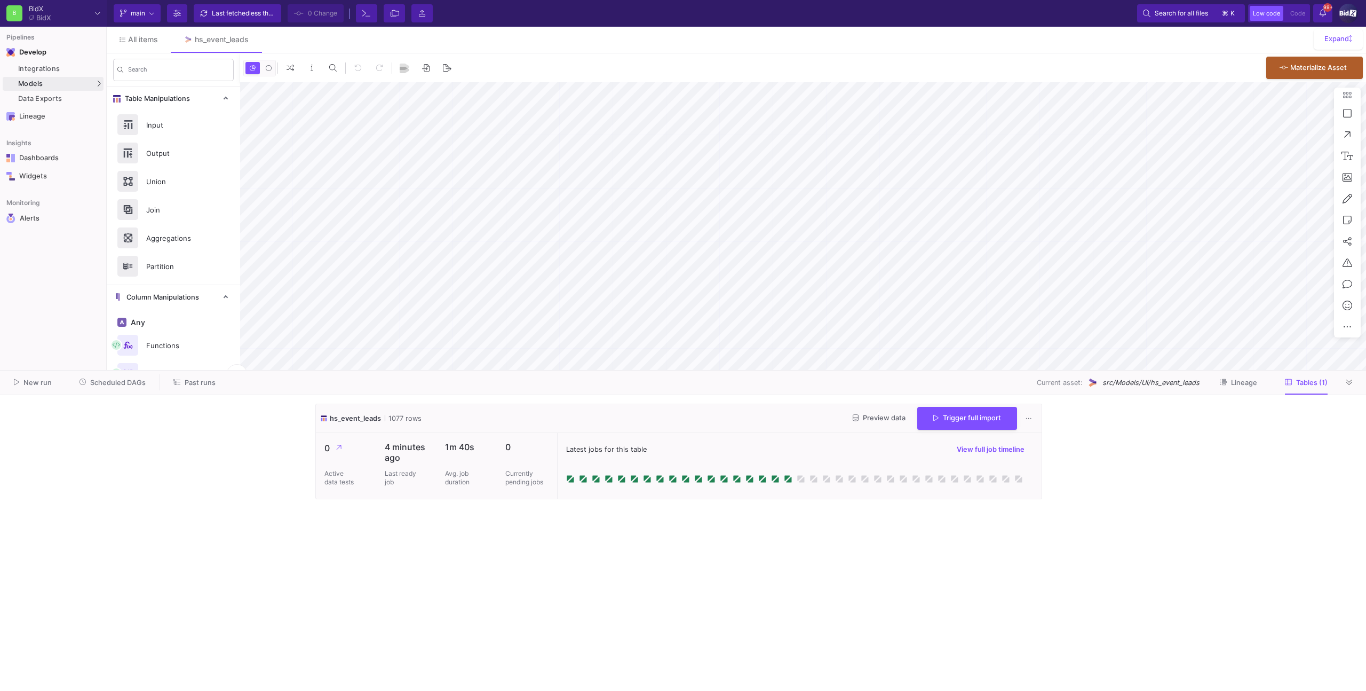
type input "-31"
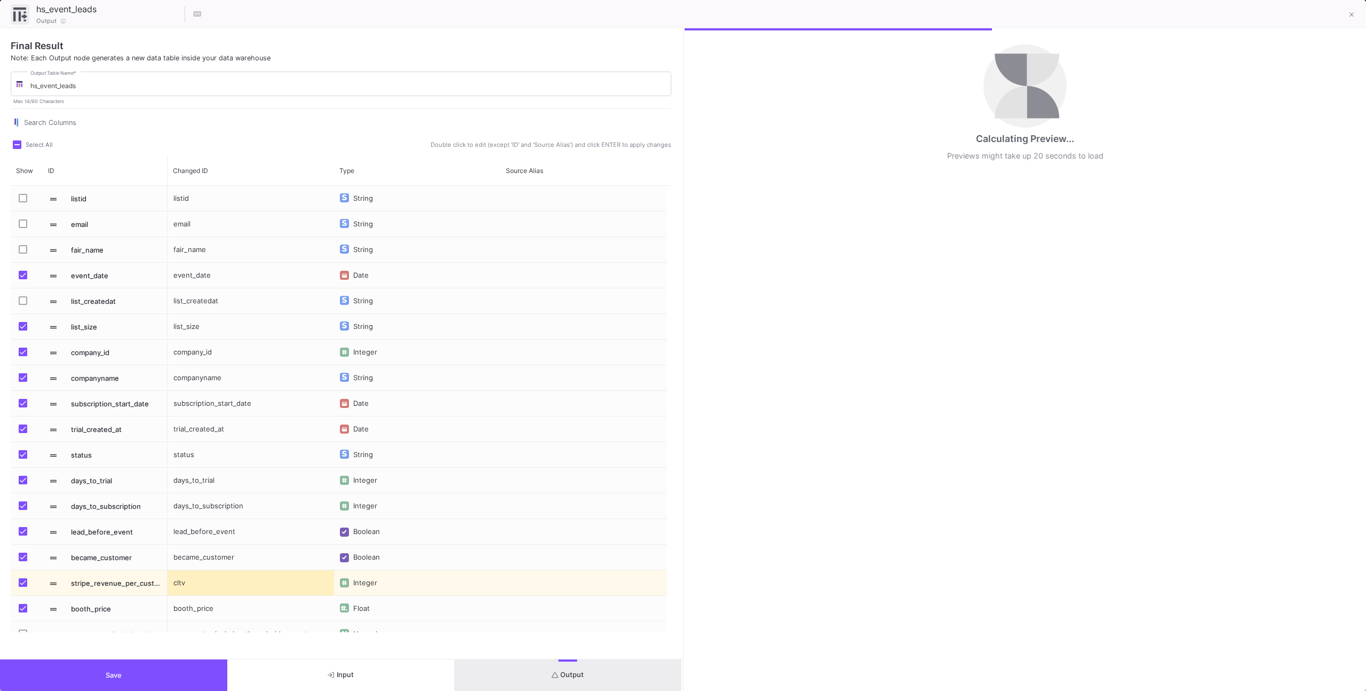
click at [637, 658] on div "Final Result Note: Each Output node generates a new data table inside your data…" at bounding box center [341, 359] width 682 height 662
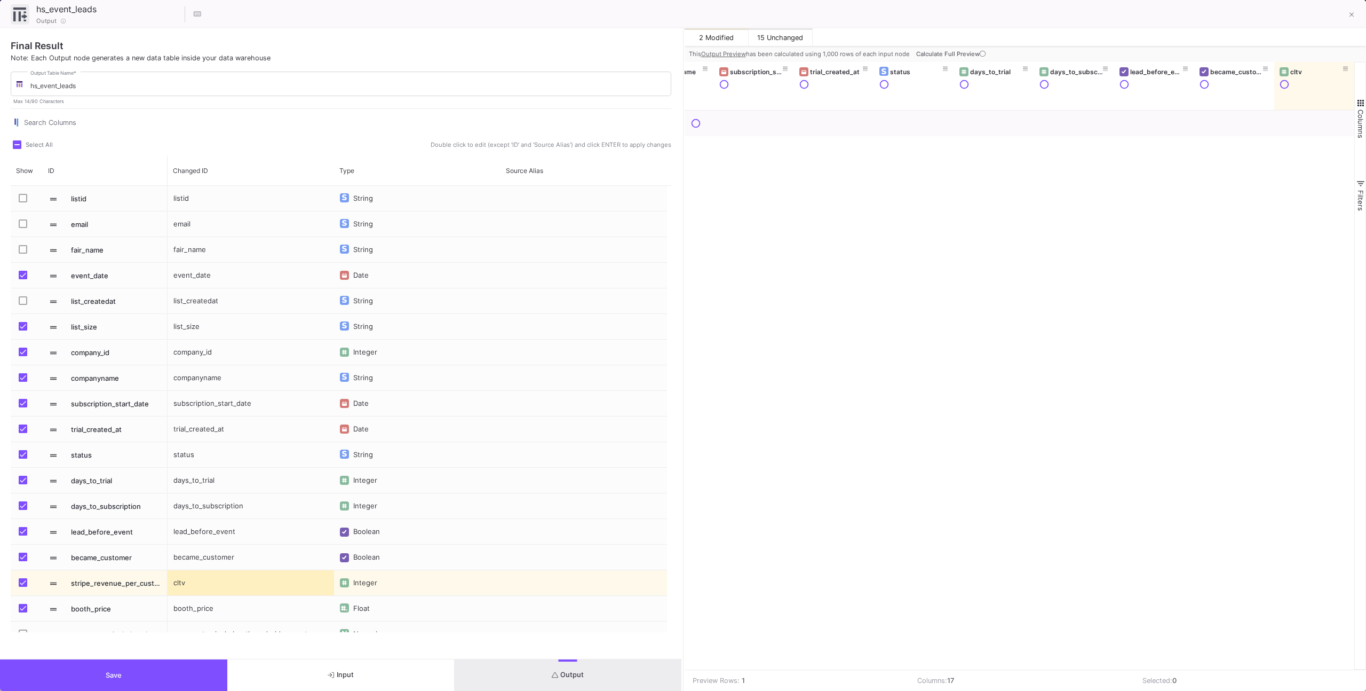
scroll to position [0, 291]
click at [953, 56] on span "Calculate Full Preview" at bounding box center [952, 53] width 72 height 7
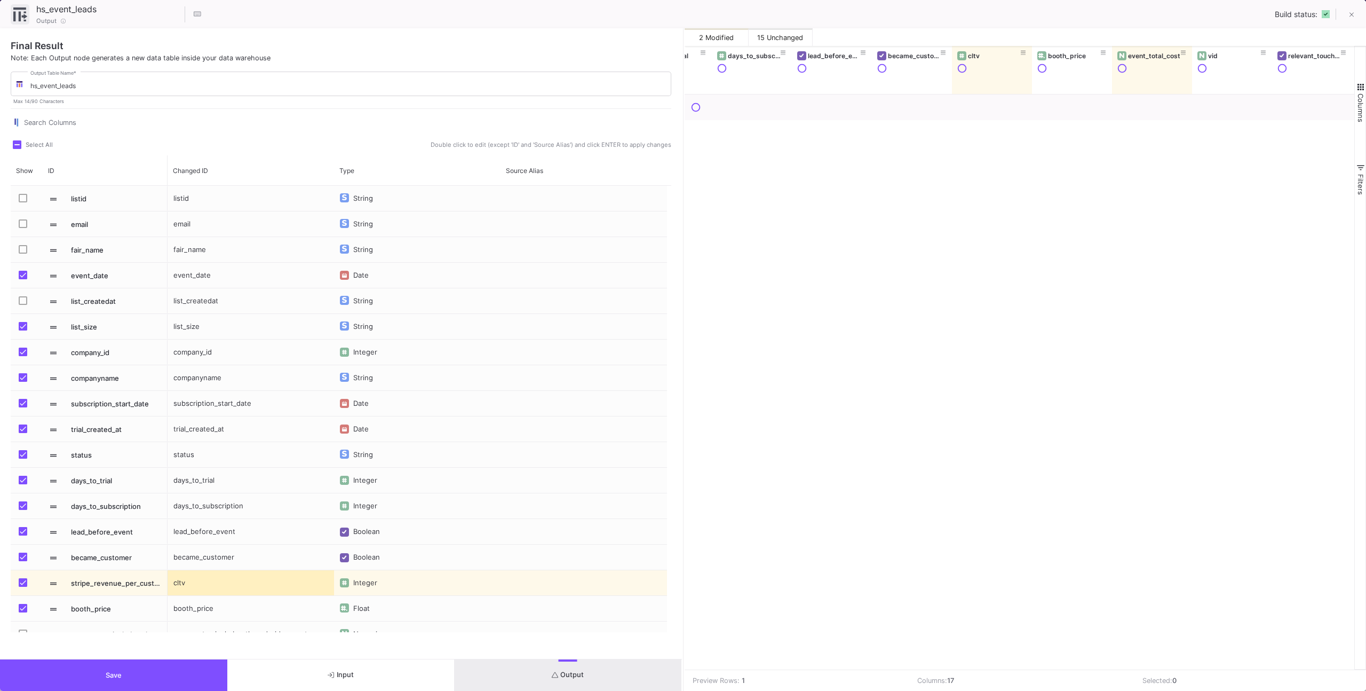
scroll to position [0, 0]
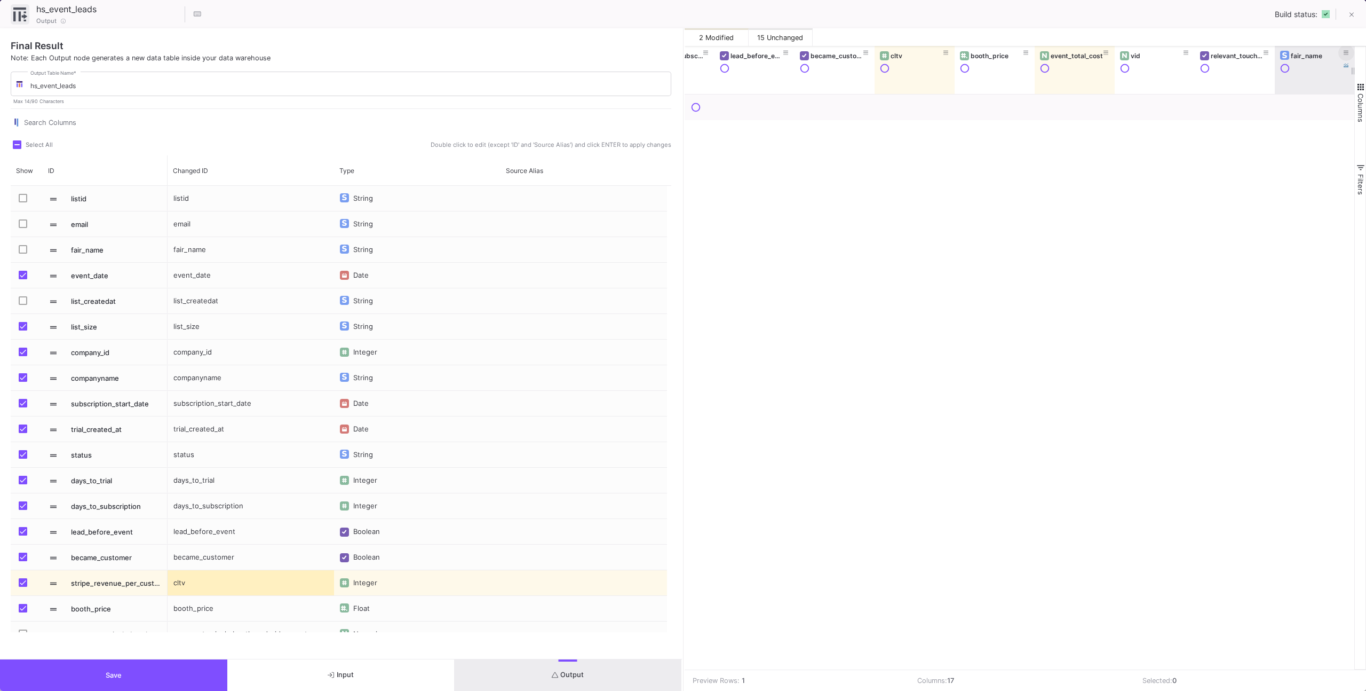
click at [1344, 51] on icon at bounding box center [1346, 53] width 5 height 4
click at [1200, 123] on div "Text" at bounding box center [1254, 127] width 173 height 22
click at [1192, 96] on div "is equal Operator *" at bounding box center [1262, 104] width 189 height 22
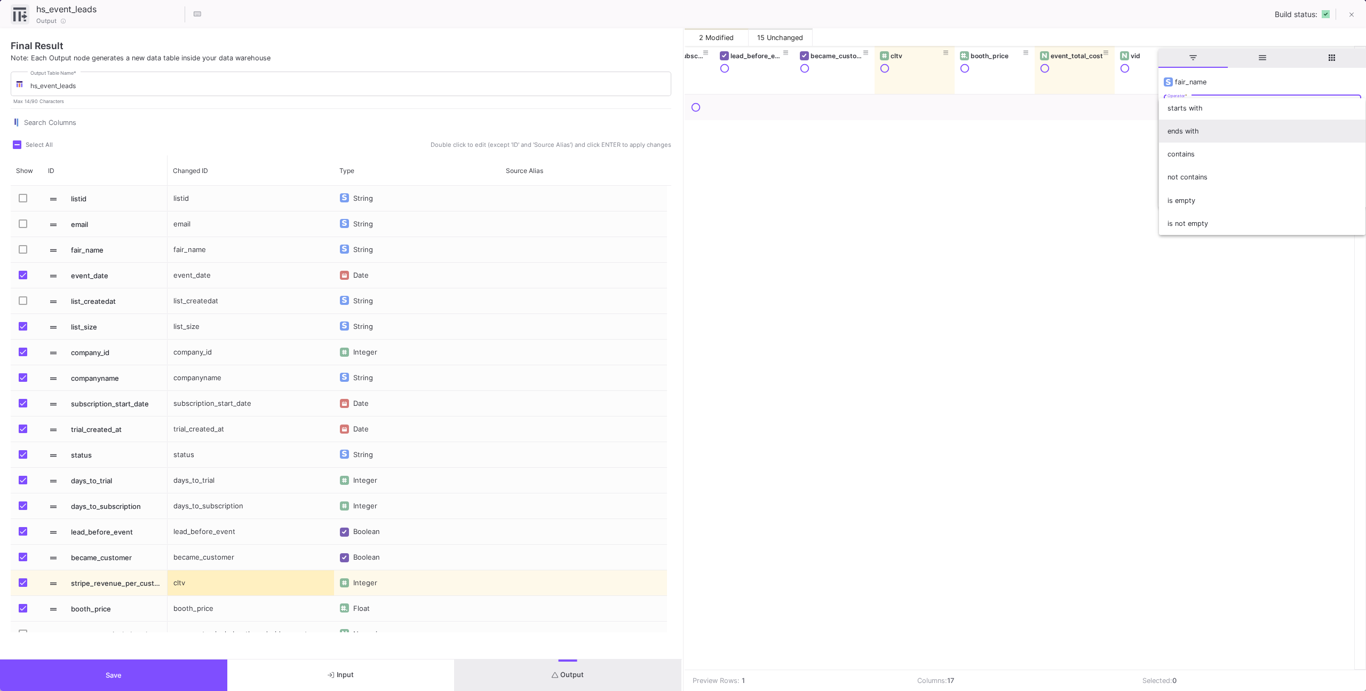
click at [1192, 141] on span "ends with" at bounding box center [1262, 131] width 189 height 23
click at [1188, 112] on div "ends with Operator *" at bounding box center [1262, 104] width 189 height 22
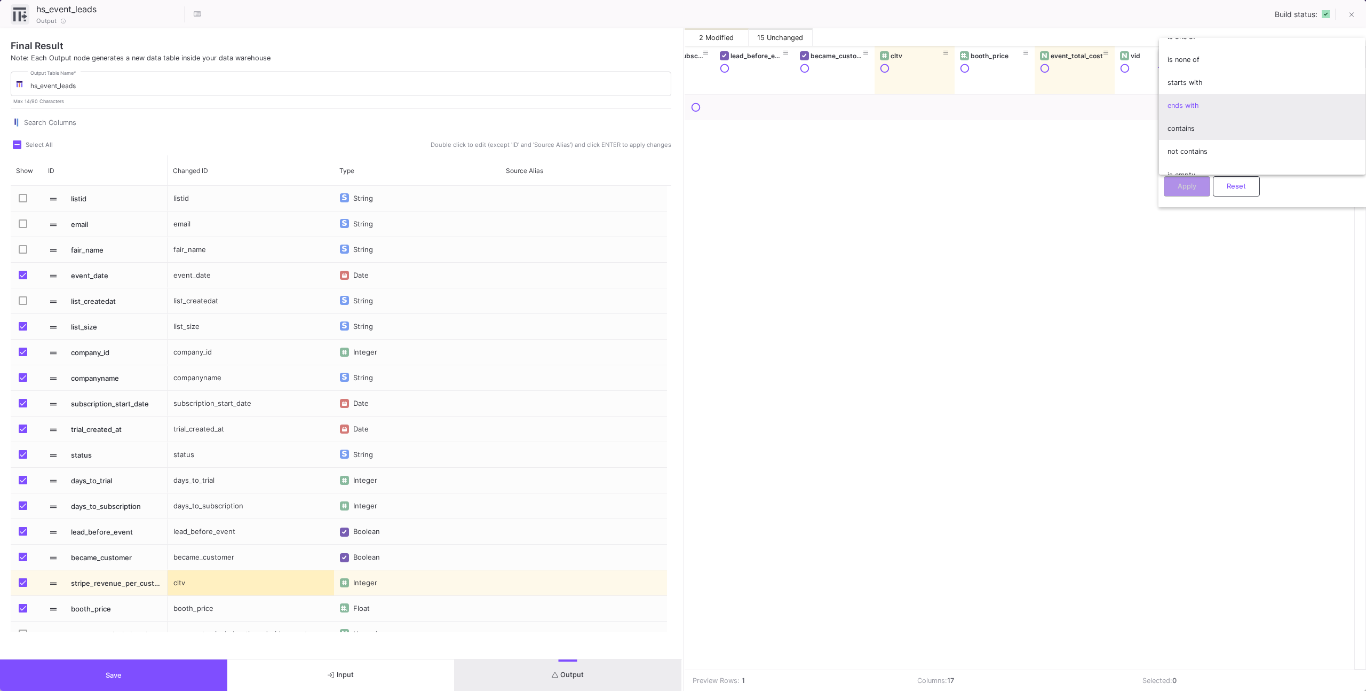
scroll to position [61, 0]
click at [1191, 130] on span "contains" at bounding box center [1262, 126] width 189 height 23
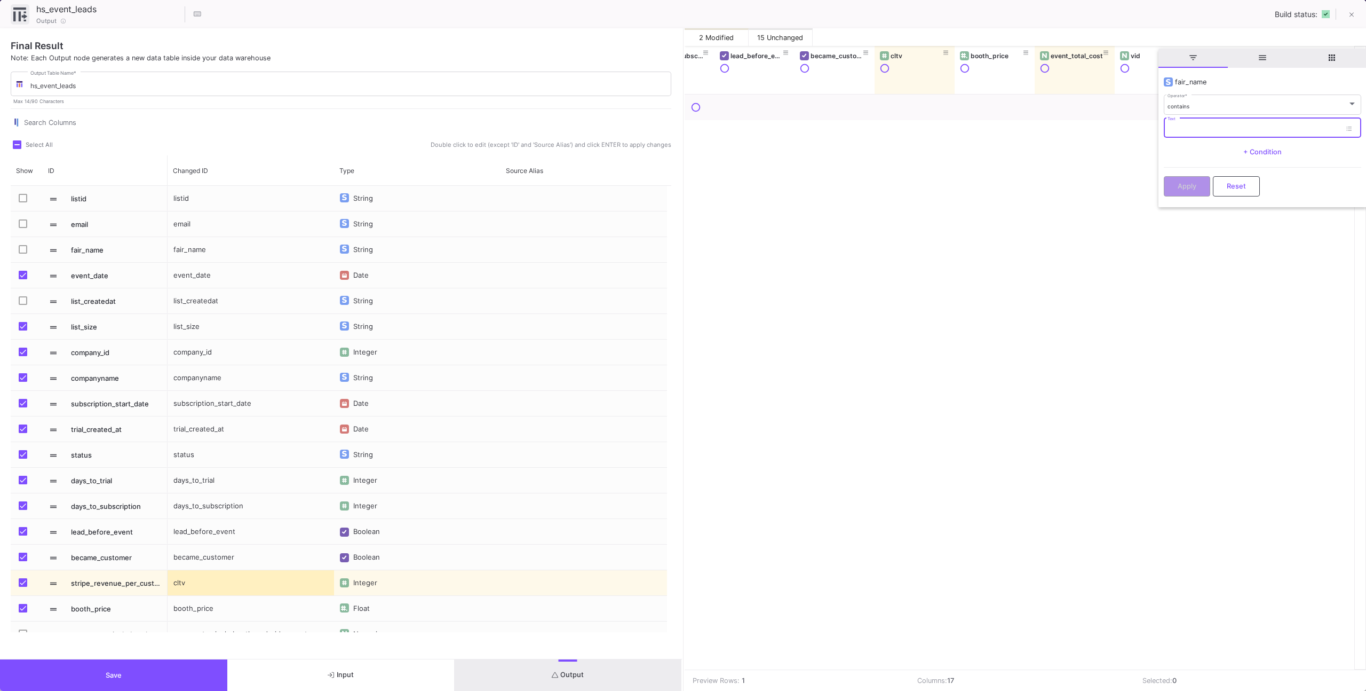
click at [1190, 131] on input "Text" at bounding box center [1254, 129] width 173 height 7
type input "AMZ"
click at [1187, 177] on button "Apply" at bounding box center [1187, 186] width 46 height 20
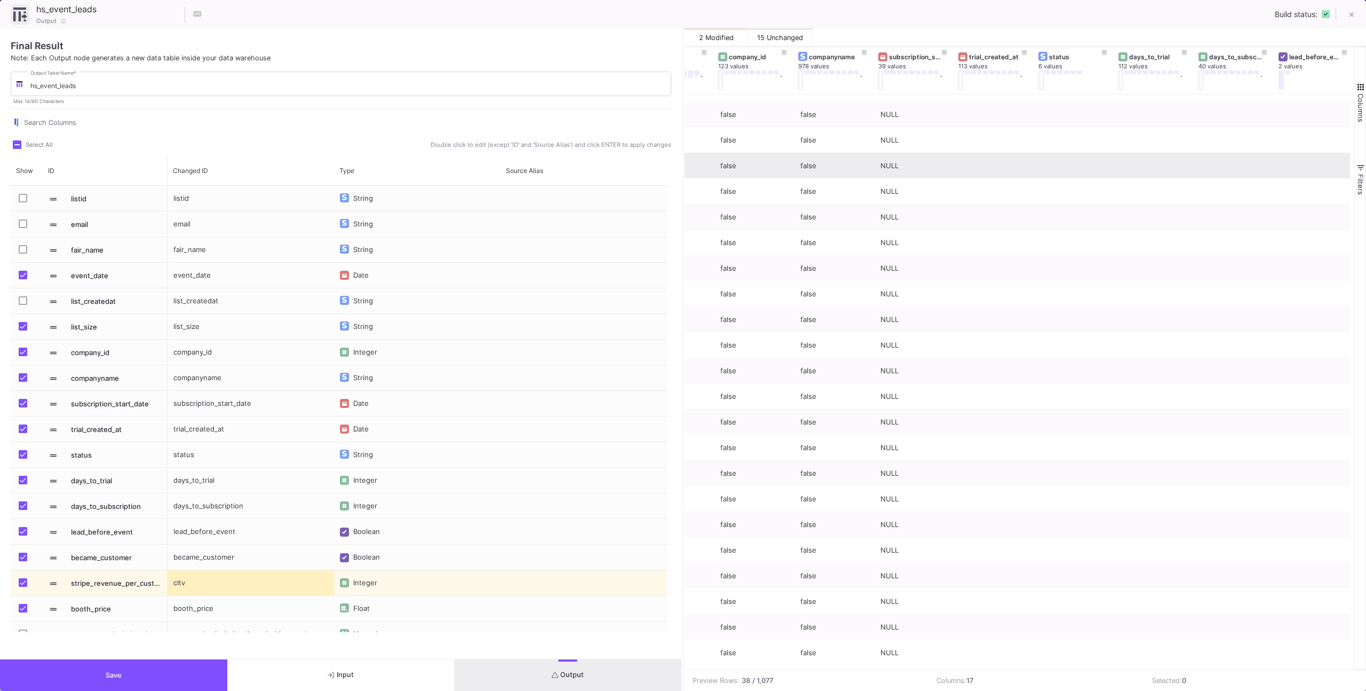
scroll to position [0, 0]
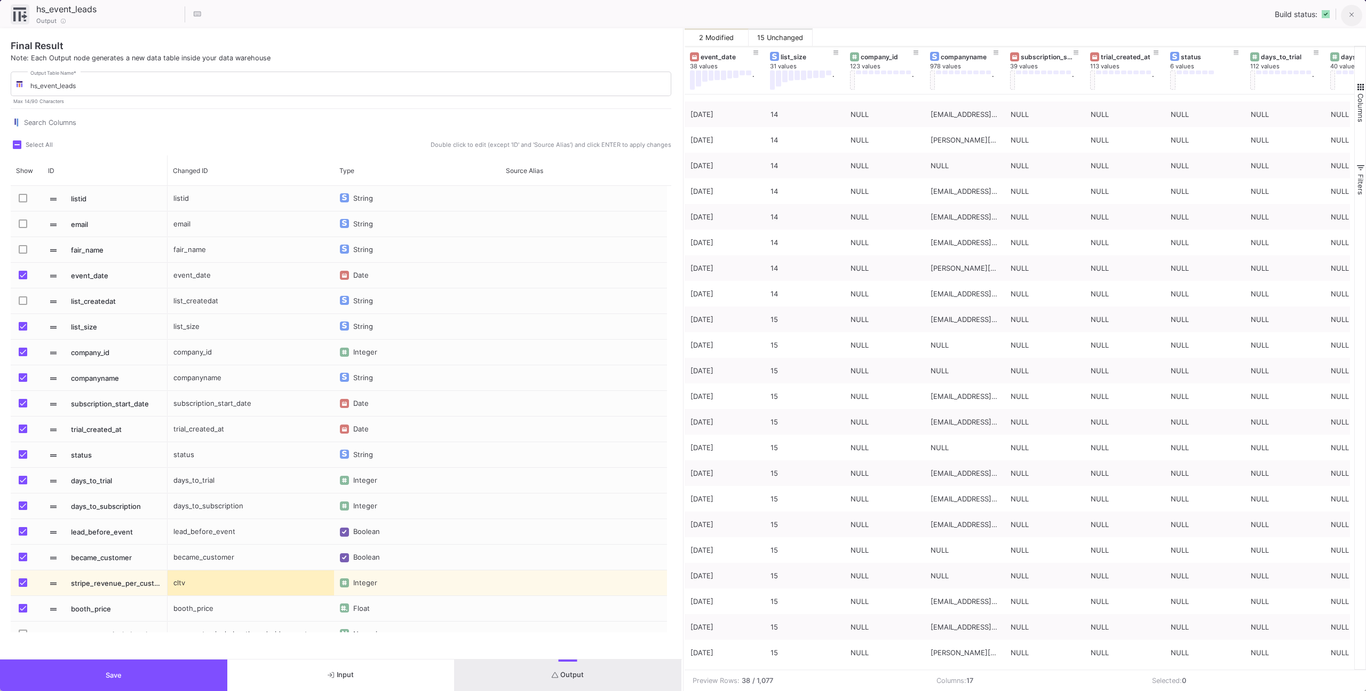
drag, startPoint x: 1364, startPoint y: 11, endPoint x: 1356, endPoint y: 11, distance: 8.0
click at [1363, 11] on div "hs_event_leads 14 / 90 Output Build status:" at bounding box center [683, 14] width 1366 height 28
click at [1353, 11] on icon at bounding box center [1352, 14] width 5 height 7
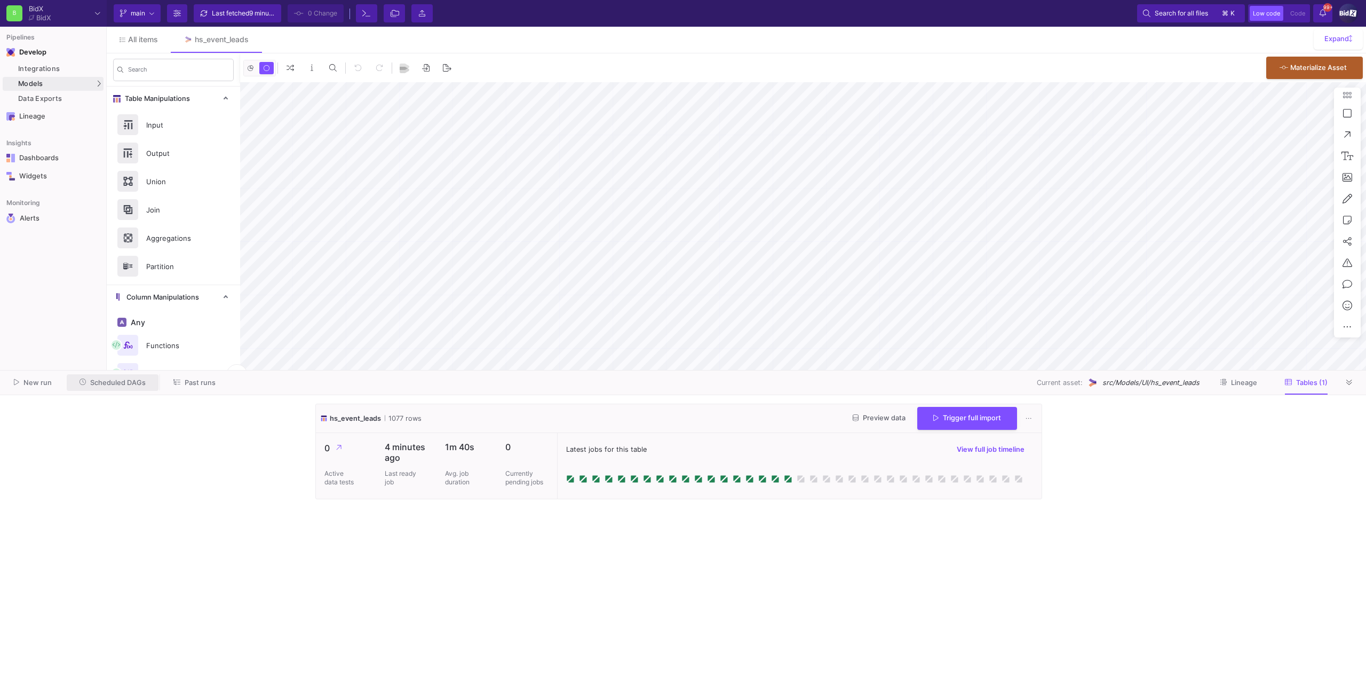
drag, startPoint x: 130, startPoint y: 377, endPoint x: 140, endPoint y: 391, distance: 16.8
click at [130, 378] on span "Scheduled DAGs" at bounding box center [118, 382] width 56 height 8
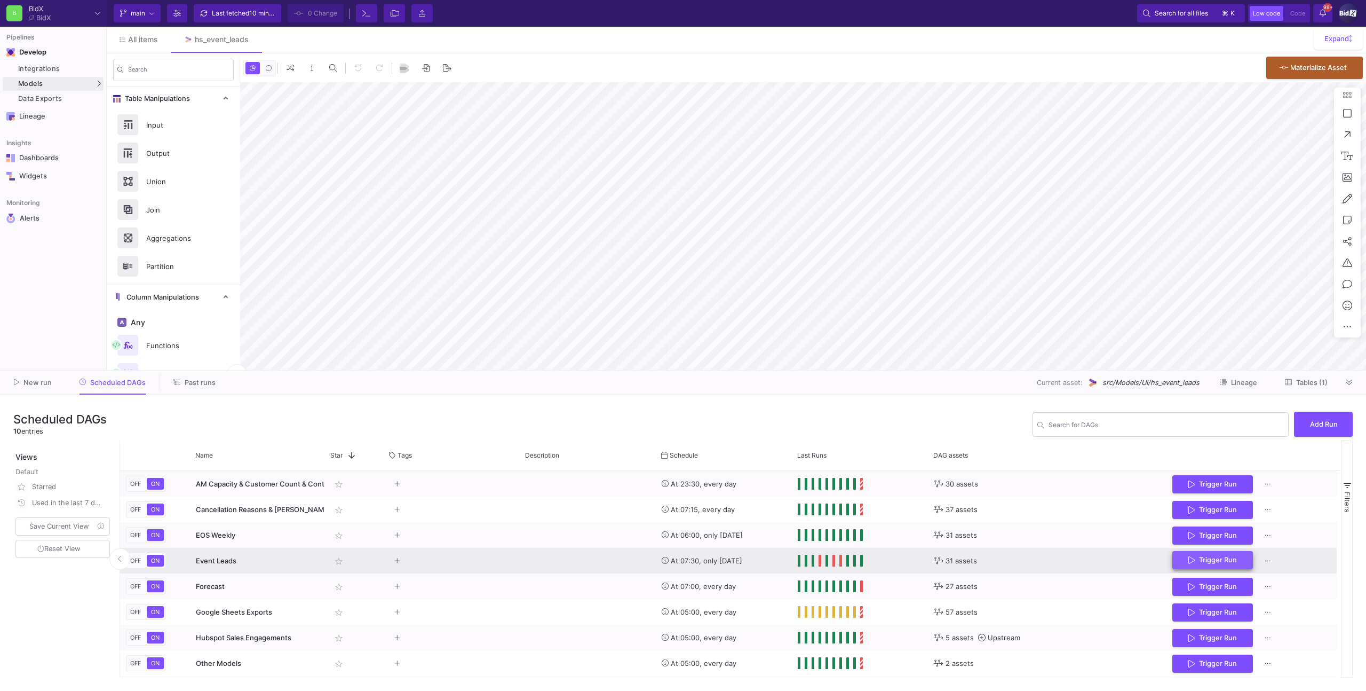
click at [1187, 557] on button "Trigger Run" at bounding box center [1213, 560] width 81 height 19
type input "-31"
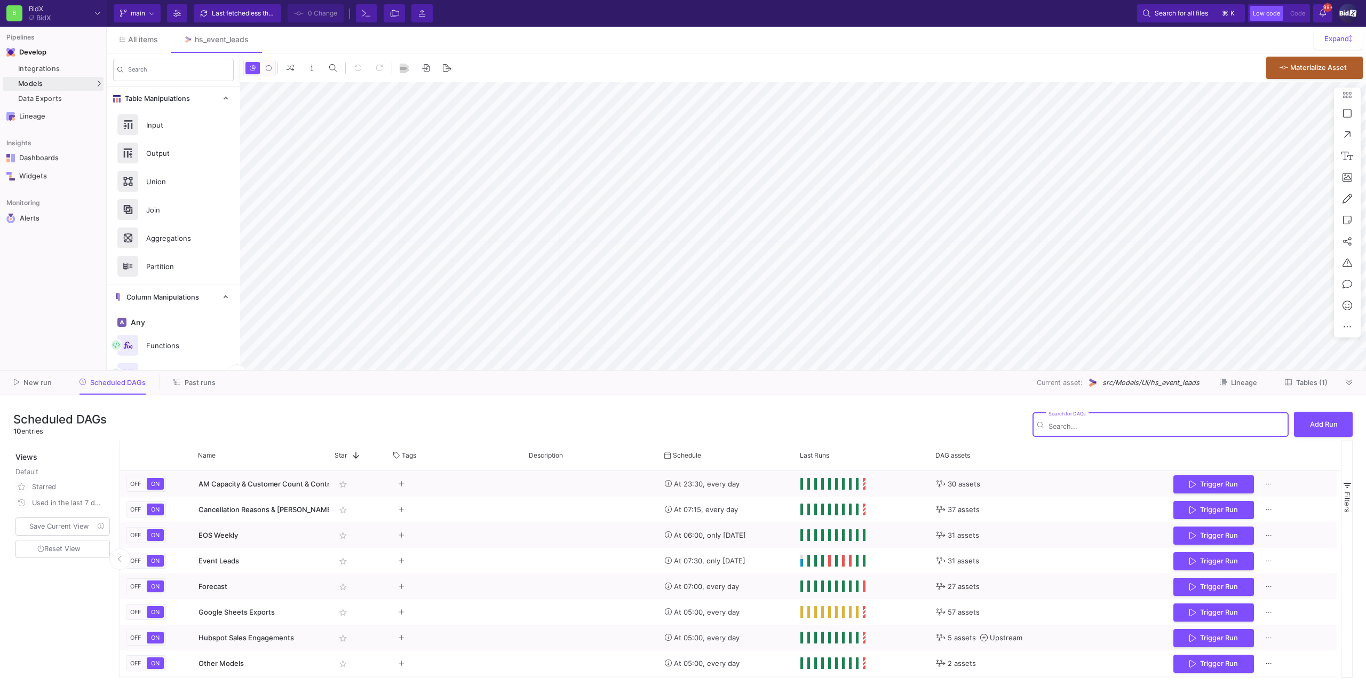
type input "-31"
click at [1343, 381] on button at bounding box center [1350, 382] width 16 height 16
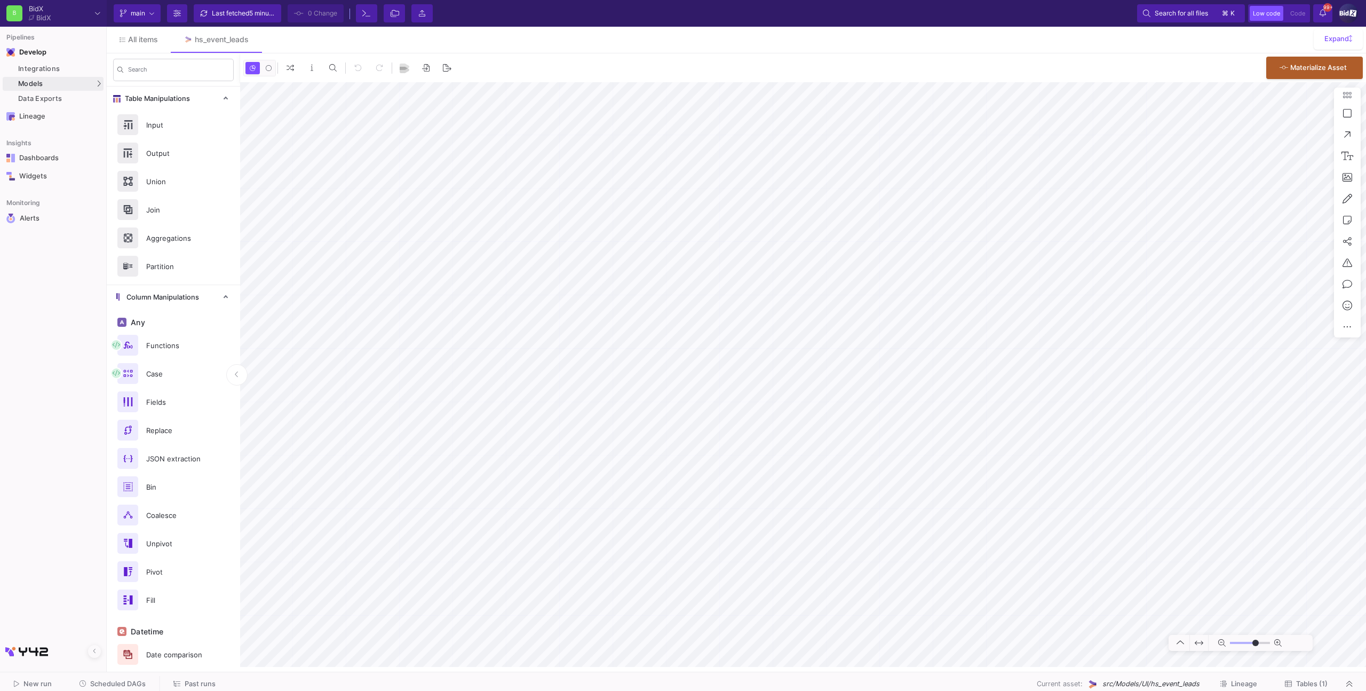
type input "-31"
click at [116, 679] on span "Scheduled DAGs" at bounding box center [118, 683] width 56 height 8
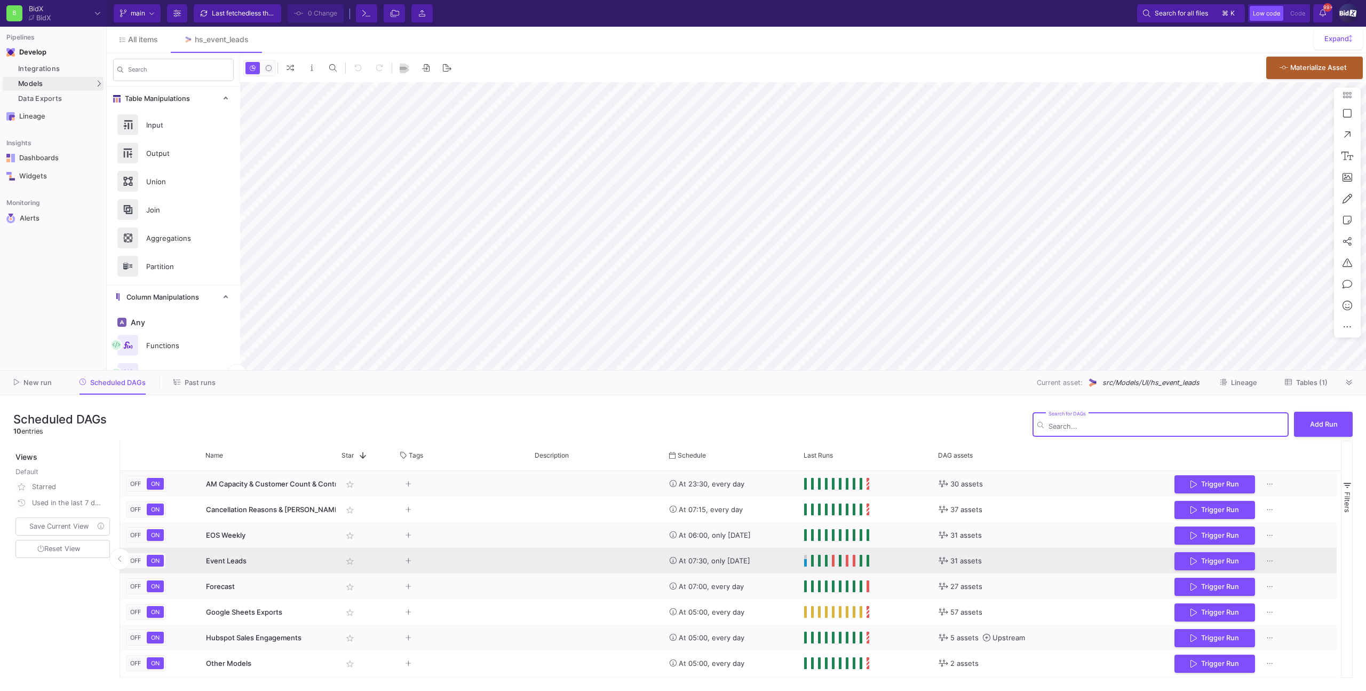
type input "-31"
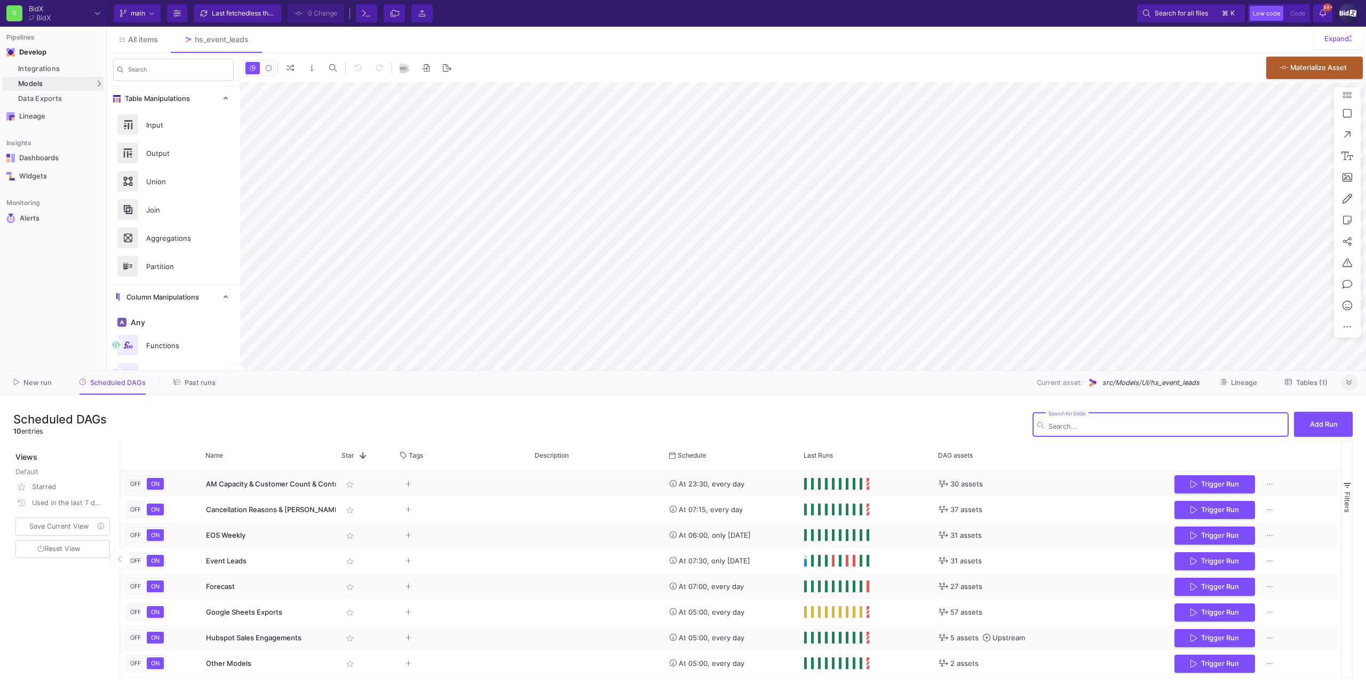
click at [1354, 384] on button at bounding box center [1350, 382] width 16 height 16
